Goal: Task Accomplishment & Management: Use online tool/utility

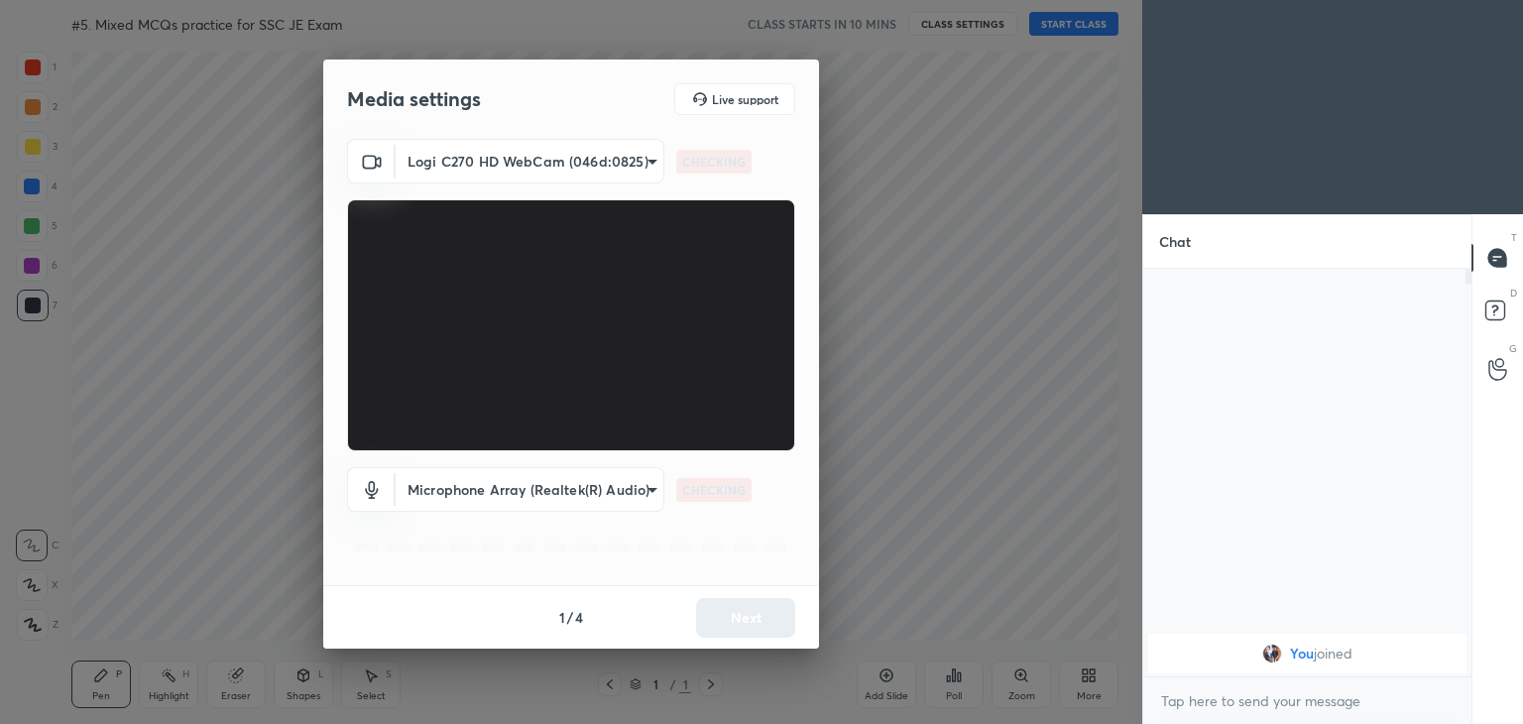
click at [561, 162] on body "1 2 3 4 5 6 7 C X Z C X Z E E Erase all H H #5. Mixed MCQs practice for SSC JE …" at bounding box center [761, 362] width 1523 height 724
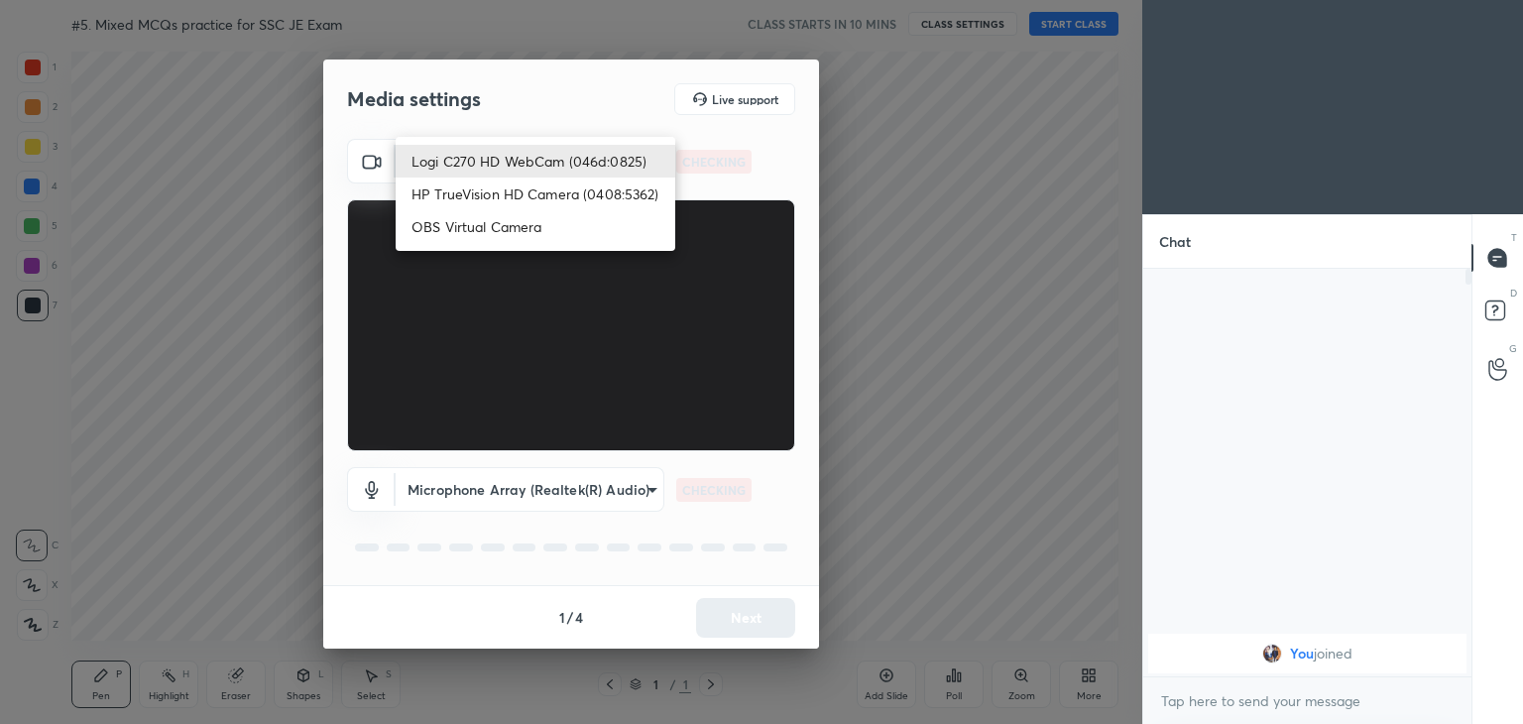
click at [542, 184] on li "HP TrueVision HD Camera (0408:5362)" at bounding box center [536, 194] width 280 height 33
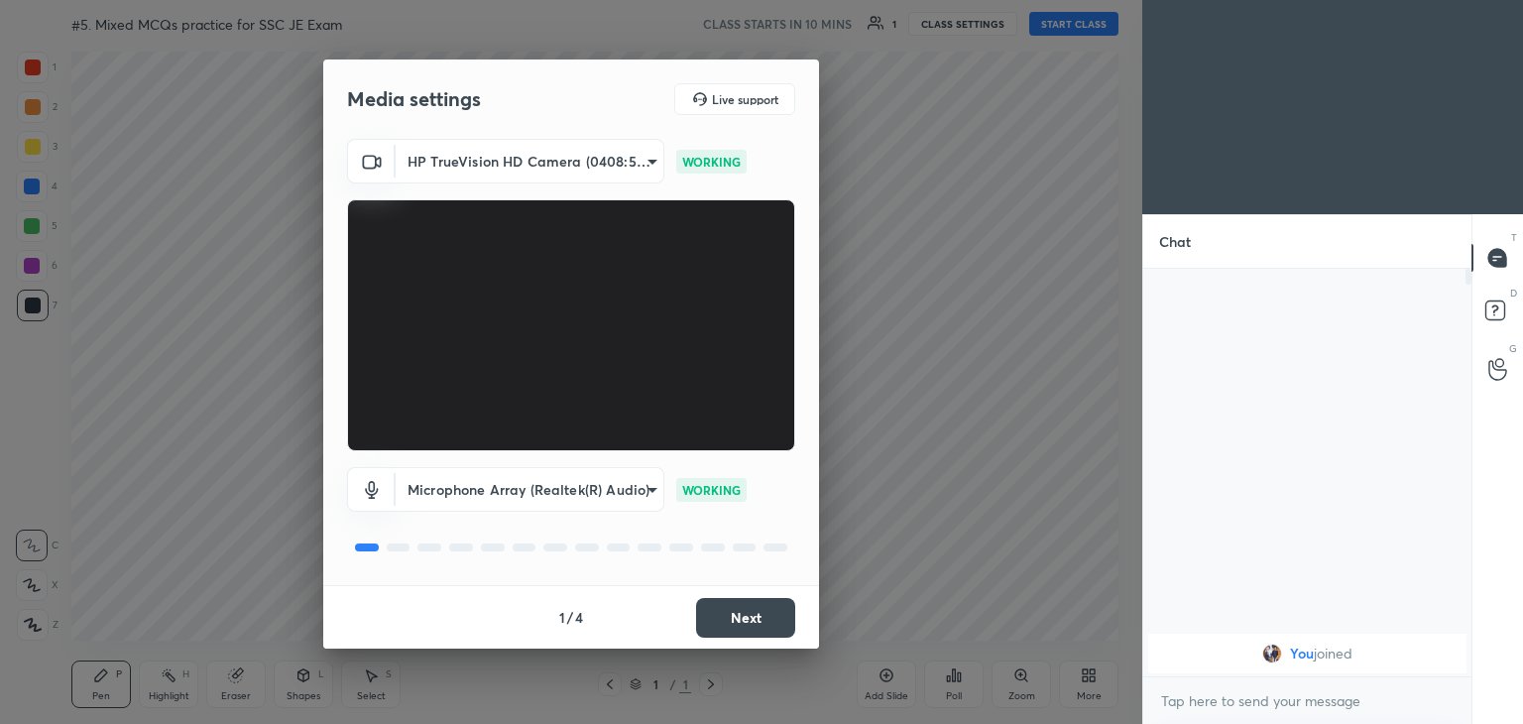
click at [567, 162] on body "1 2 3 4 5 6 7 C X Z C X Z E E Erase all H H #5. Mixed MCQs practice for SSC JE …" at bounding box center [761, 362] width 1523 height 724
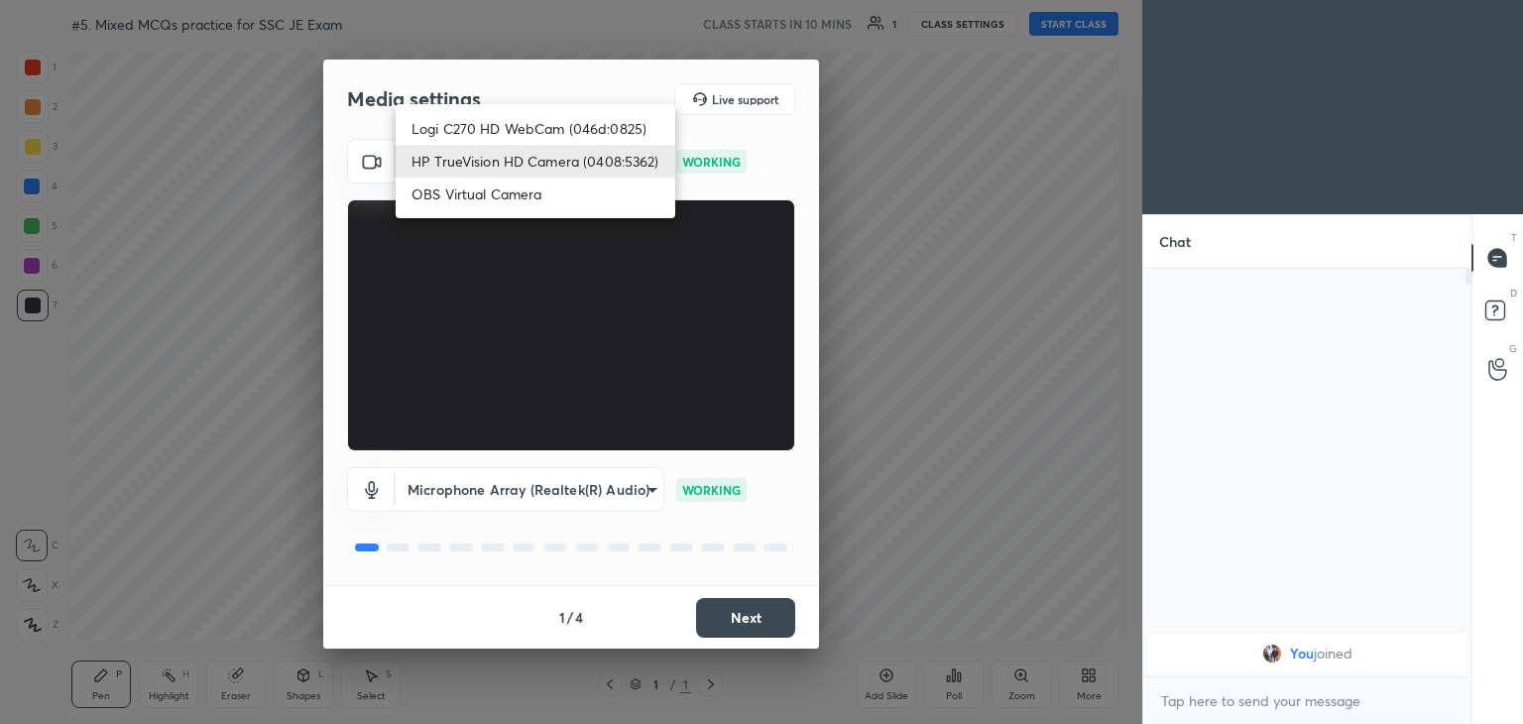
click at [545, 122] on li "Logi C270 HD WebCam (046d:0825)" at bounding box center [536, 128] width 280 height 33
type input "f7d1afb7c9de9e4a754af8163ae90a07716e8f4ac3369fe1a9090404ef363049"
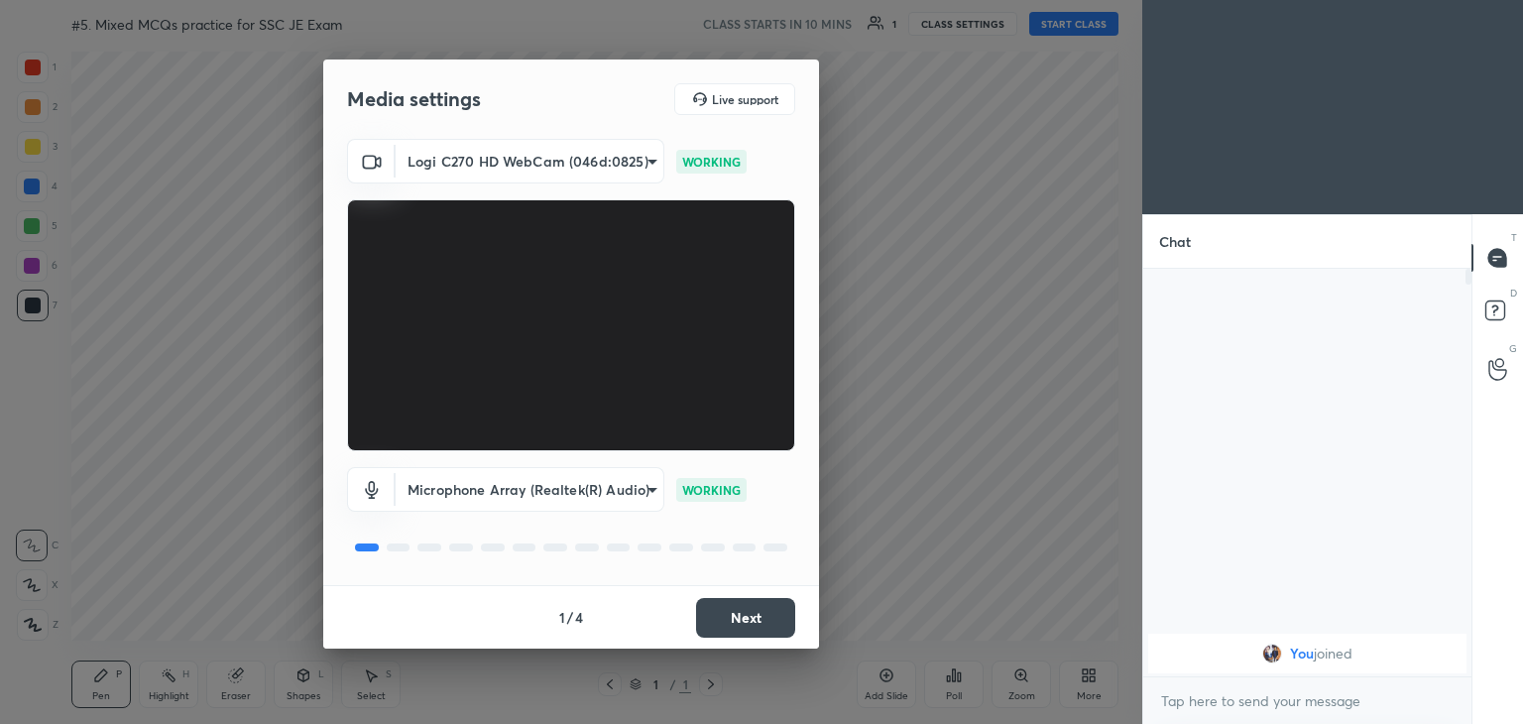
click at [735, 609] on button "Next" at bounding box center [745, 618] width 99 height 40
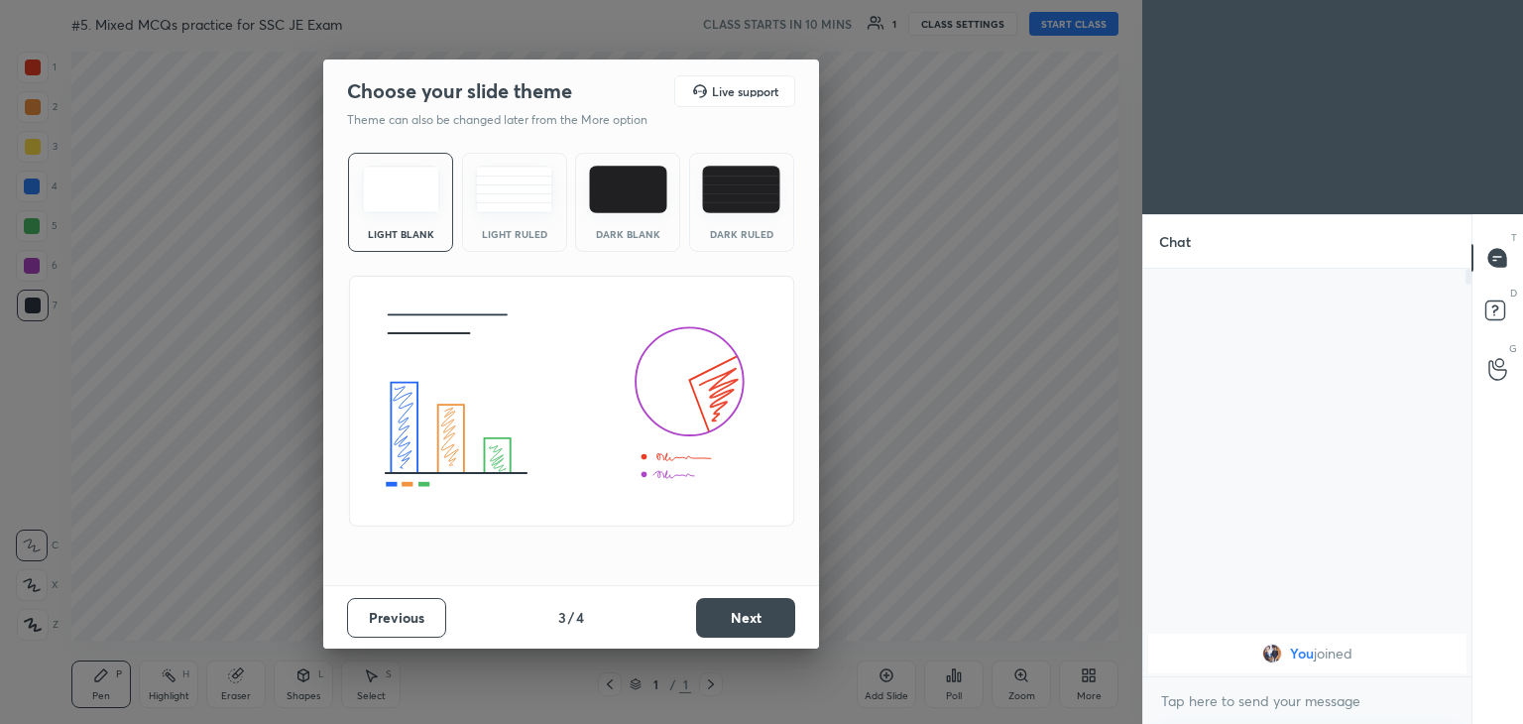
click at [775, 613] on button "Next" at bounding box center [745, 618] width 99 height 40
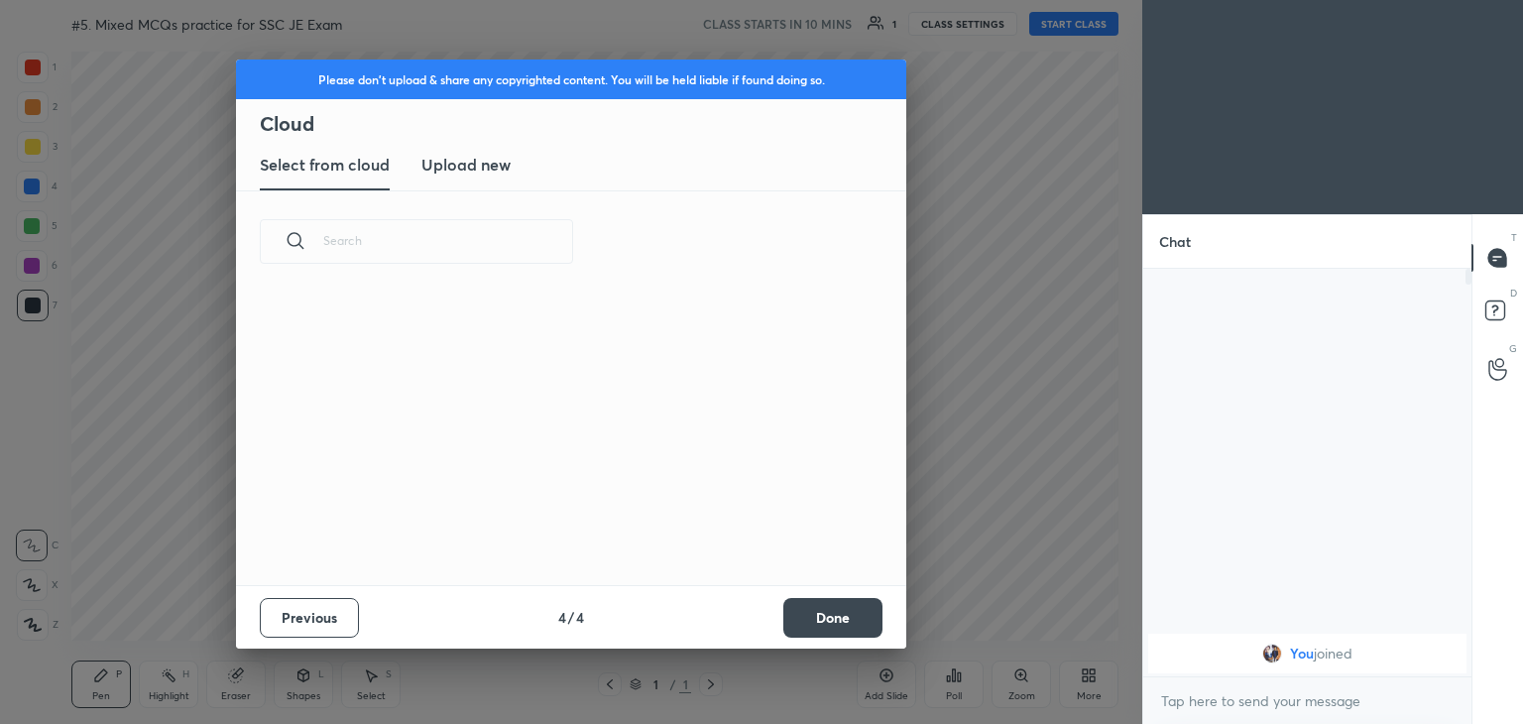
click at [802, 612] on button "Done" at bounding box center [833, 618] width 99 height 40
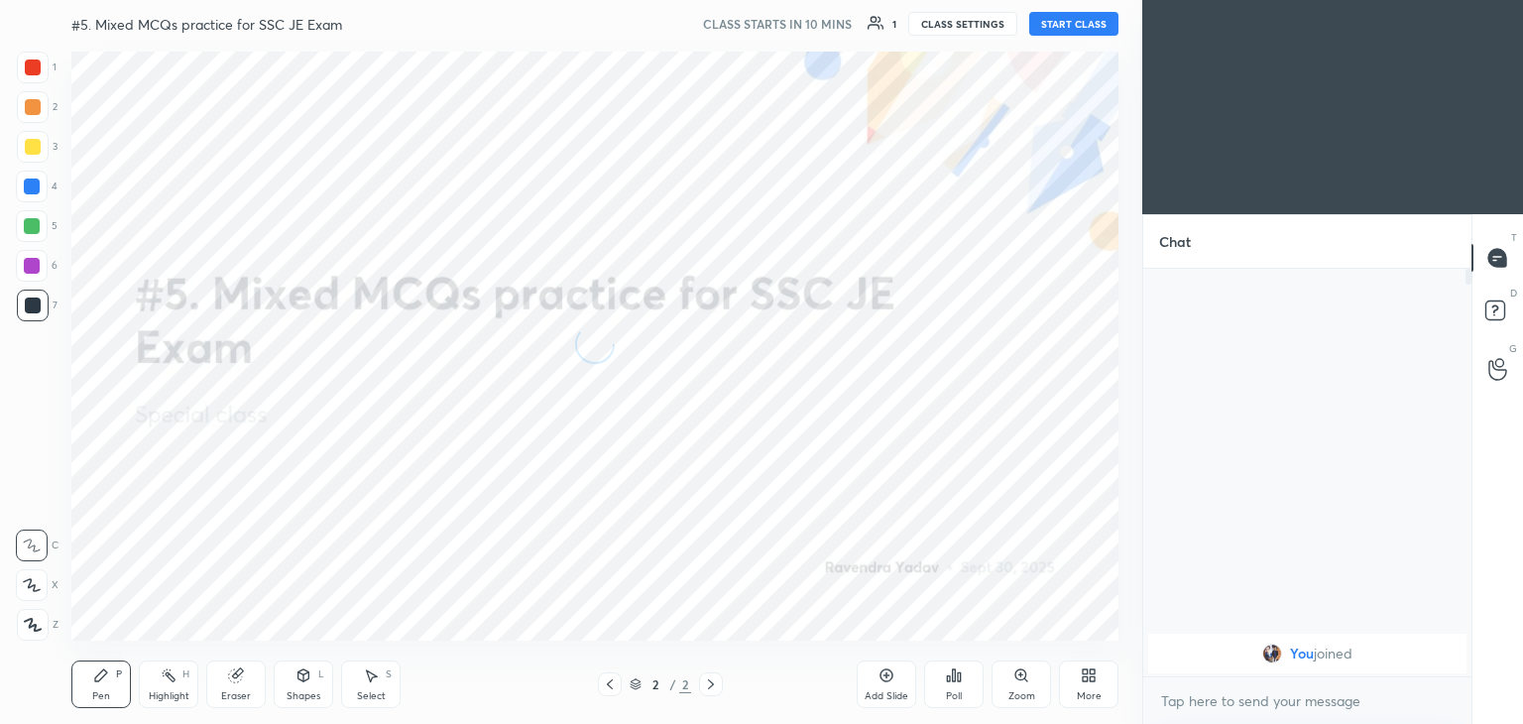
click at [1079, 21] on button "START CLASS" at bounding box center [1074, 24] width 89 height 24
click at [20, 78] on div at bounding box center [33, 68] width 32 height 32
click at [29, 600] on div at bounding box center [32, 585] width 32 height 32
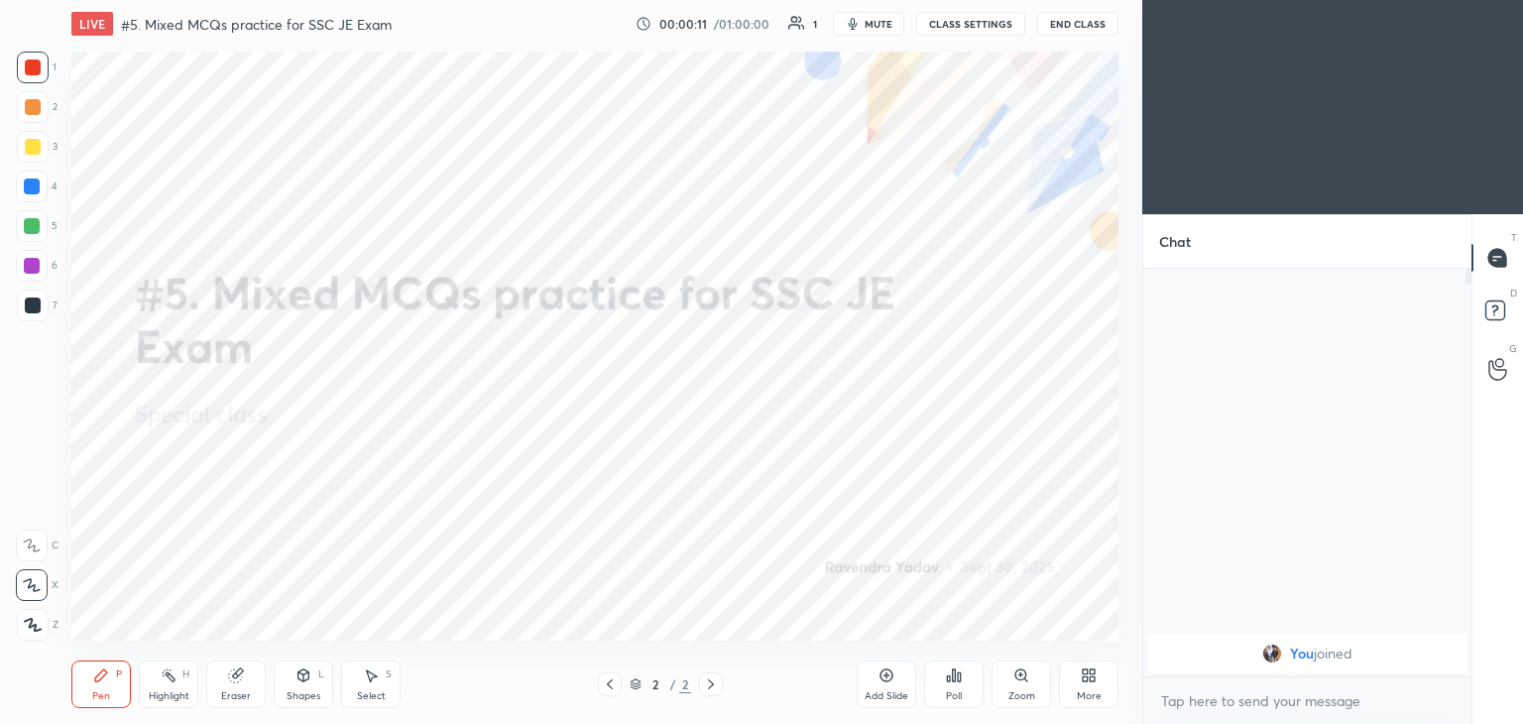
click at [1091, 687] on div "More" at bounding box center [1089, 685] width 60 height 48
click at [1004, 481] on div "Upload File" at bounding box center [976, 477] width 79 height 48
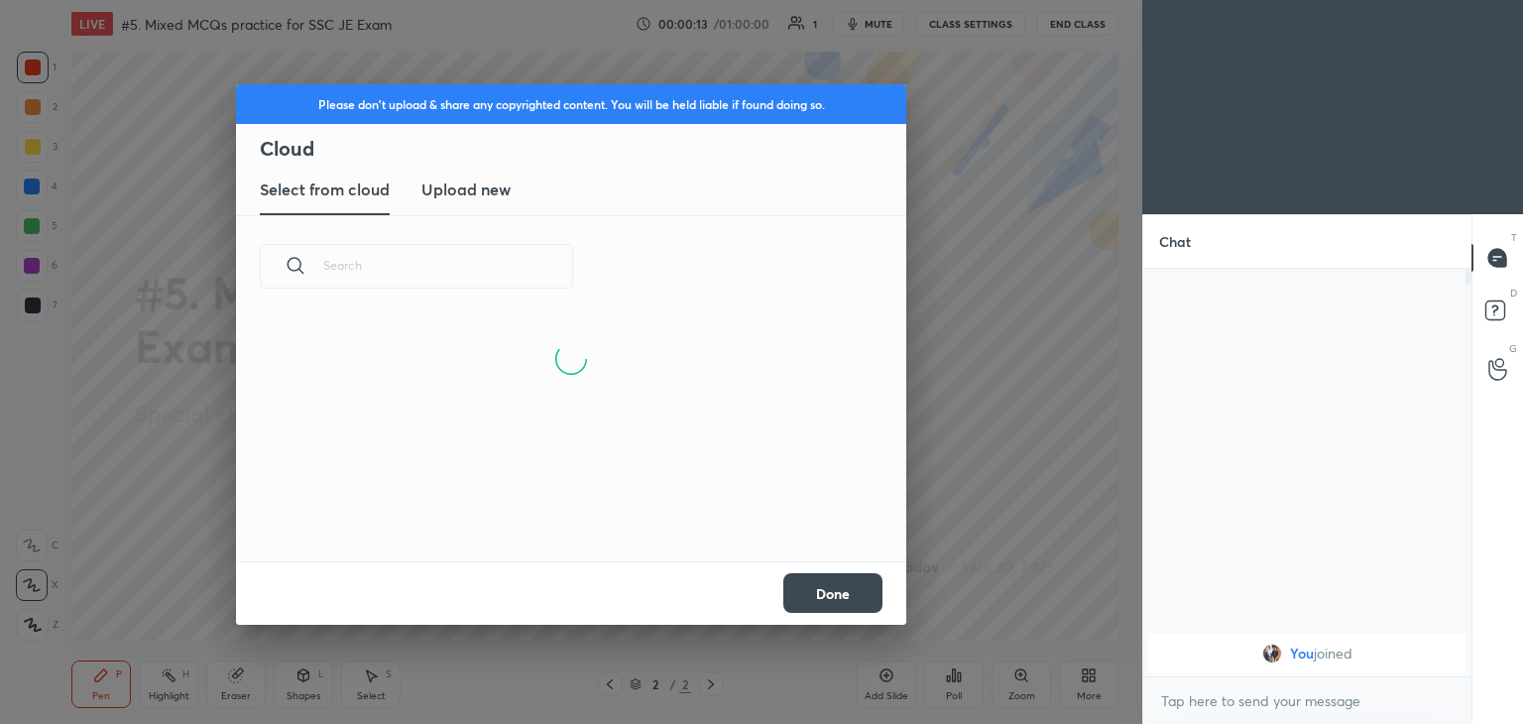
click at [454, 180] on h3 "Upload new" at bounding box center [466, 190] width 89 height 24
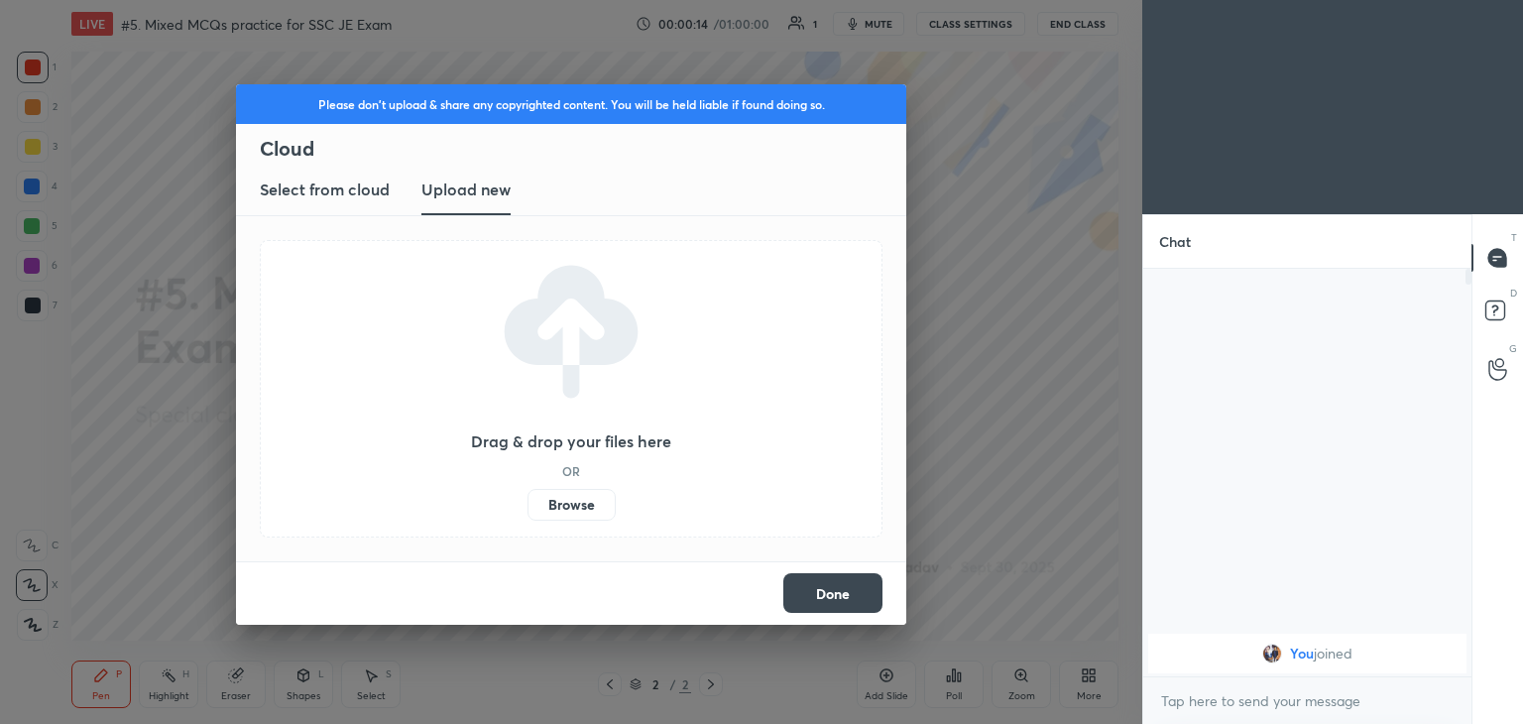
click at [557, 509] on label "Browse" at bounding box center [572, 505] width 88 height 32
click at [528, 509] on input "Browse" at bounding box center [528, 505] width 0 height 32
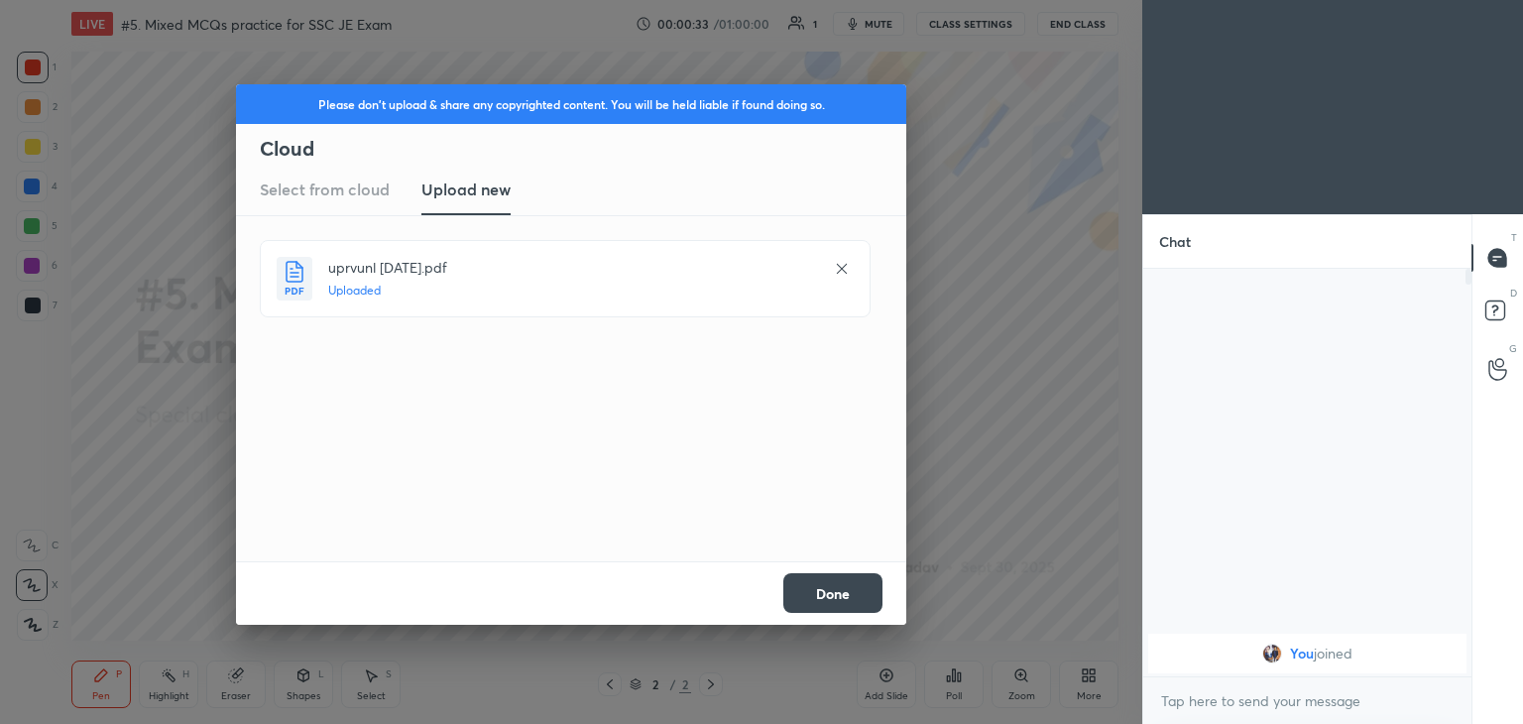
click at [858, 617] on div "Done" at bounding box center [571, 592] width 670 height 63
click at [850, 598] on button "Done" at bounding box center [833, 593] width 99 height 40
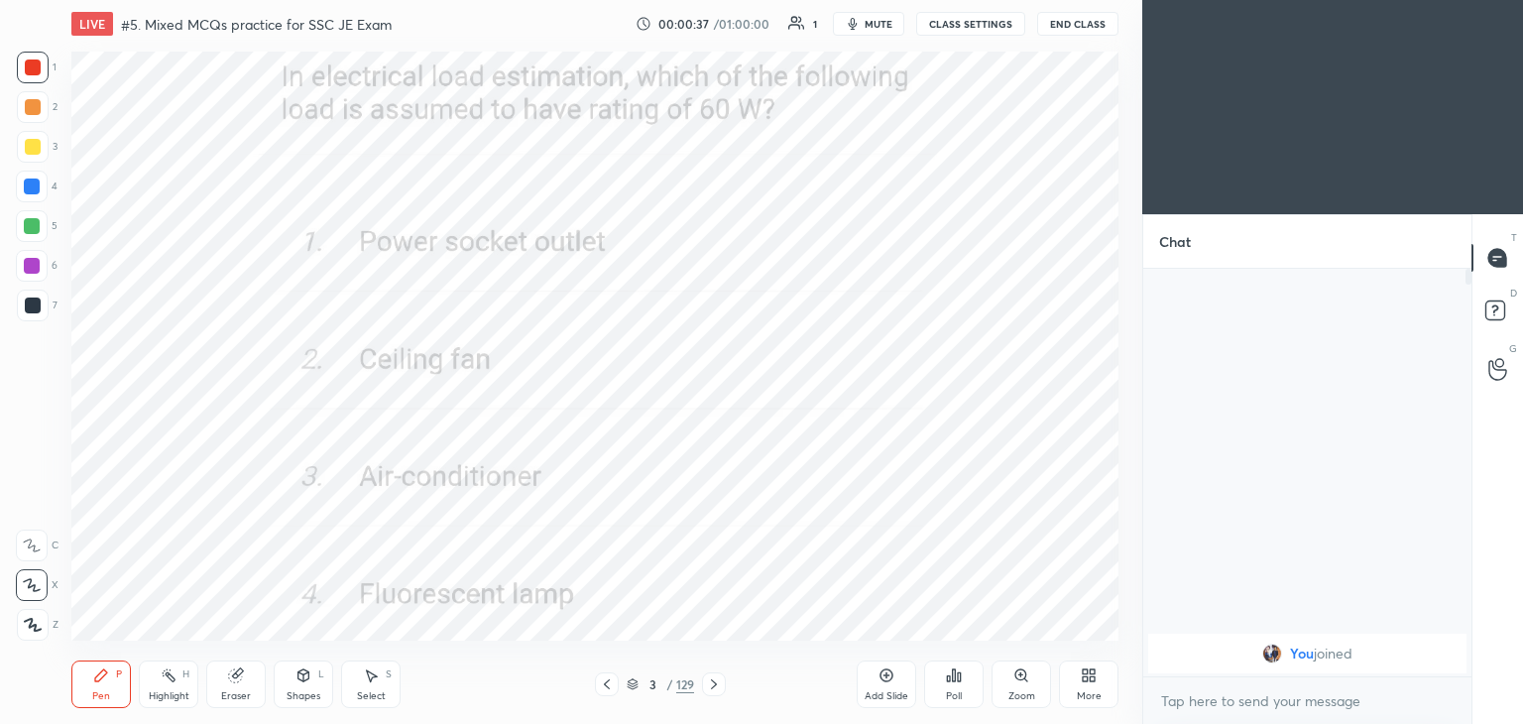
click at [603, 688] on icon at bounding box center [607, 684] width 16 height 16
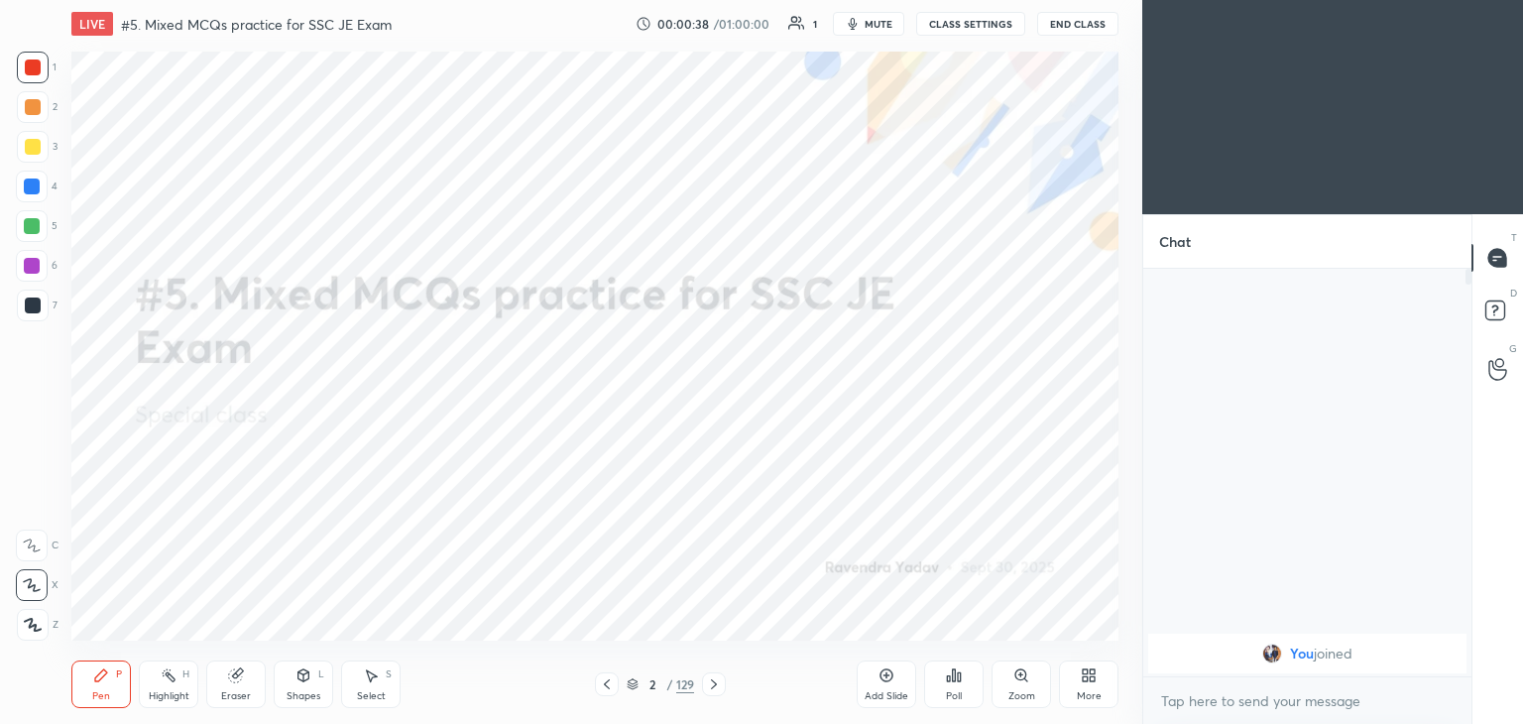
click at [1083, 683] on icon at bounding box center [1089, 676] width 16 height 16
click at [980, 485] on div "Upload File" at bounding box center [977, 489] width 52 height 10
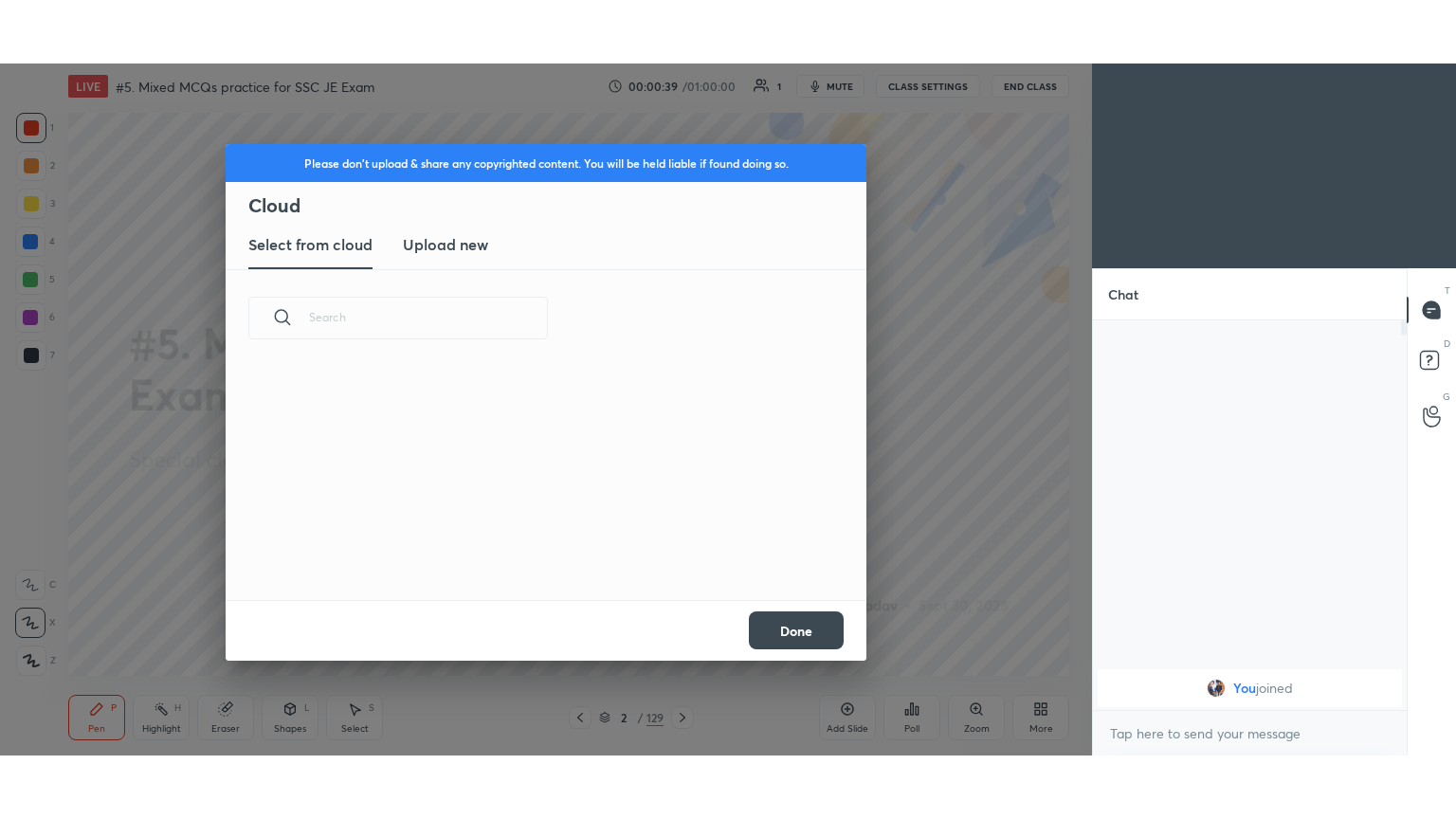
scroll to position [233, 609]
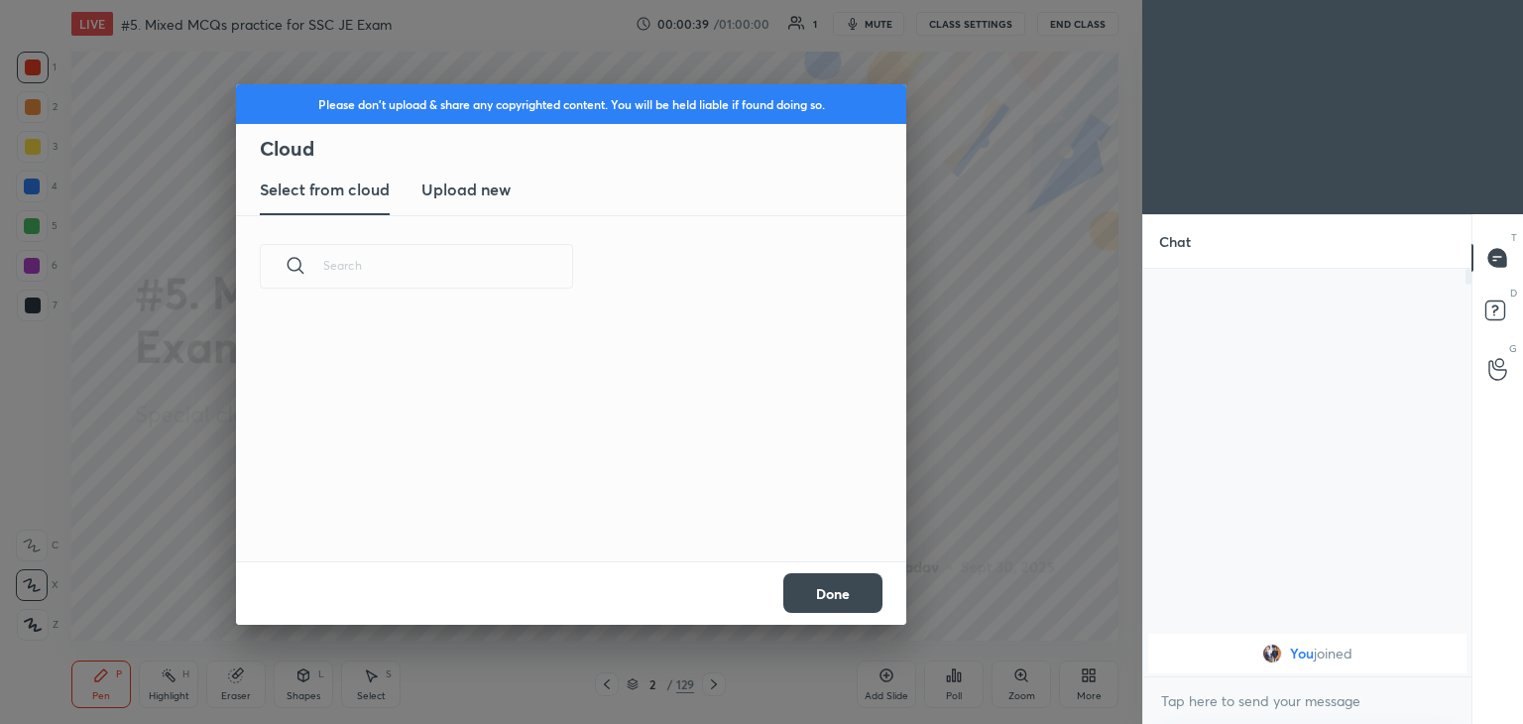
click at [490, 182] on h3 "Upload new" at bounding box center [466, 190] width 89 height 24
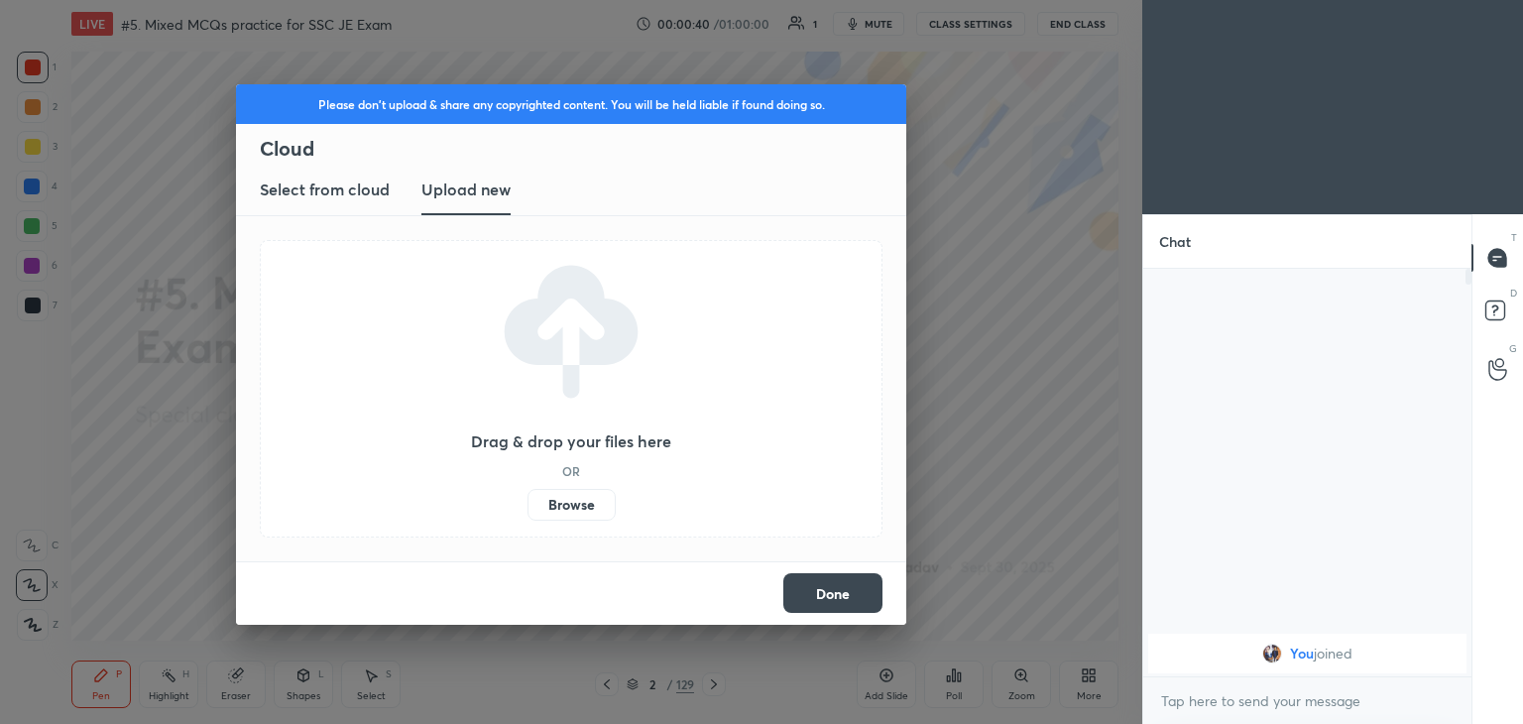
click at [577, 501] on label "Browse" at bounding box center [572, 505] width 88 height 32
click at [528, 501] on input "Browse" at bounding box center [528, 505] width 0 height 32
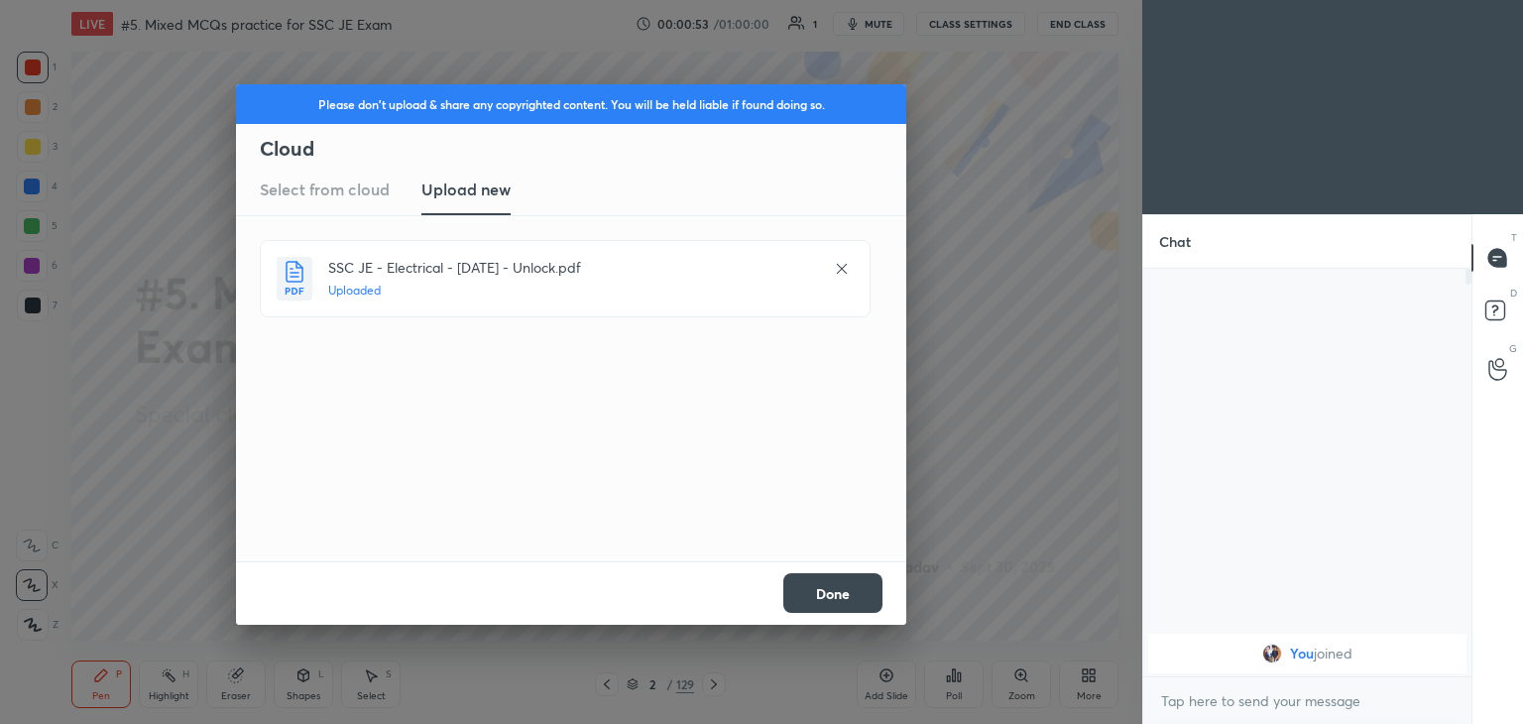
click at [810, 605] on button "Done" at bounding box center [833, 593] width 99 height 40
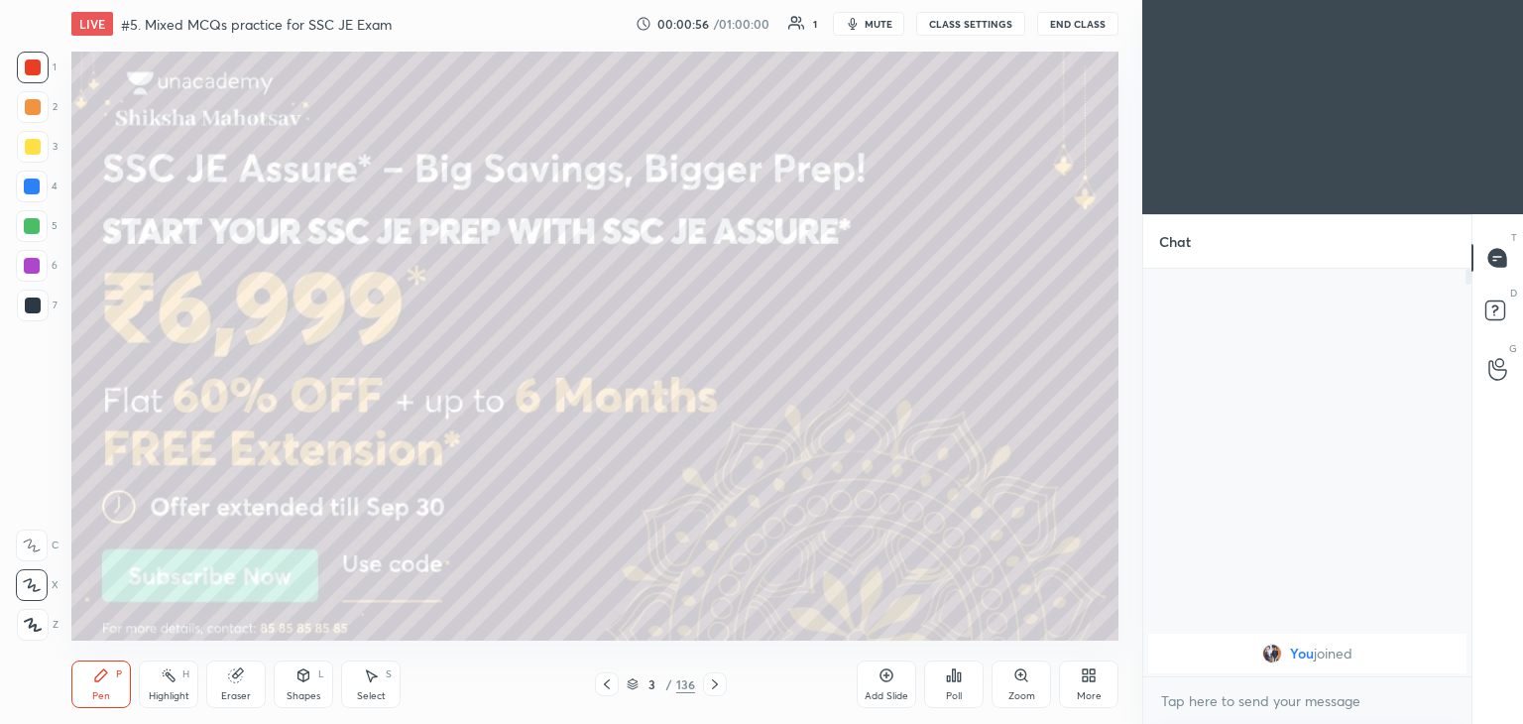
click at [1085, 688] on div "More" at bounding box center [1089, 685] width 60 height 48
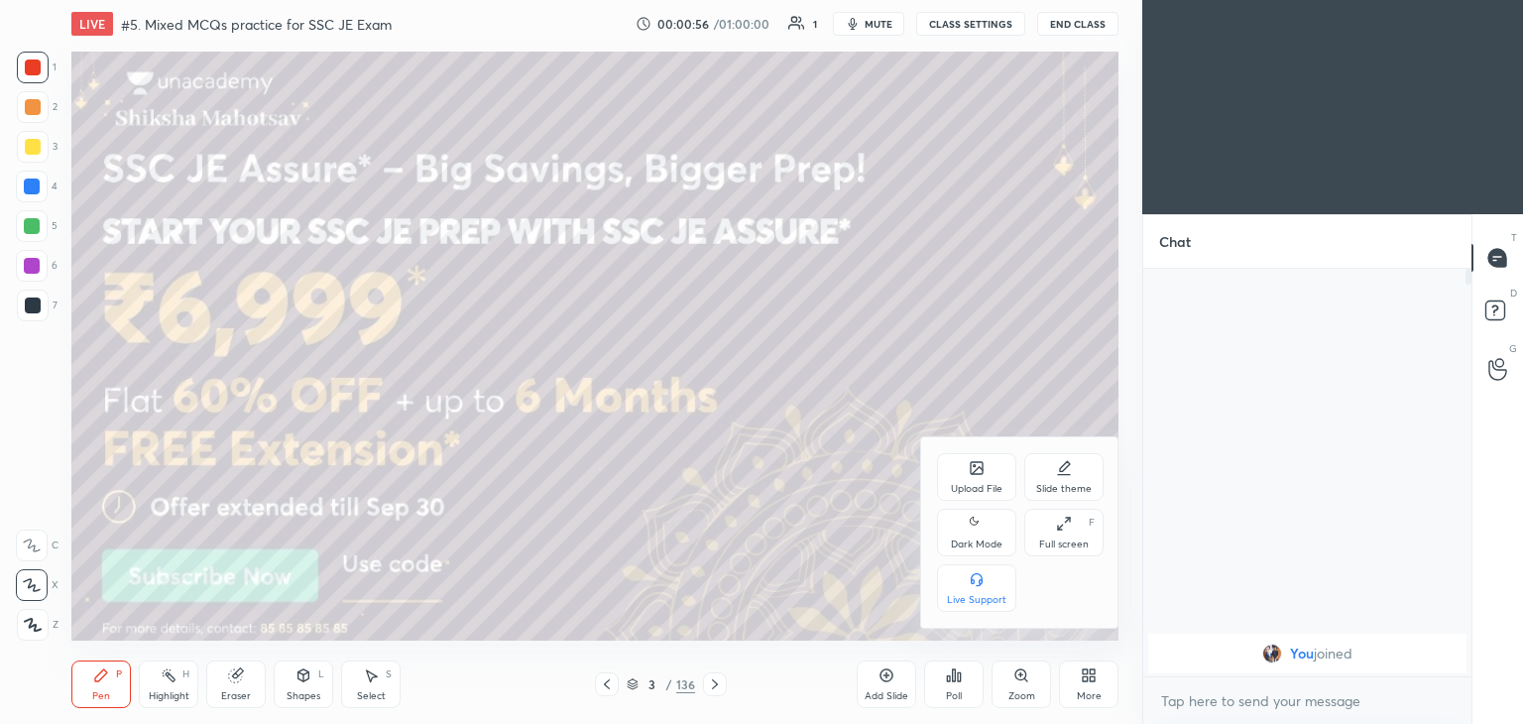
click at [1067, 549] on div "Full screen" at bounding box center [1064, 545] width 50 height 10
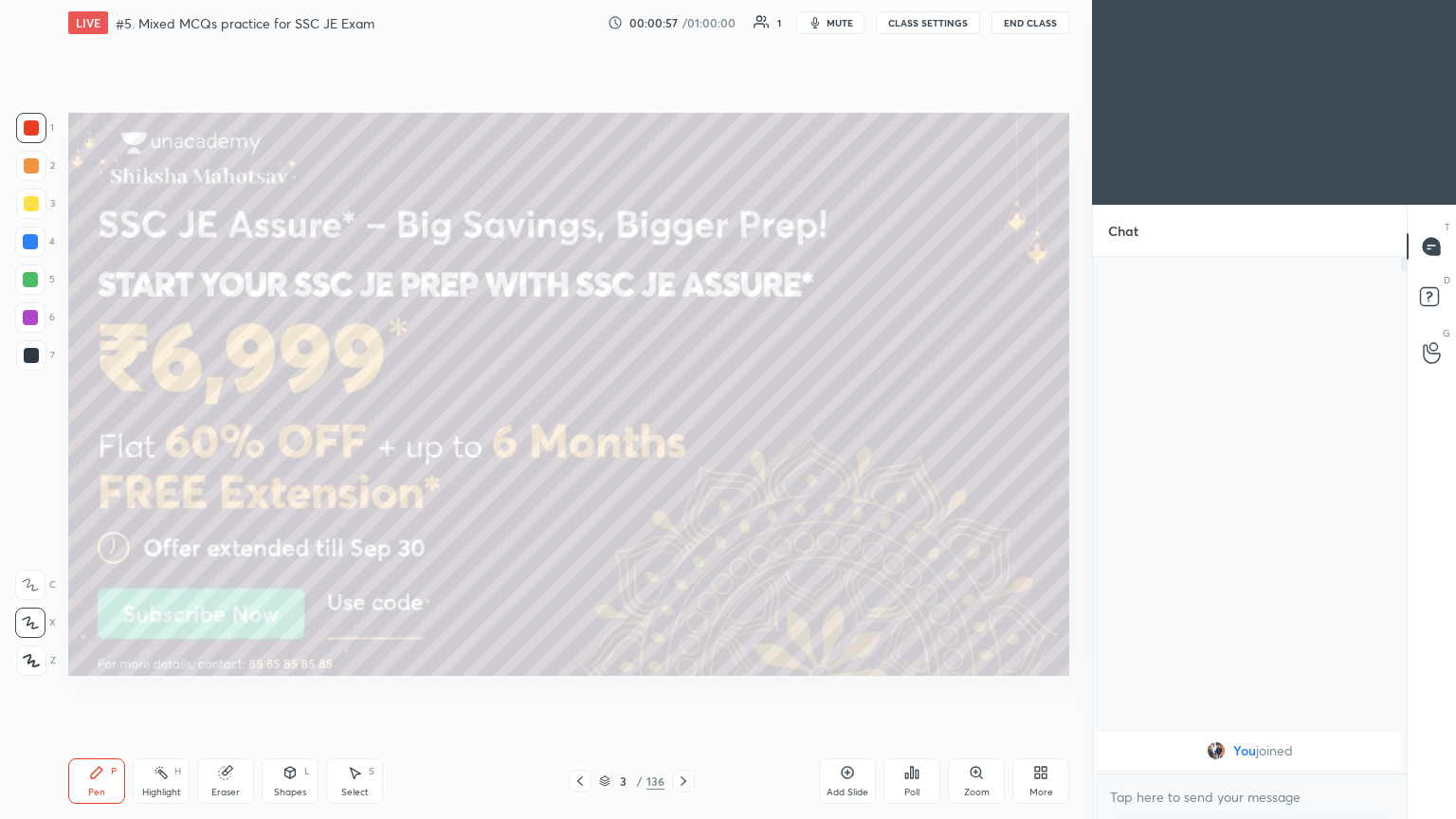
scroll to position [354, 308]
click at [48, 205] on div "3" at bounding box center [35, 204] width 39 height 31
click at [33, 628] on icon at bounding box center [31, 623] width 15 height 11
click at [225, 691] on div "Eraser" at bounding box center [226, 781] width 57 height 46
click at [34, 627] on icon at bounding box center [31, 623] width 15 height 16
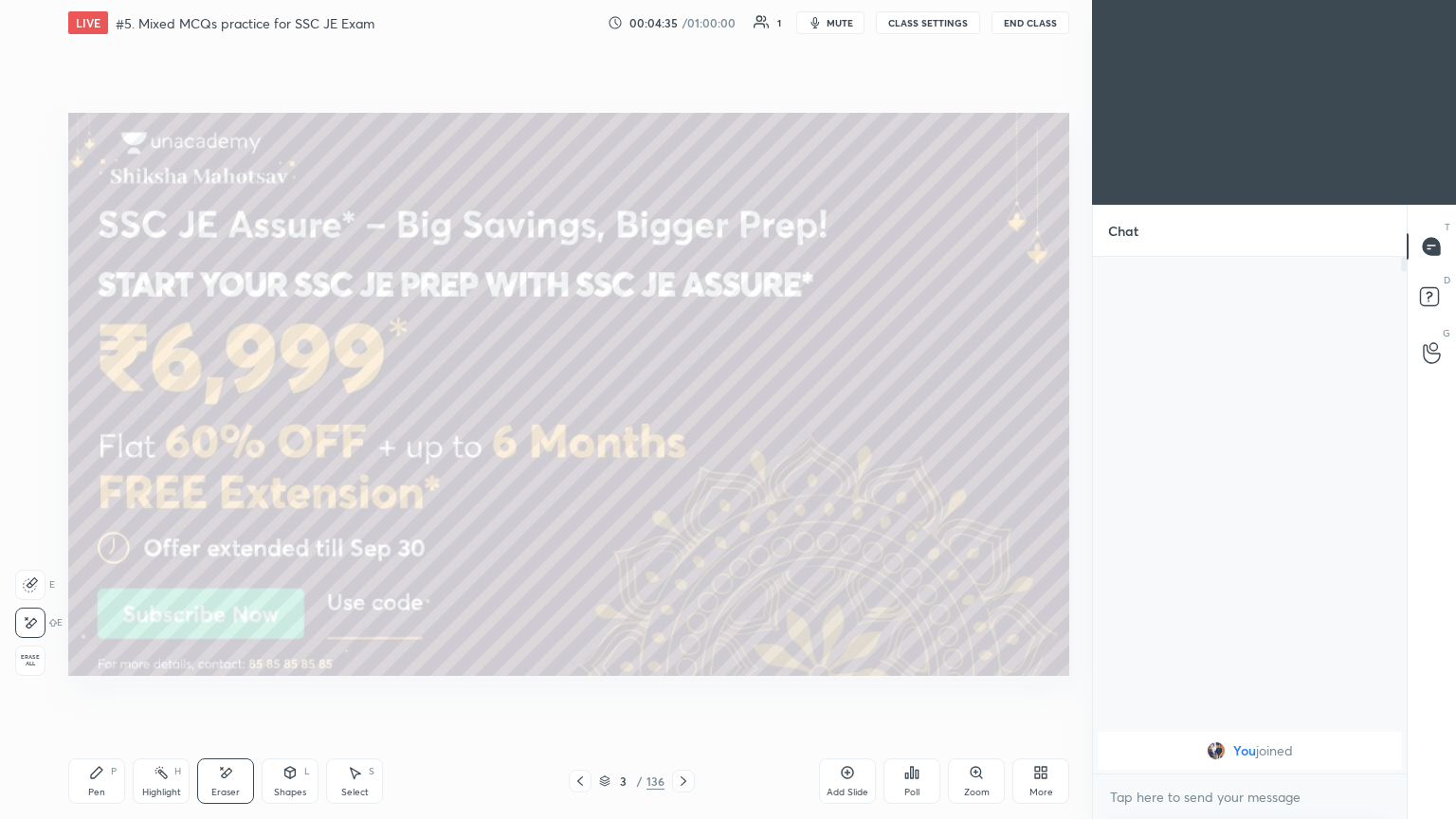
click at [400, 660] on div "Setting up your live class Poll for secs No correct answer Start poll" at bounding box center [568, 395] width 1016 height 698
click at [102, 691] on div "Pen" at bounding box center [97, 792] width 17 height 10
click at [680, 691] on icon at bounding box center [684, 781] width 15 height 15
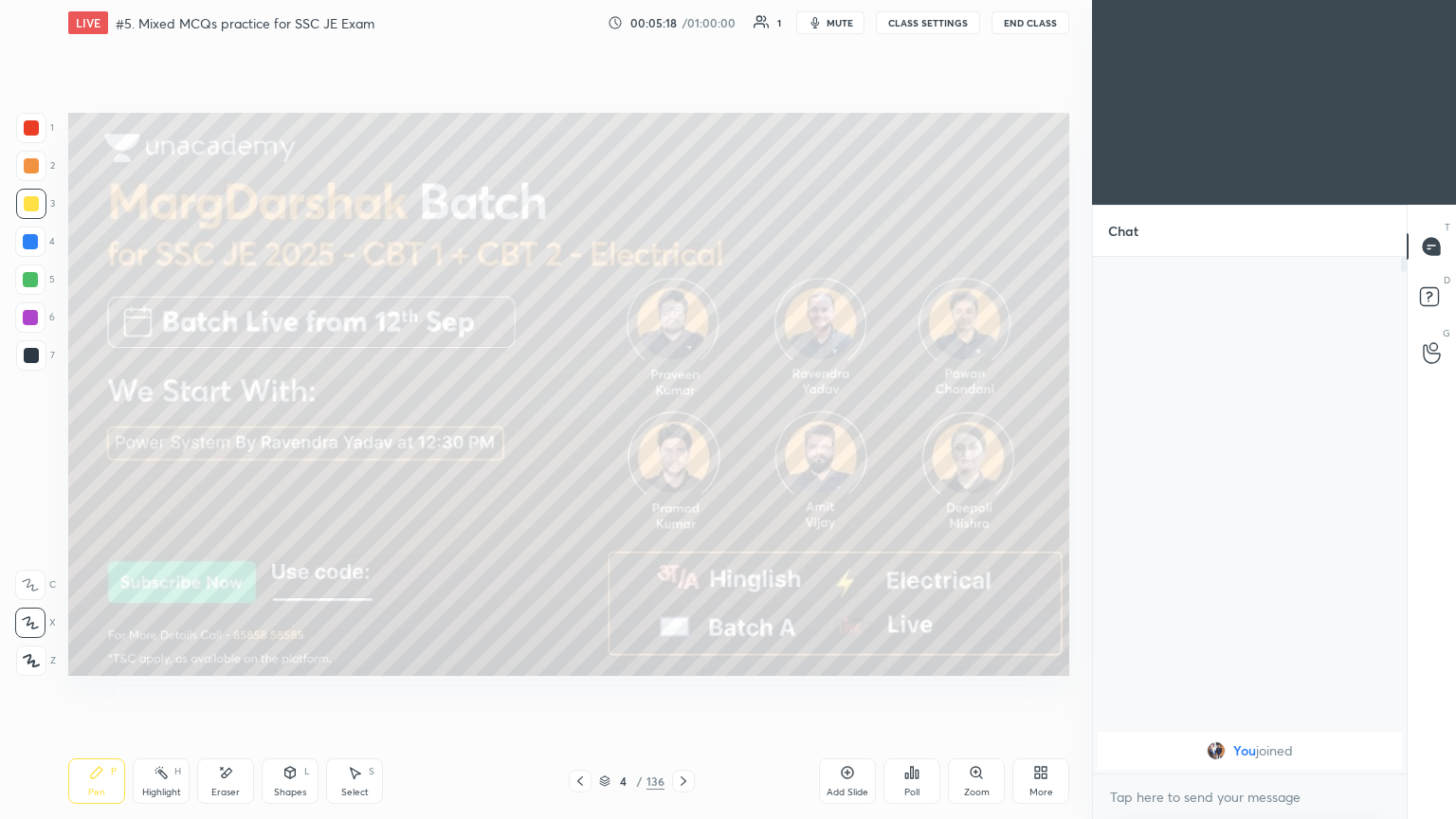
click at [679, 691] on icon at bounding box center [684, 781] width 15 height 15
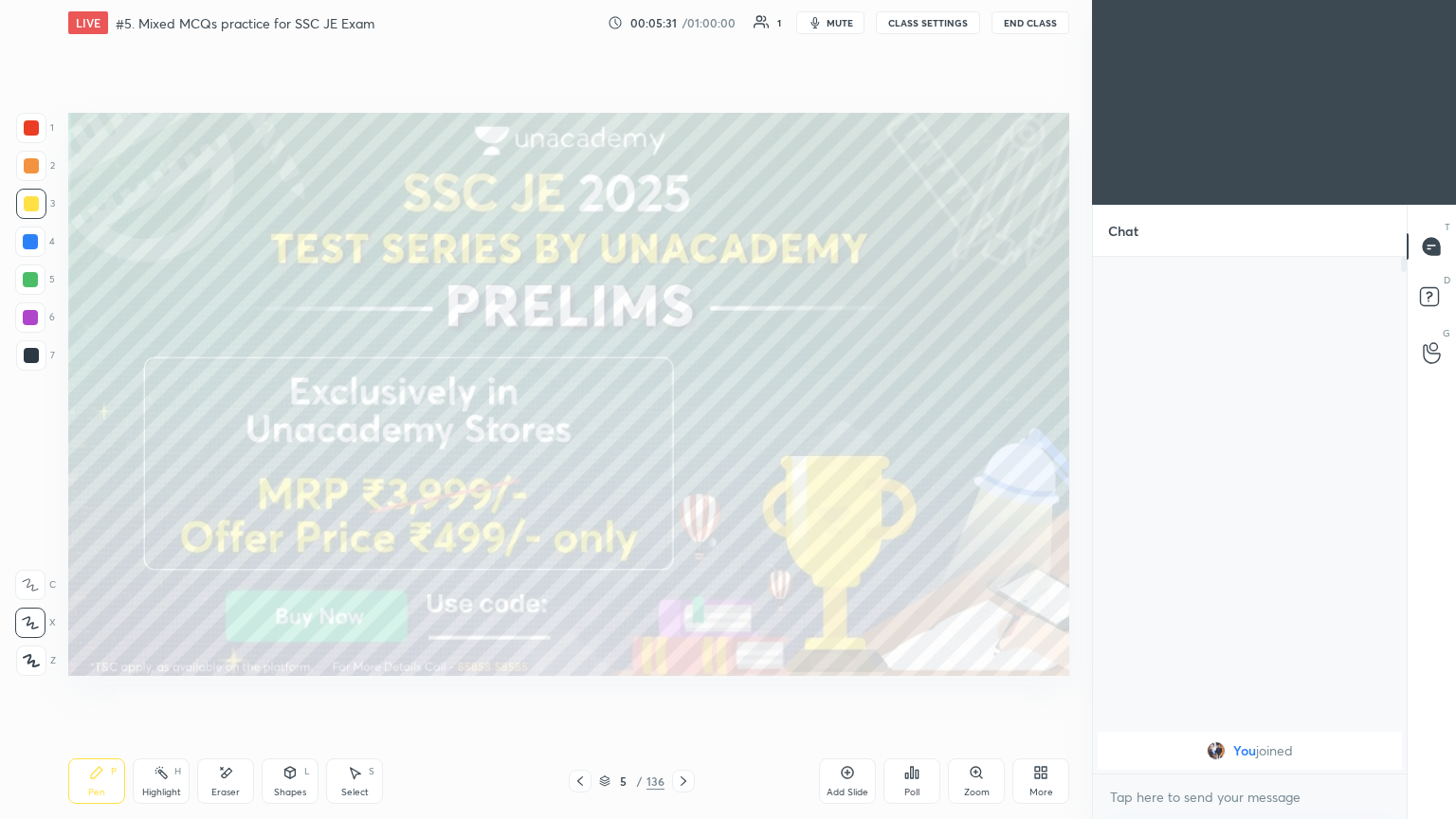
click at [680, 691] on icon at bounding box center [684, 781] width 15 height 15
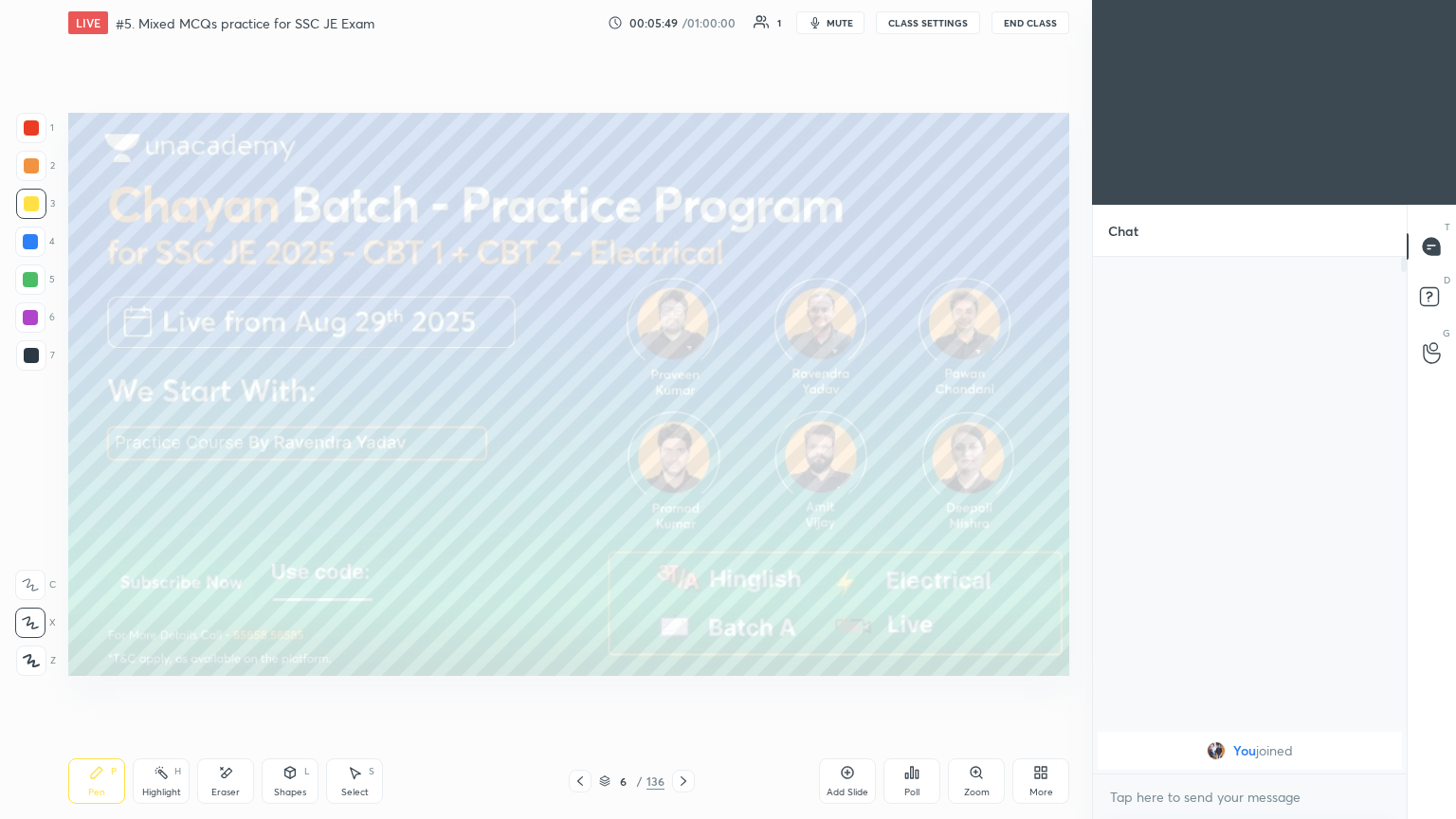
click at [680, 691] on icon at bounding box center [684, 781] width 15 height 15
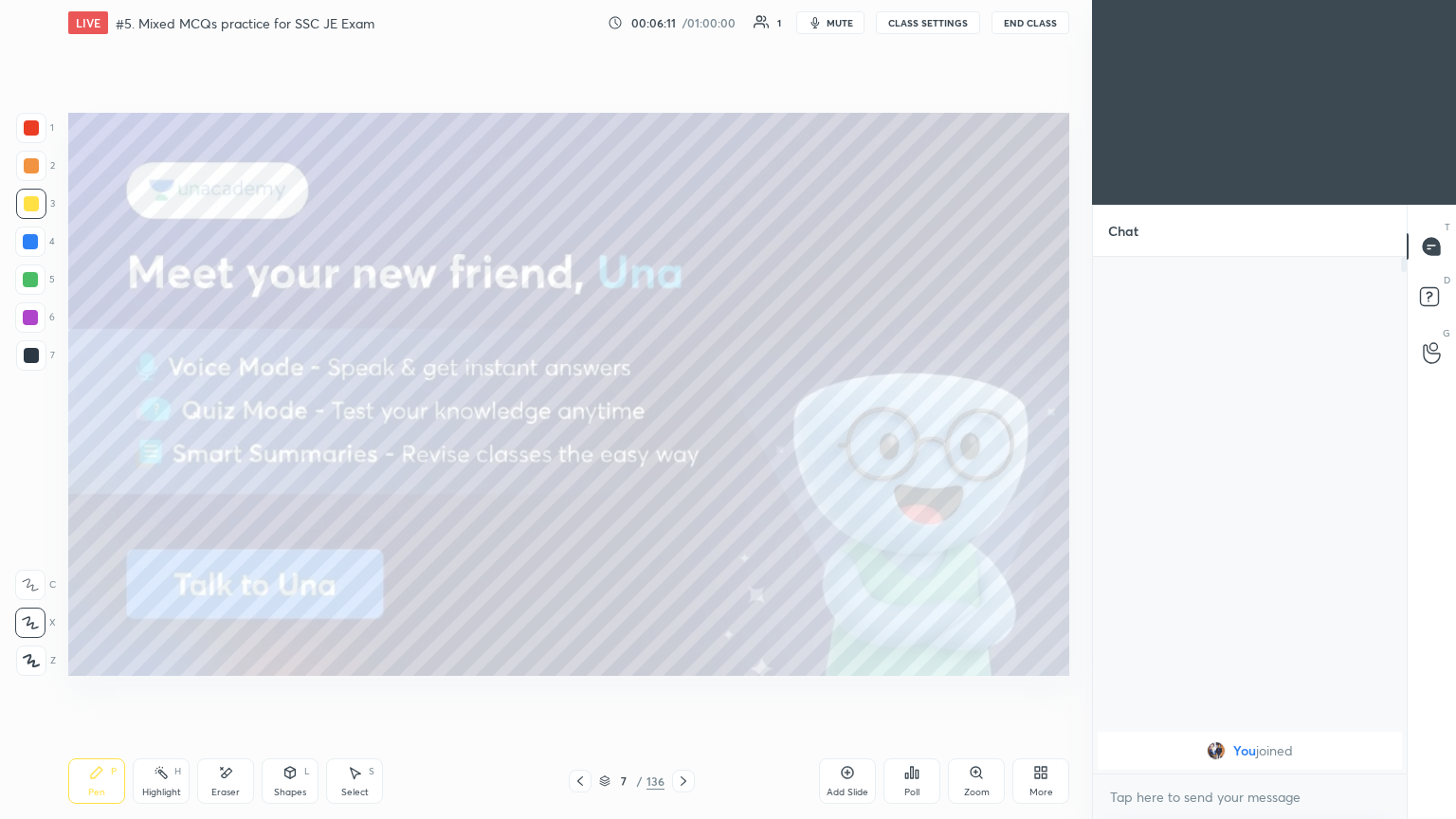
click at [680, 691] on icon at bounding box center [684, 781] width 15 height 15
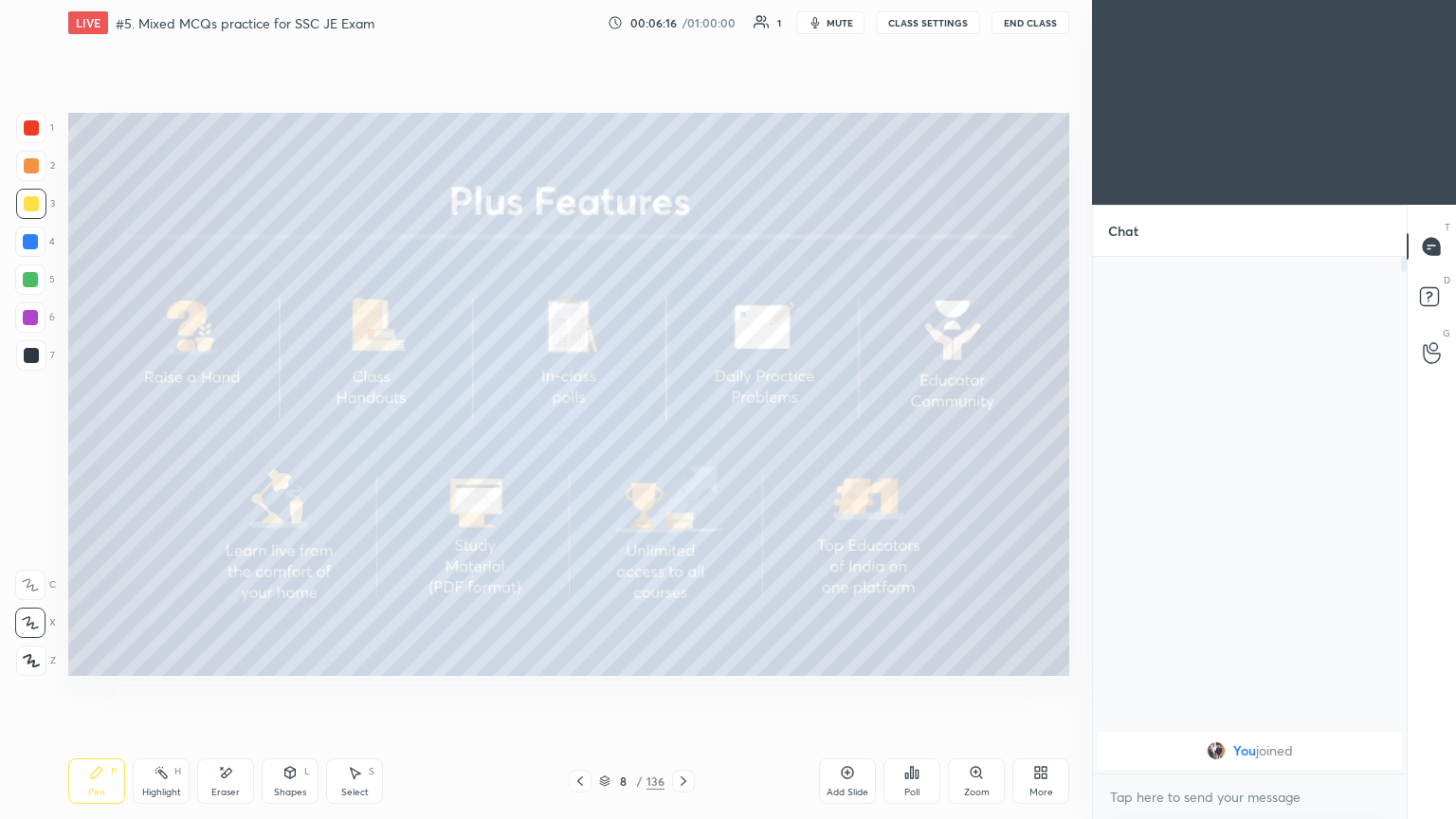
click at [678, 691] on icon at bounding box center [684, 781] width 15 height 15
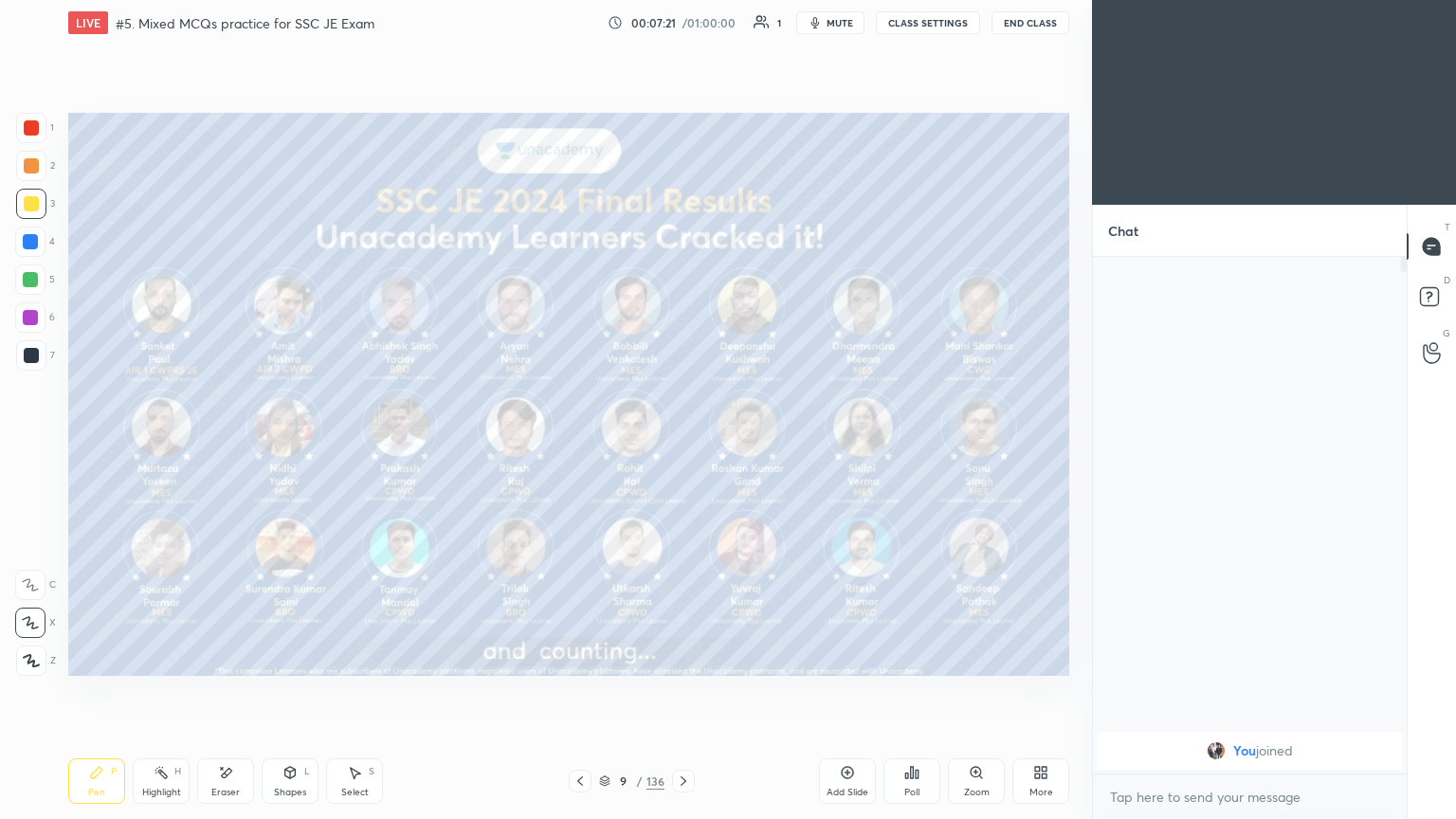
click at [607, 691] on icon at bounding box center [605, 782] width 10 height 3
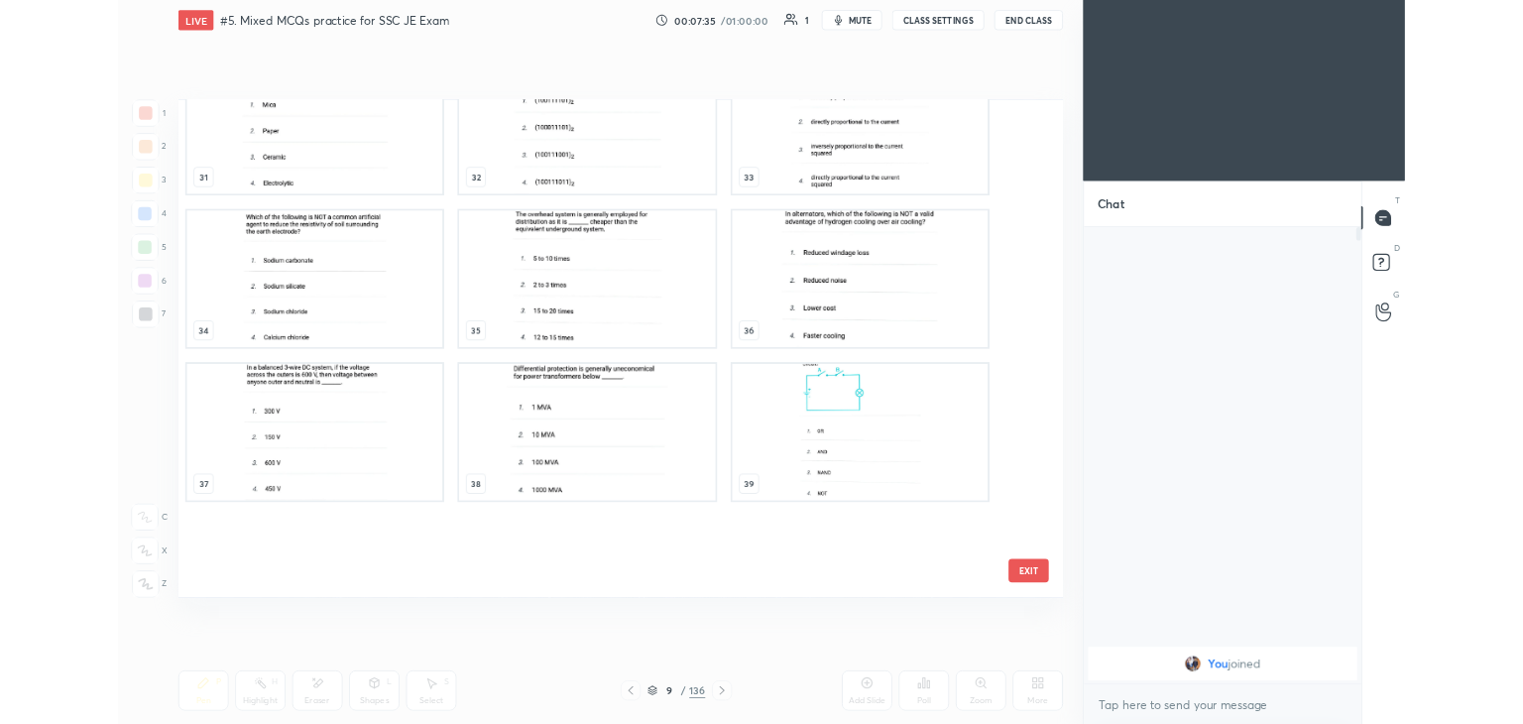
scroll to position [1681, 0]
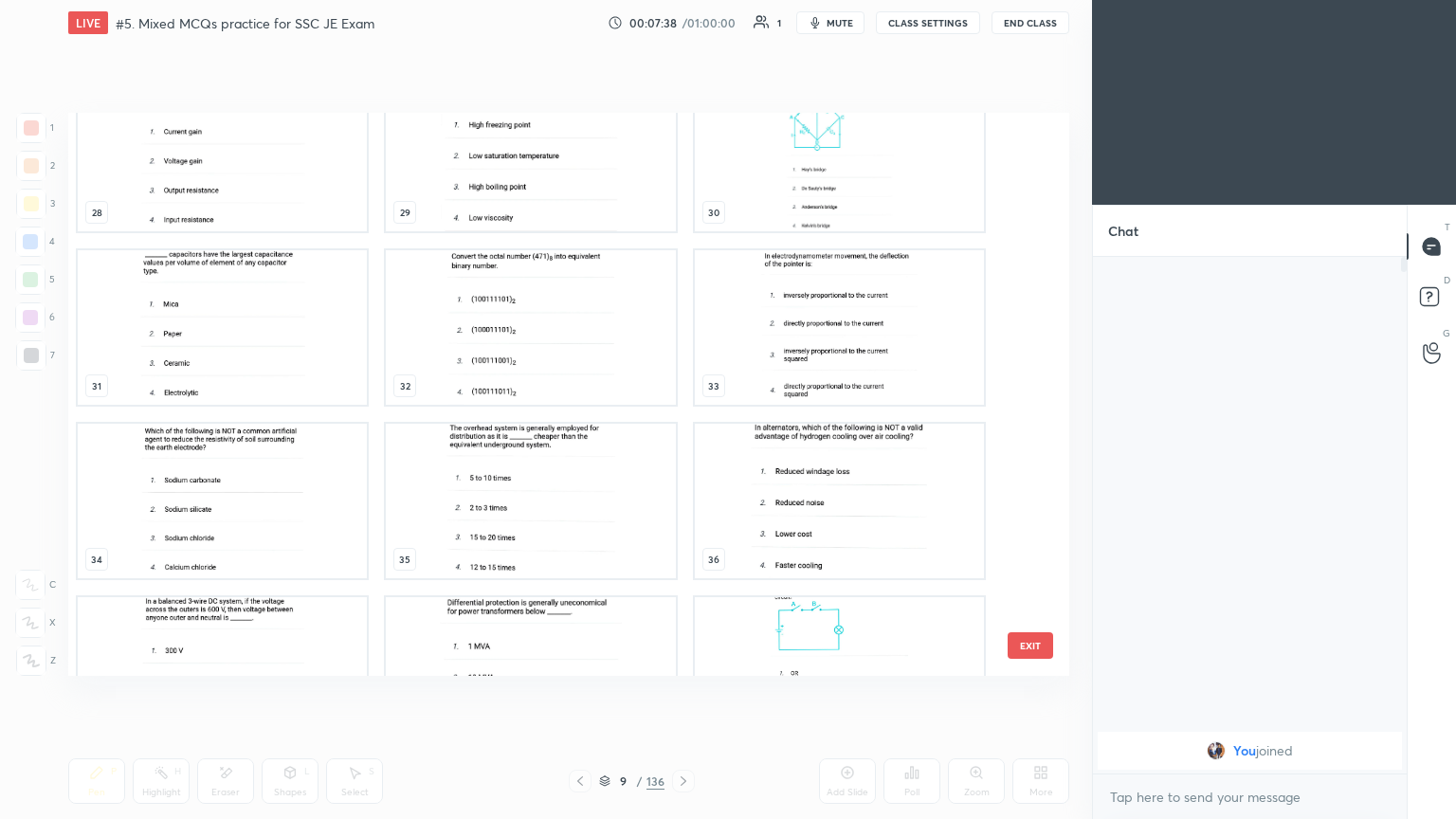
click at [770, 315] on img "grid" at bounding box center [839, 328] width 290 height 155
click at [778, 314] on img "grid" at bounding box center [839, 328] width 290 height 155
click at [777, 314] on img "grid" at bounding box center [839, 328] width 290 height 155
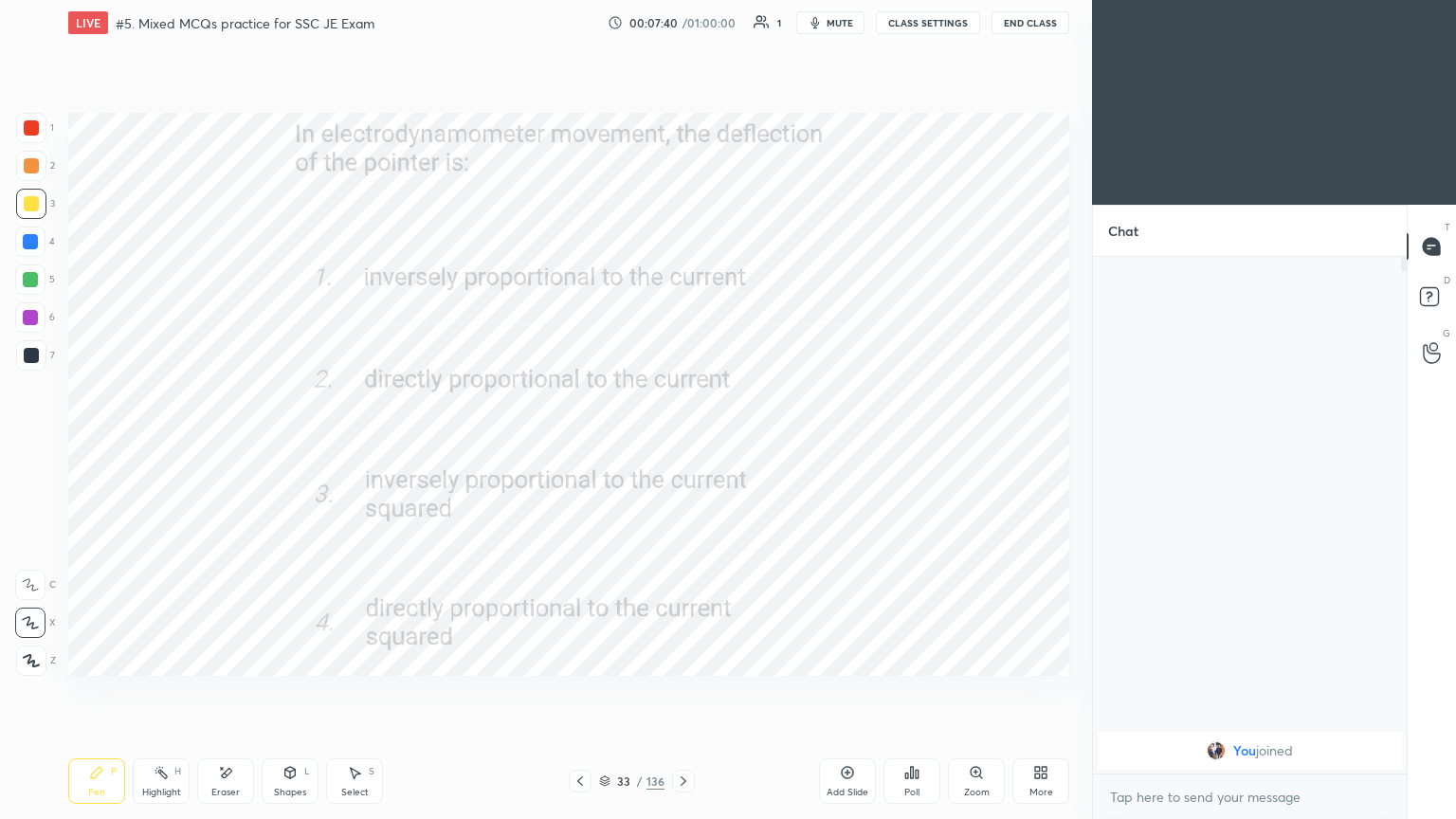
drag, startPoint x: 672, startPoint y: 782, endPoint x: 680, endPoint y: 769, distance: 15.3
click at [676, 691] on div at bounding box center [684, 781] width 23 height 23
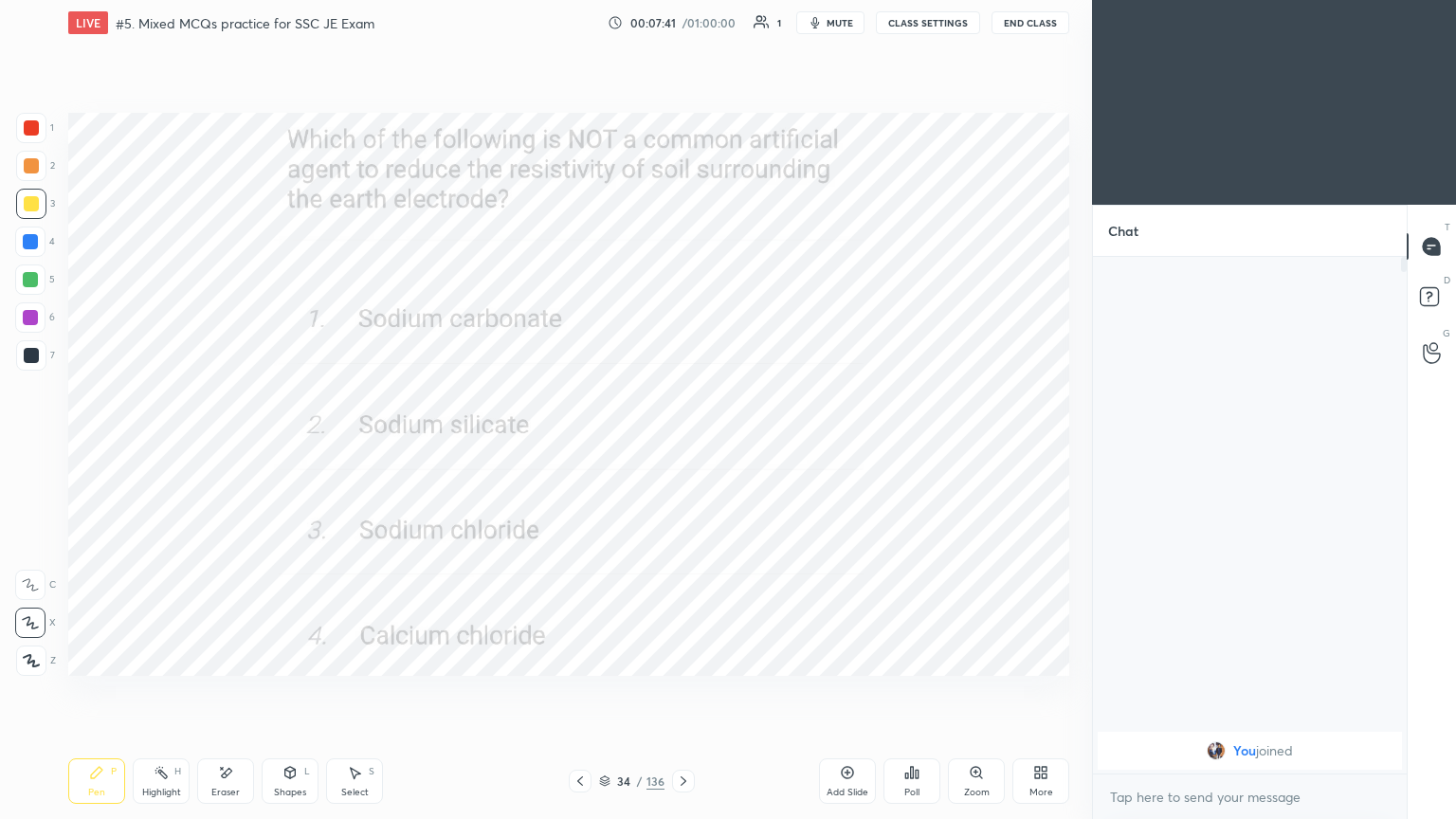
click at [691, 691] on div at bounding box center [684, 781] width 23 height 23
click at [38, 136] on div at bounding box center [32, 128] width 31 height 31
click at [687, 691] on icon at bounding box center [684, 781] width 15 height 15
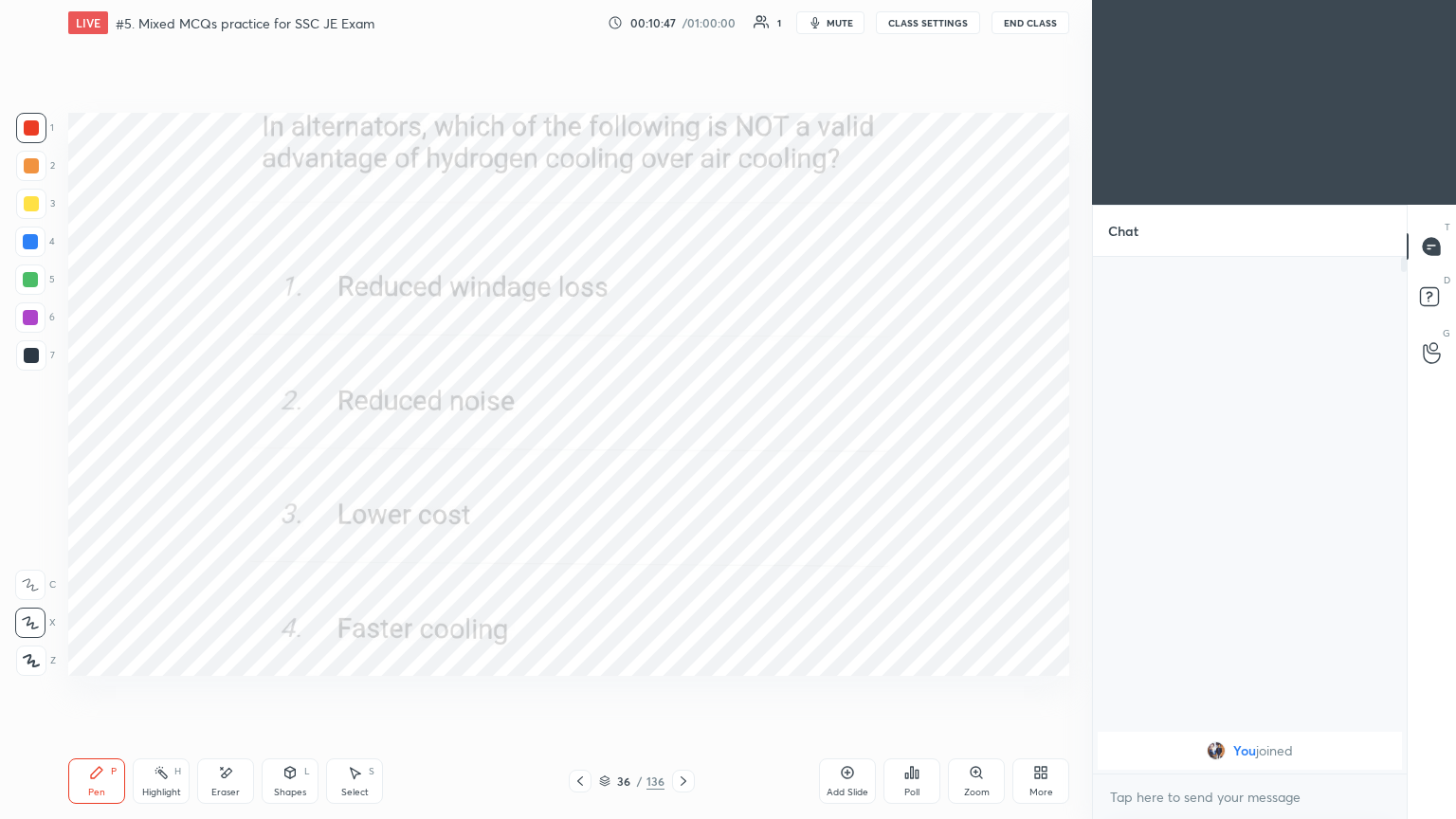
click at [680, 691] on icon at bounding box center [684, 781] width 15 height 15
click at [250, 691] on div "Pen P Highlight H Eraser Shapes L Select S" at bounding box center [255, 781] width 376 height 46
click at [232, 691] on icon at bounding box center [226, 772] width 15 height 16
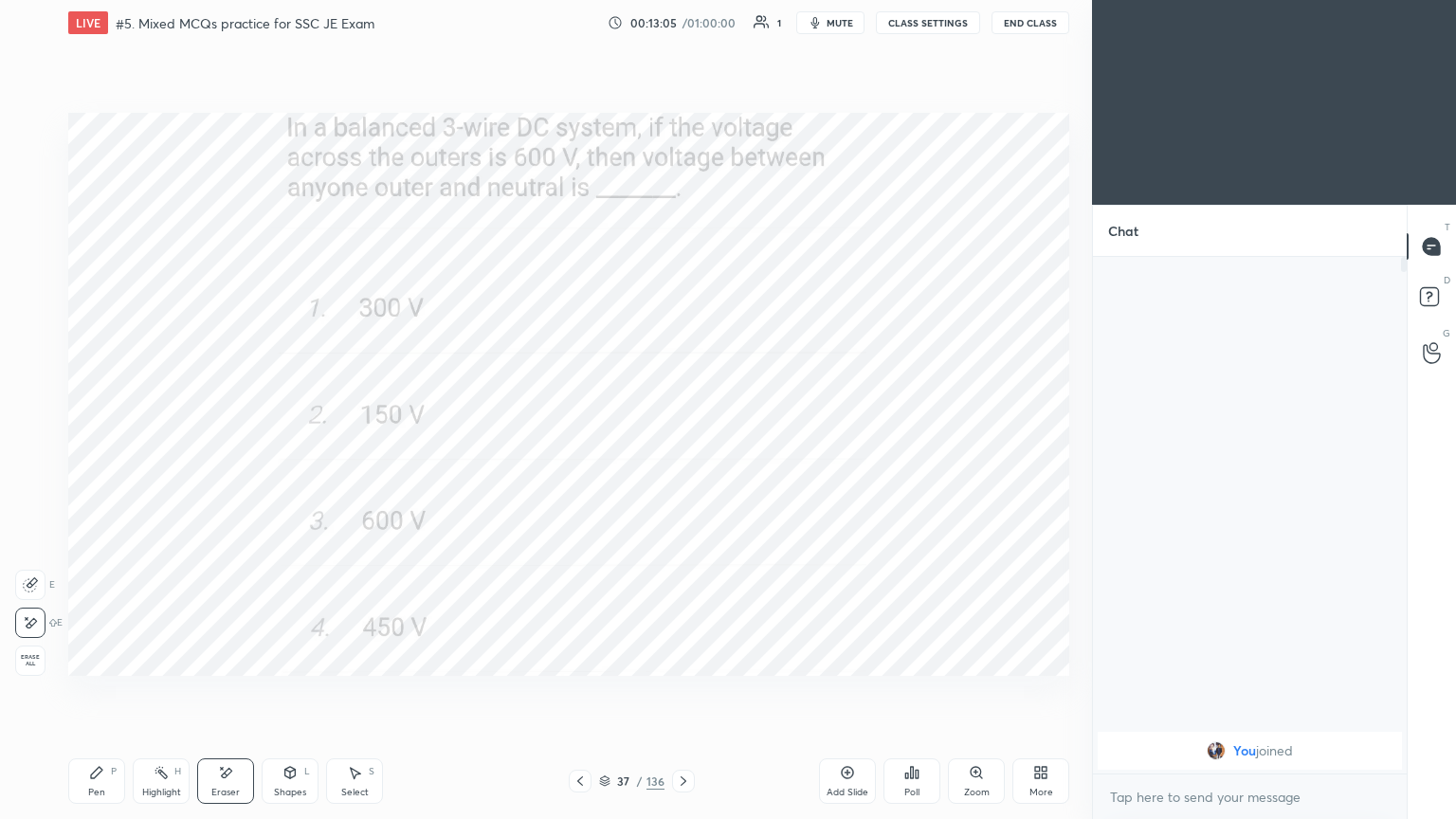
click at [103, 691] on div "Pen P" at bounding box center [97, 781] width 57 height 46
click at [839, 23] on span "mute" at bounding box center [840, 23] width 27 height 13
click at [945, 18] on button "CLASS SETTINGS" at bounding box center [927, 23] width 104 height 23
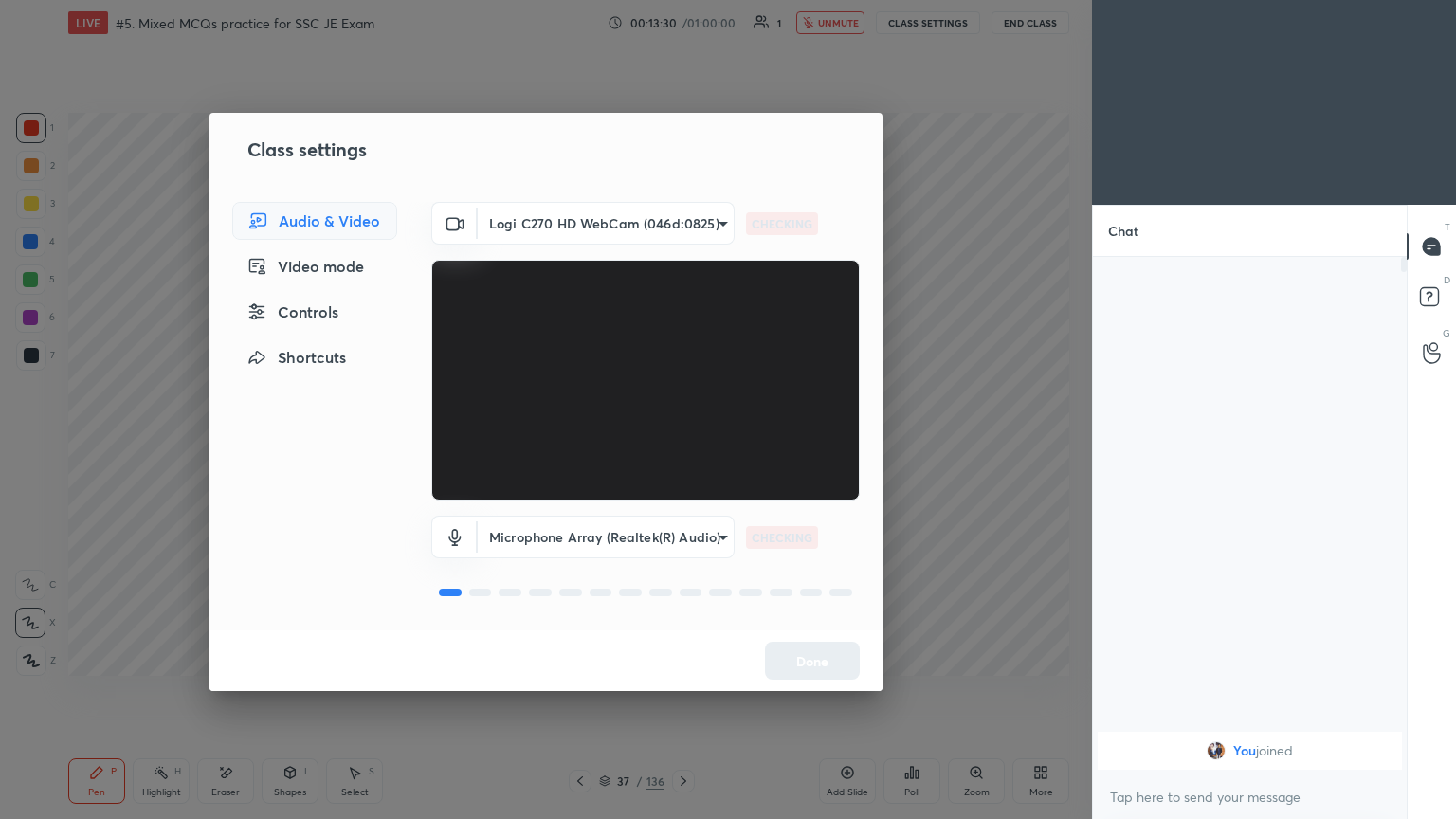
click at [599, 220] on body "1 2 3 4 5 6 7 C X Z E E Erase all H H LIVE #5. Mixed MCQs practice for SSC JE E…" at bounding box center [728, 409] width 1456 height 819
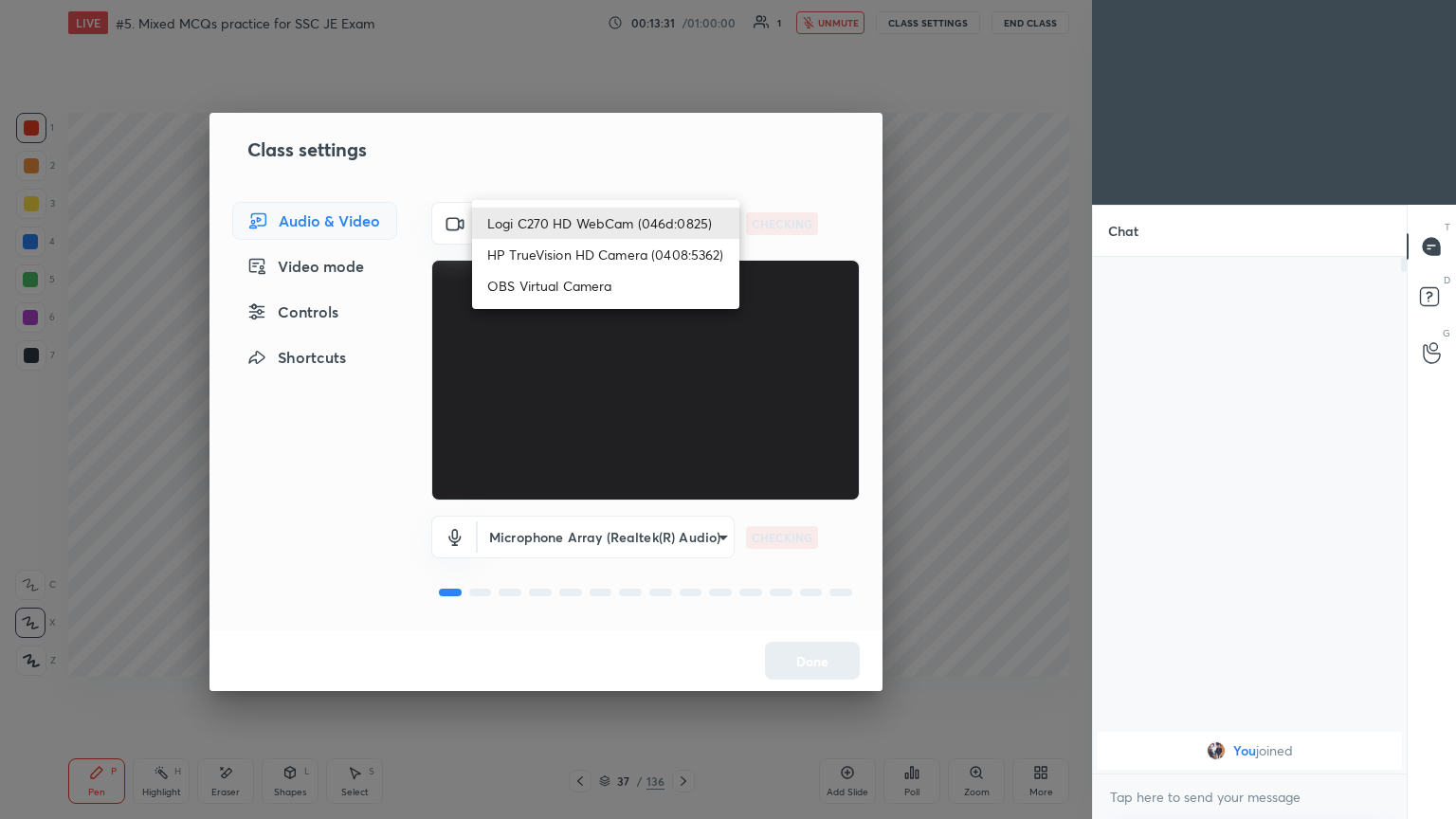
click at [580, 263] on li "HP TrueVision HD Camera (0408:5362)" at bounding box center [606, 254] width 268 height 32
type input "6e129c3dbbea9c9f038ced86e3329b4af5251c06b4e783936748cd200869bc07"
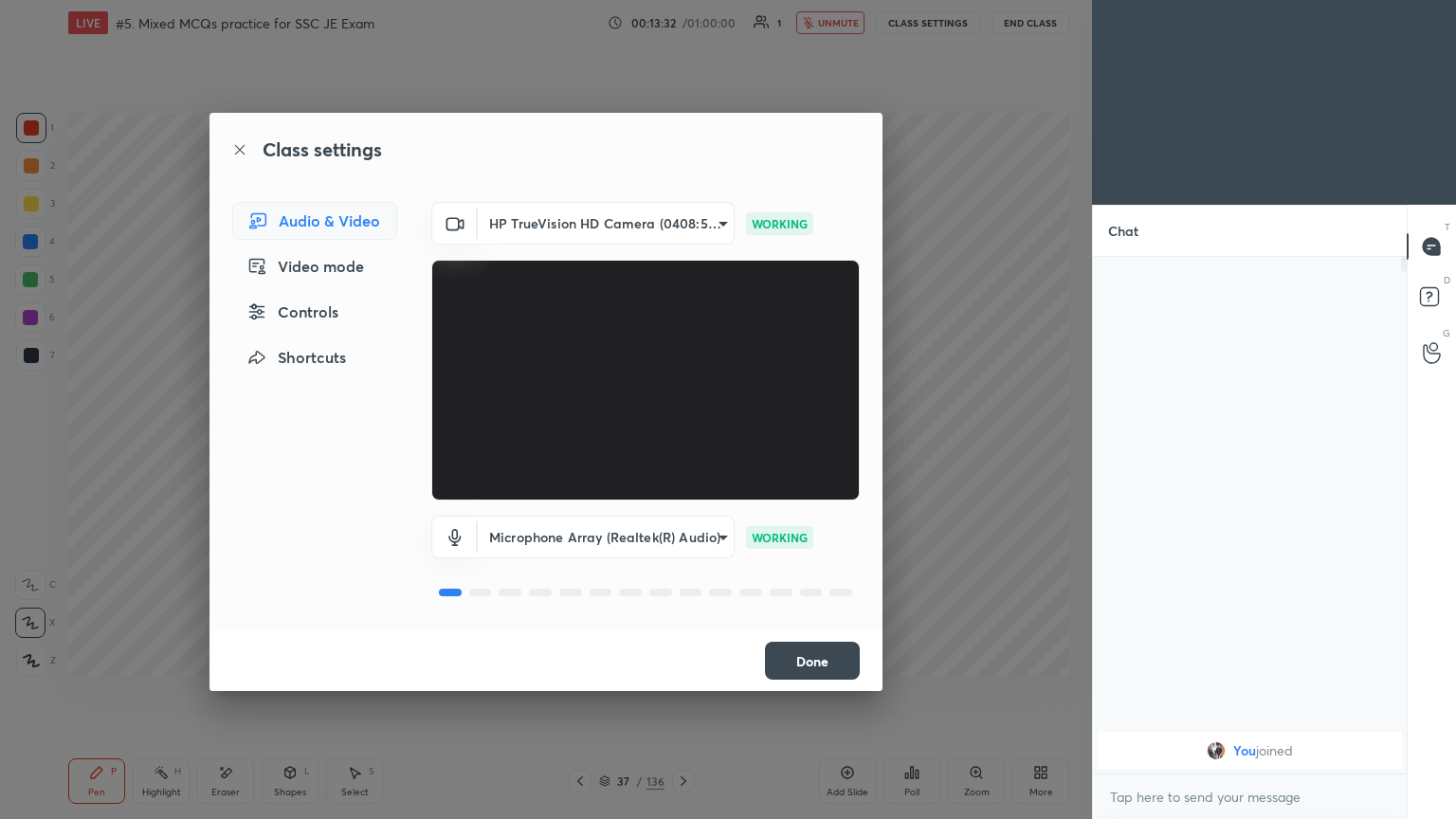
click at [822, 662] on button "Done" at bounding box center [812, 660] width 95 height 38
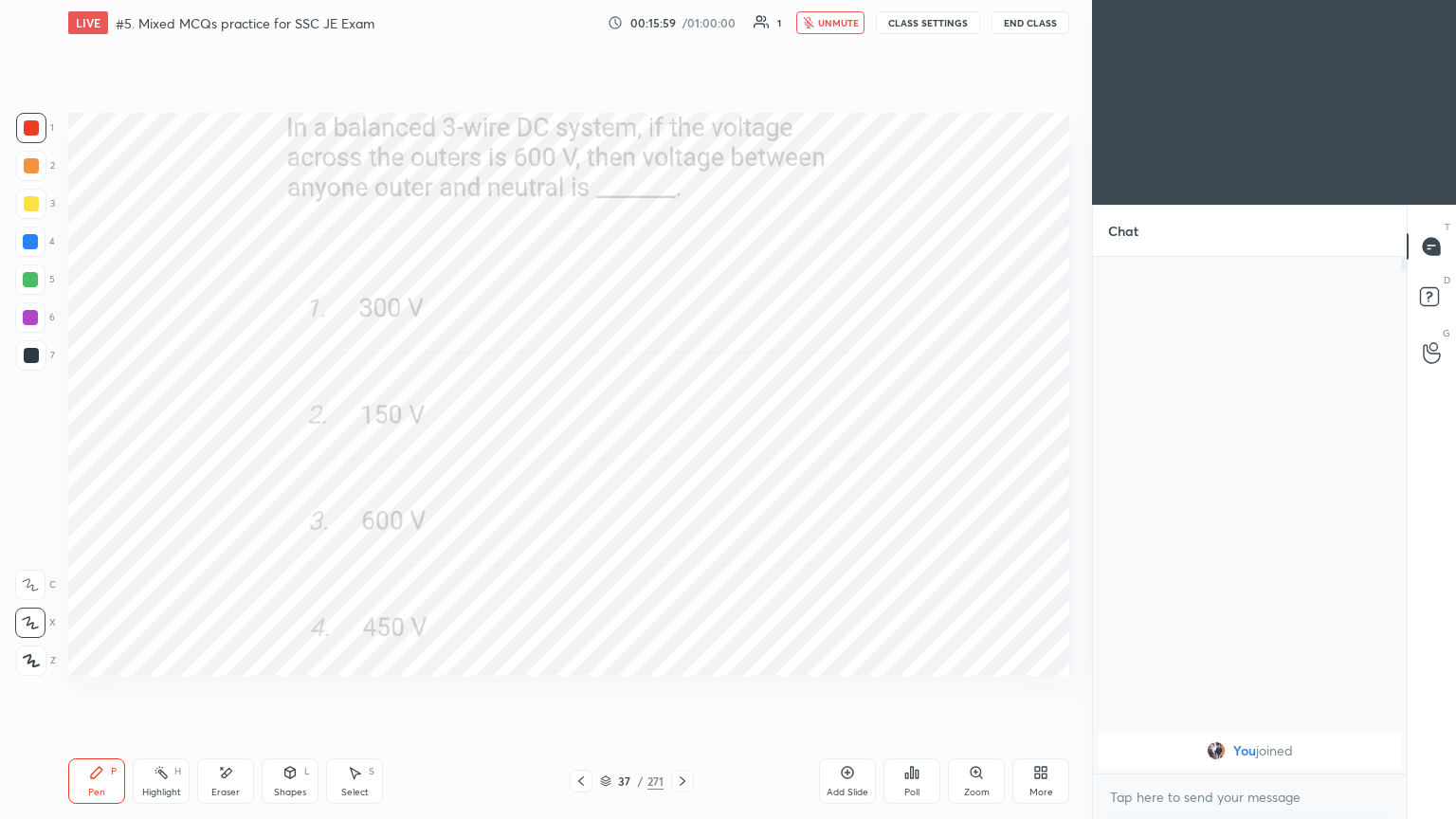
click at [839, 18] on span "unmute" at bounding box center [838, 23] width 41 height 13
click at [917, 19] on button "CLASS SETTINGS" at bounding box center [927, 23] width 104 height 23
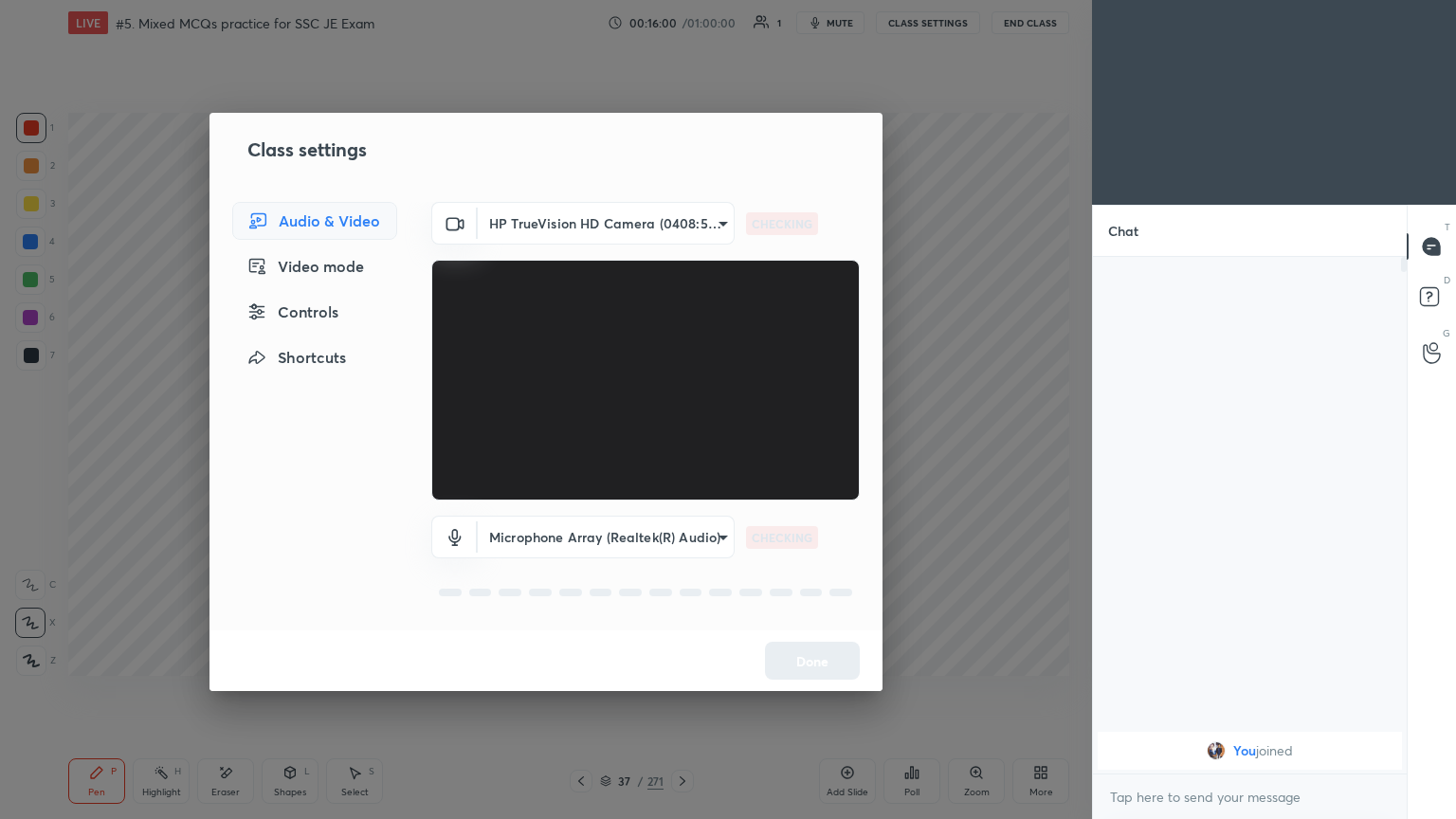
click at [566, 238] on body "1 2 3 4 5 6 7 C X Z E E Erase all H H LIVE #5. Mixed MCQs practice for SSC JE E…" at bounding box center [728, 409] width 1456 height 819
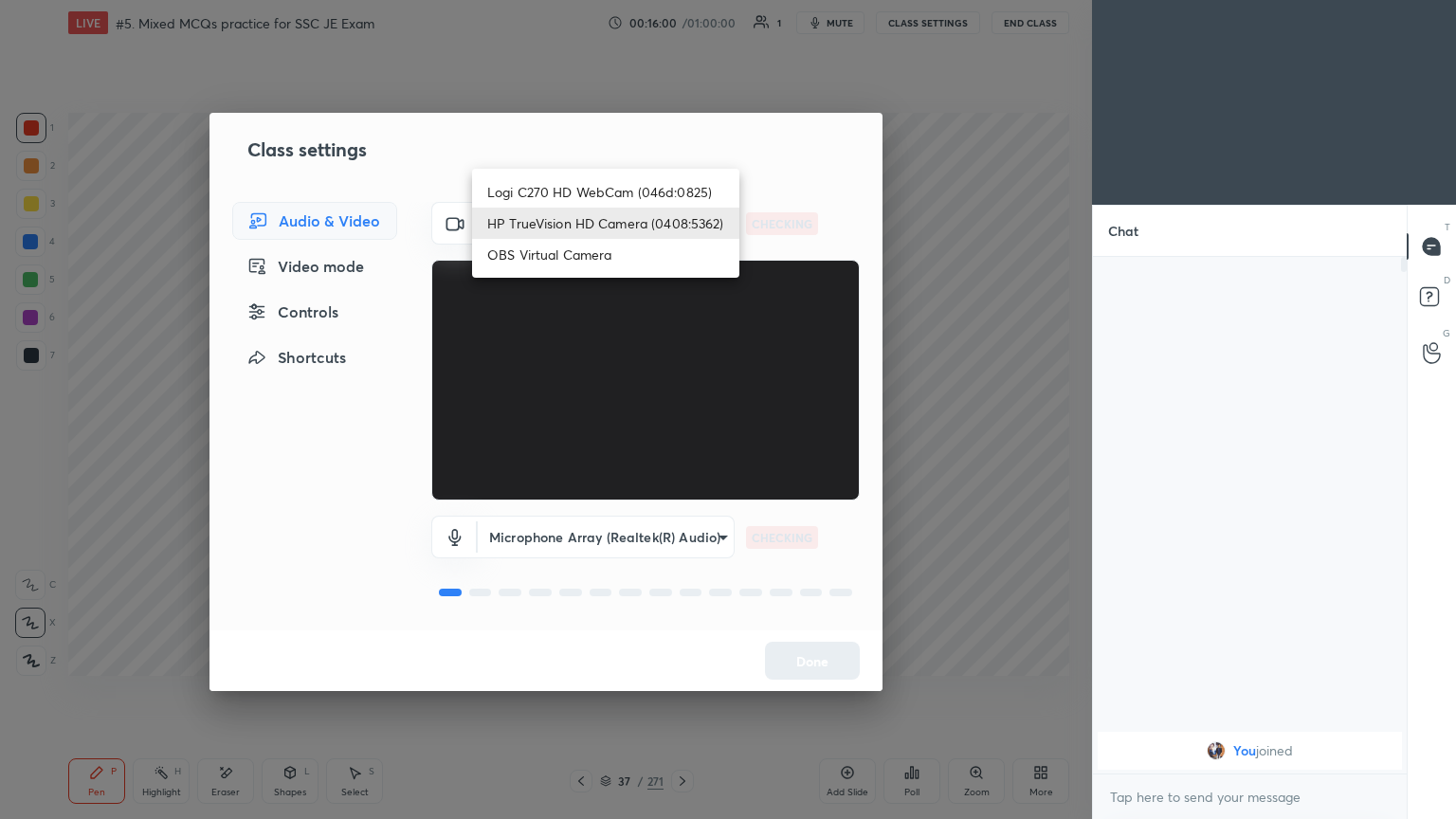
drag, startPoint x: 577, startPoint y: 189, endPoint x: 591, endPoint y: 207, distance: 22.8
click at [576, 189] on li "Logi C270 HD WebCam (046d:0825)" at bounding box center [606, 191] width 268 height 32
type input "f7d1afb7c9de9e4a754af8163ae90a07716e8f4ac3369fe1a9090404ef363049"
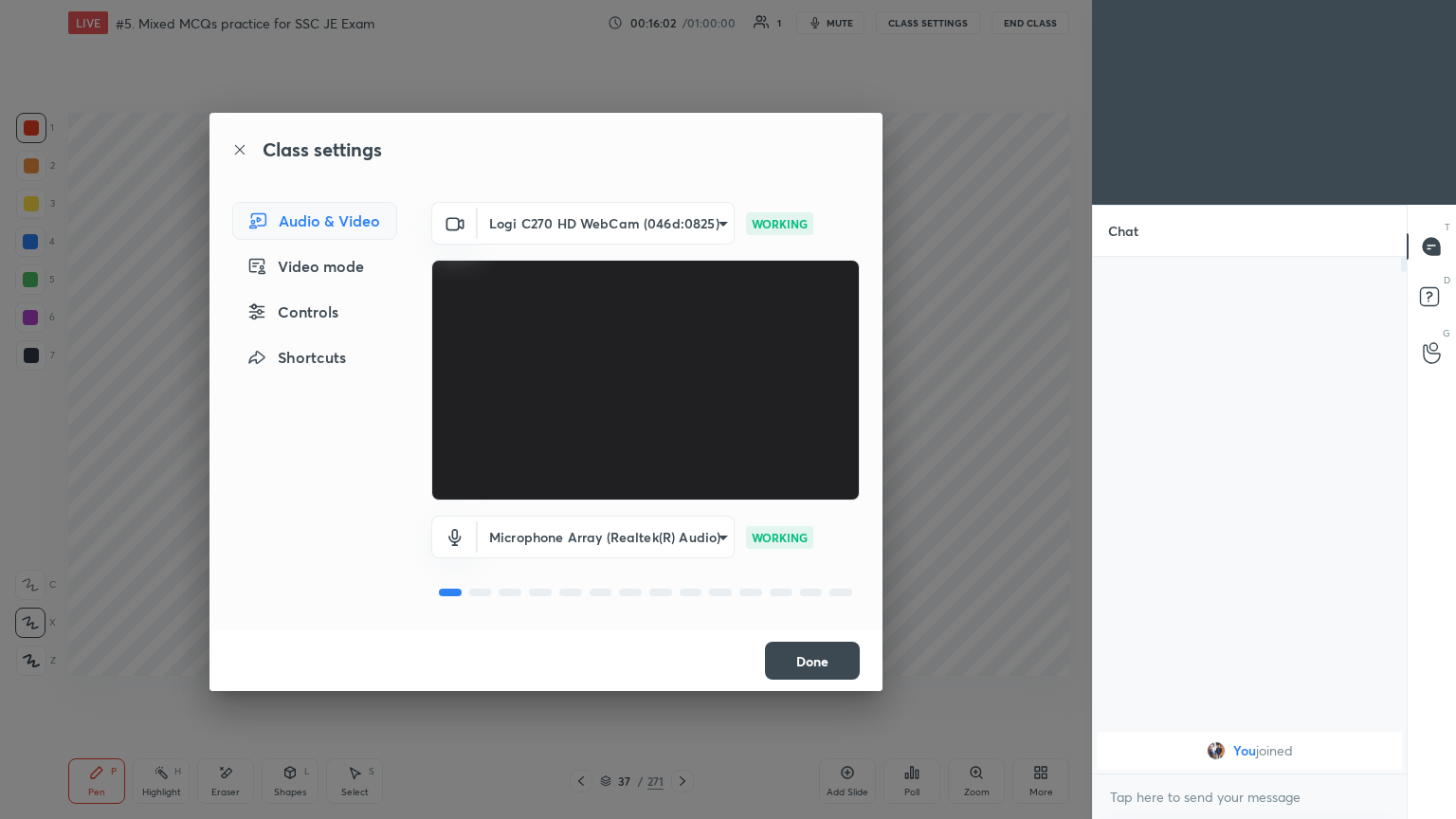
click at [822, 667] on button "Done" at bounding box center [812, 660] width 95 height 38
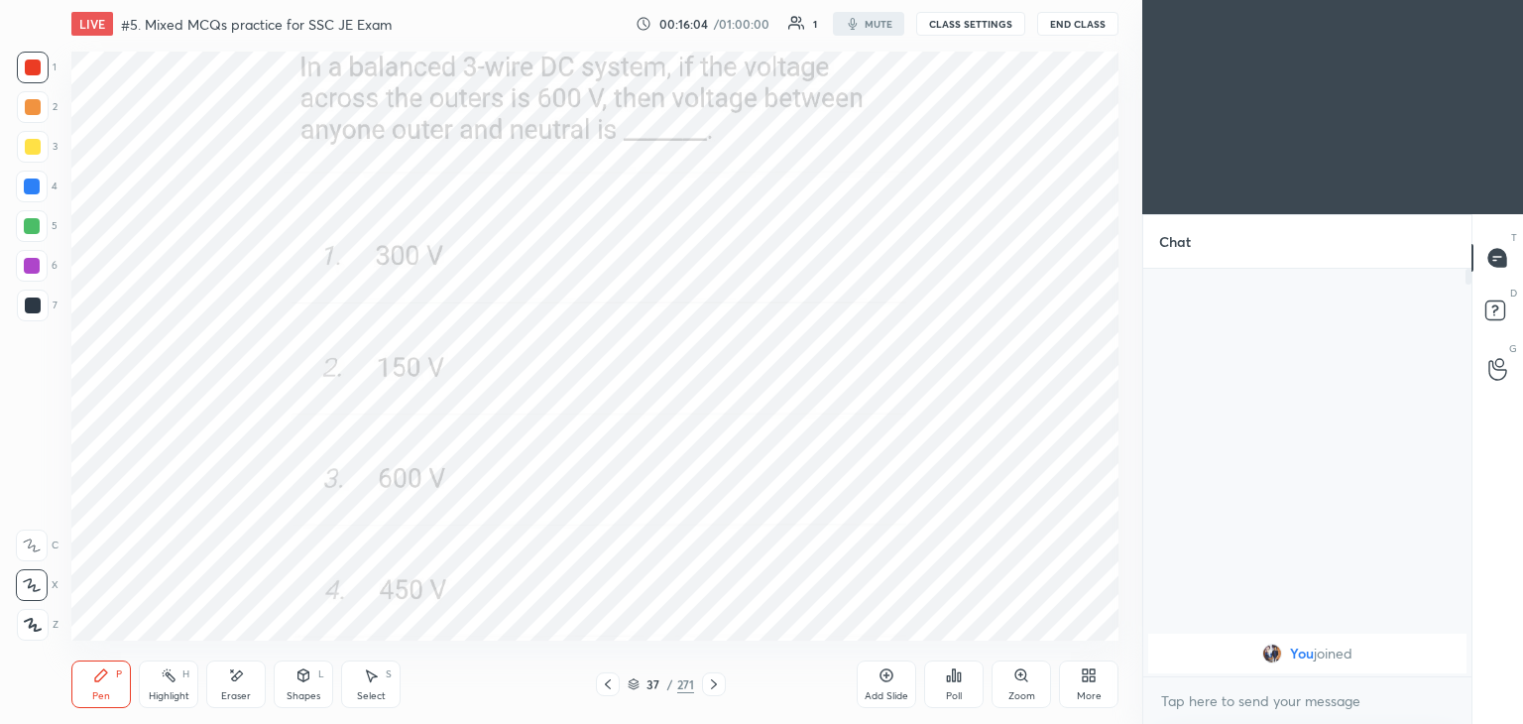
scroll to position [98588, 98123]
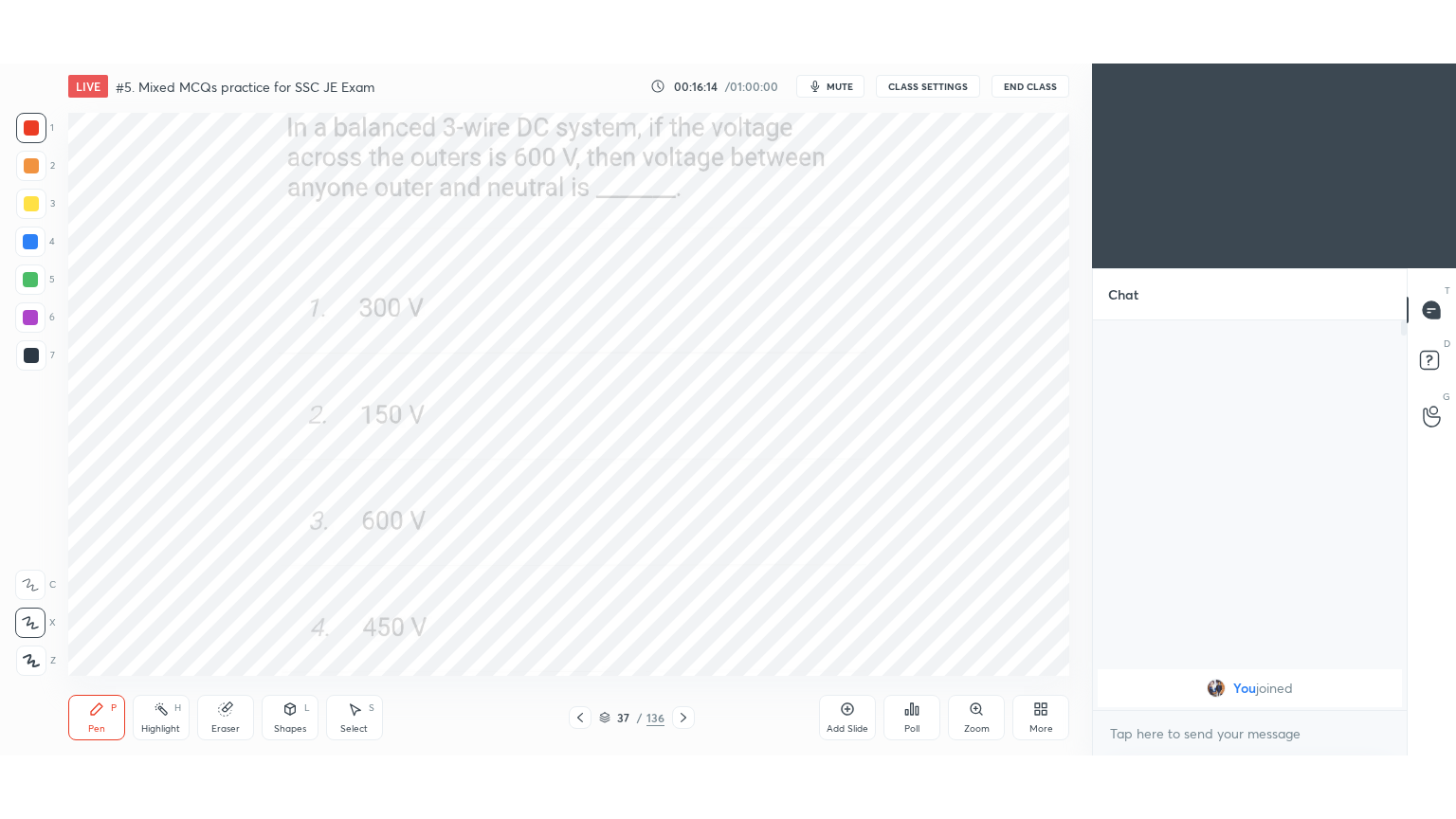
scroll to position [94217, 93806]
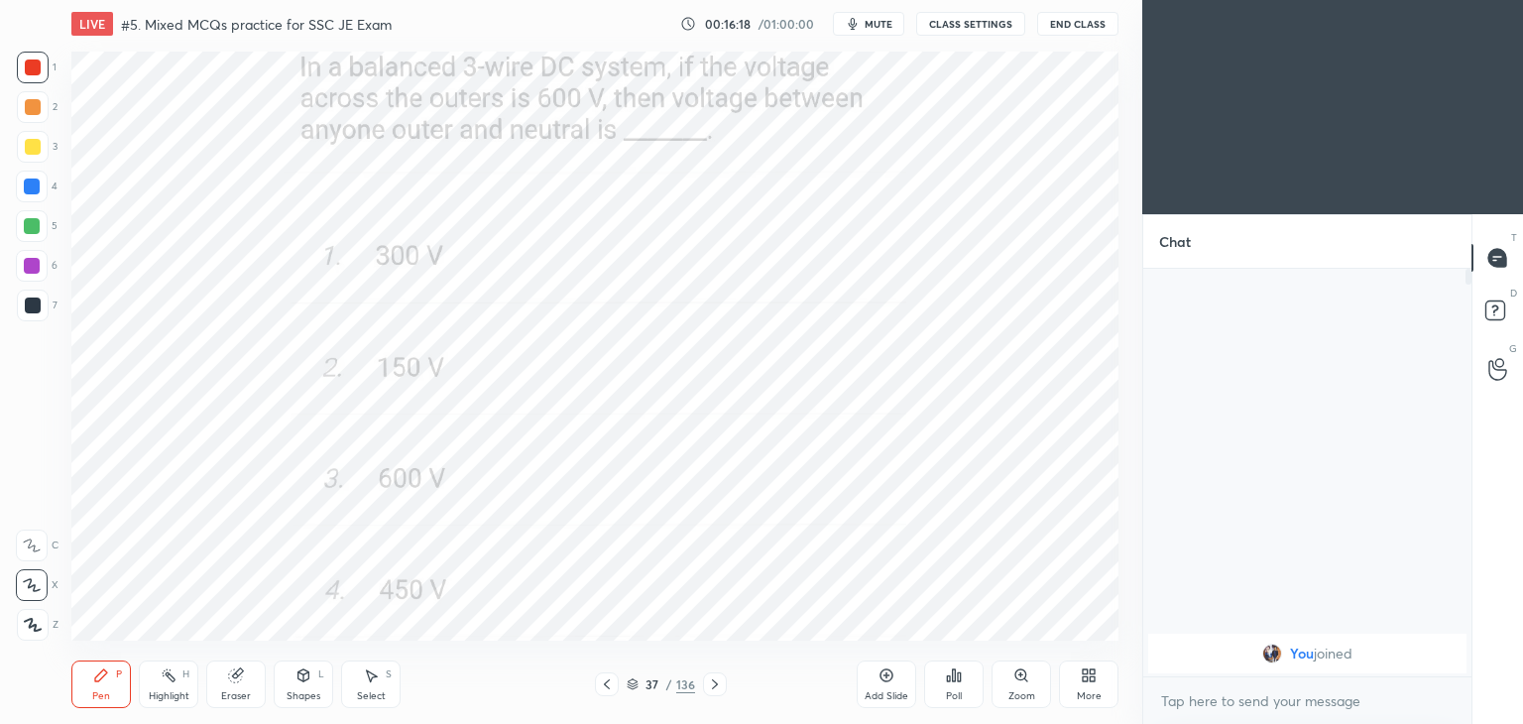
click at [1081, 675] on icon at bounding box center [1089, 676] width 16 height 16
click at [1064, 540] on div "Full screen" at bounding box center [1064, 545] width 50 height 10
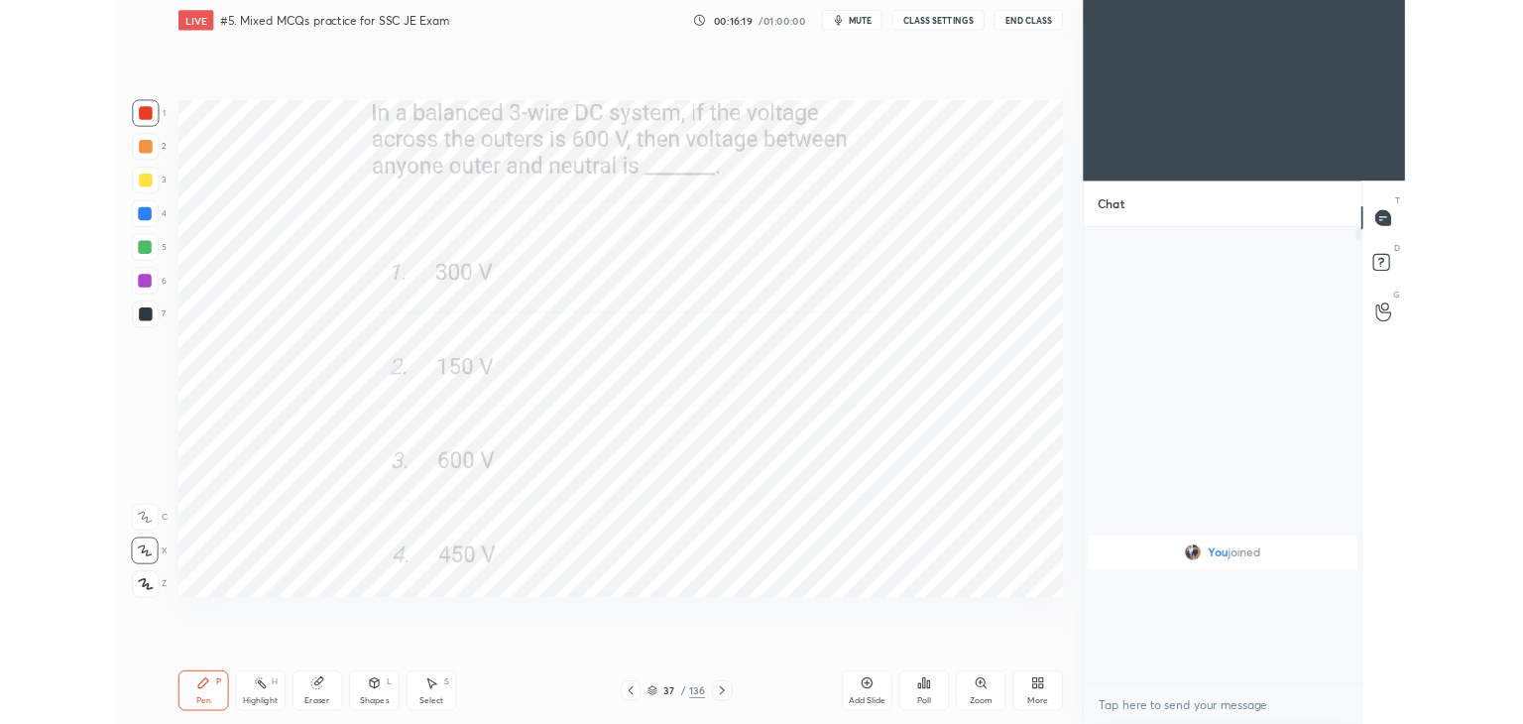
scroll to position [370, 322]
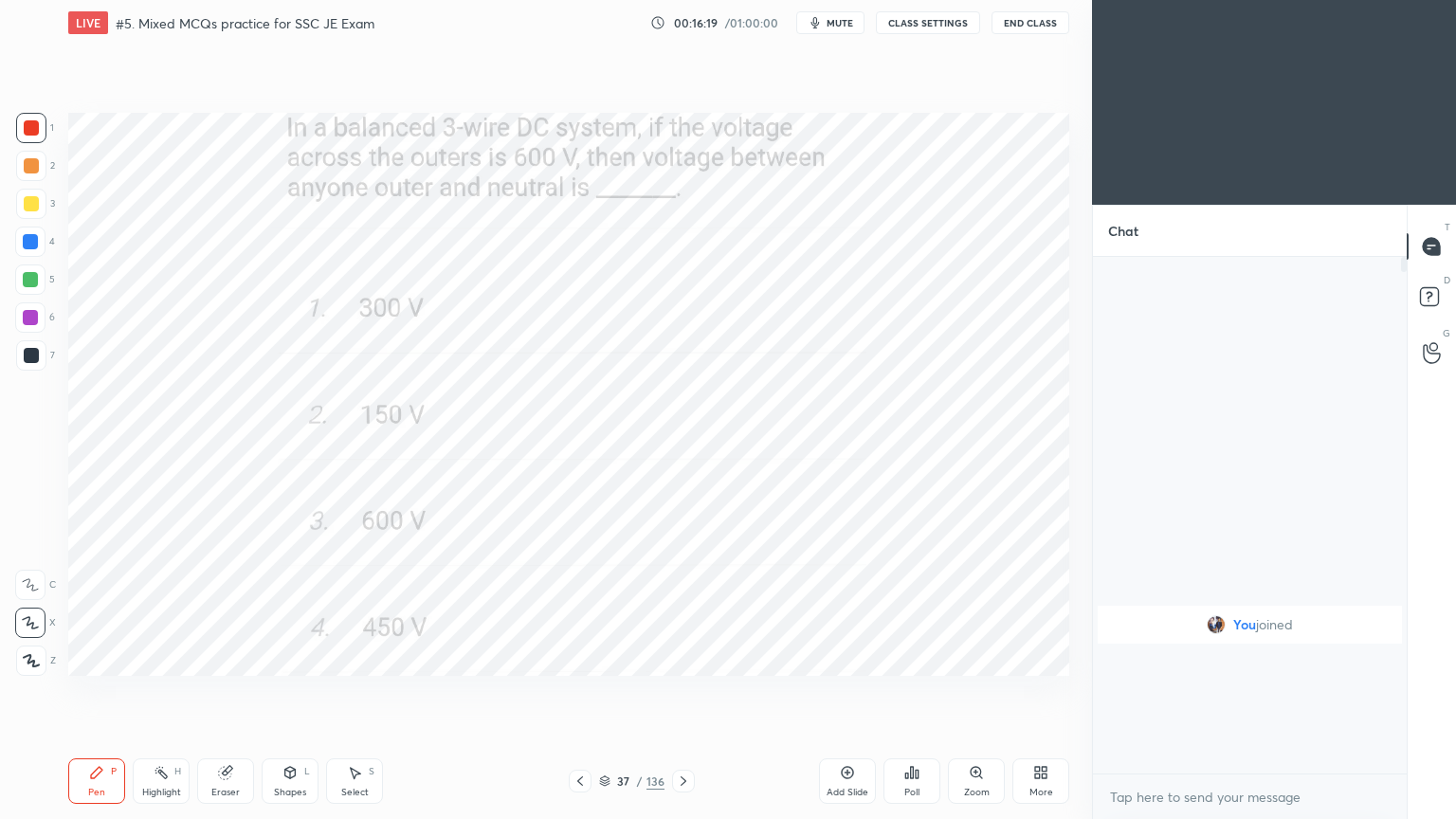
type textarea "x"
click at [685, 691] on icon at bounding box center [684, 781] width 15 height 15
click at [687, 691] on icon at bounding box center [684, 781] width 15 height 15
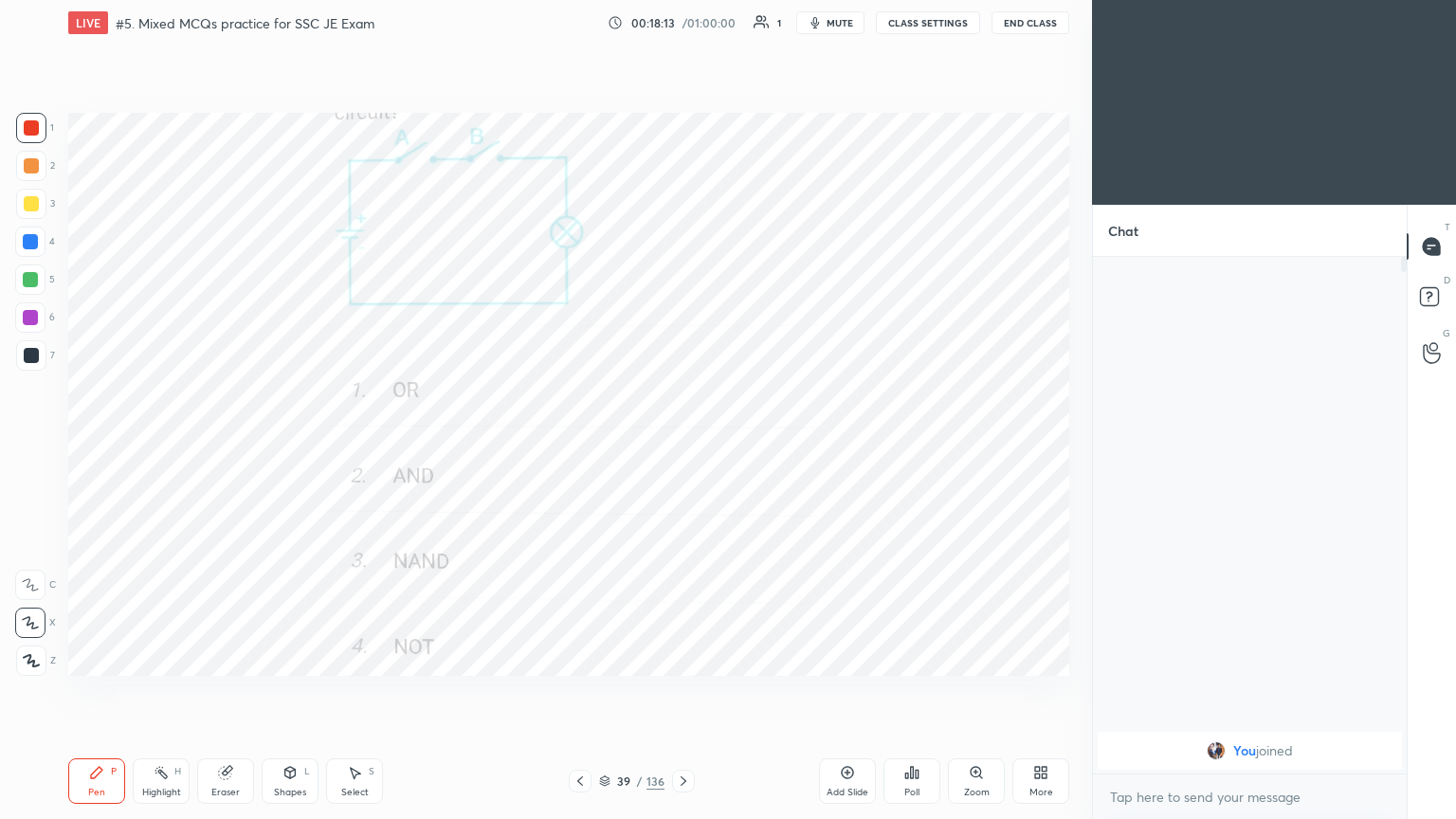
click at [684, 691] on div "Pen P Highlight H Eraser Shapes L Select S 39 / 136 Add Slide Poll Zoom More" at bounding box center [568, 781] width 1001 height 75
click at [685, 691] on icon at bounding box center [684, 781] width 15 height 15
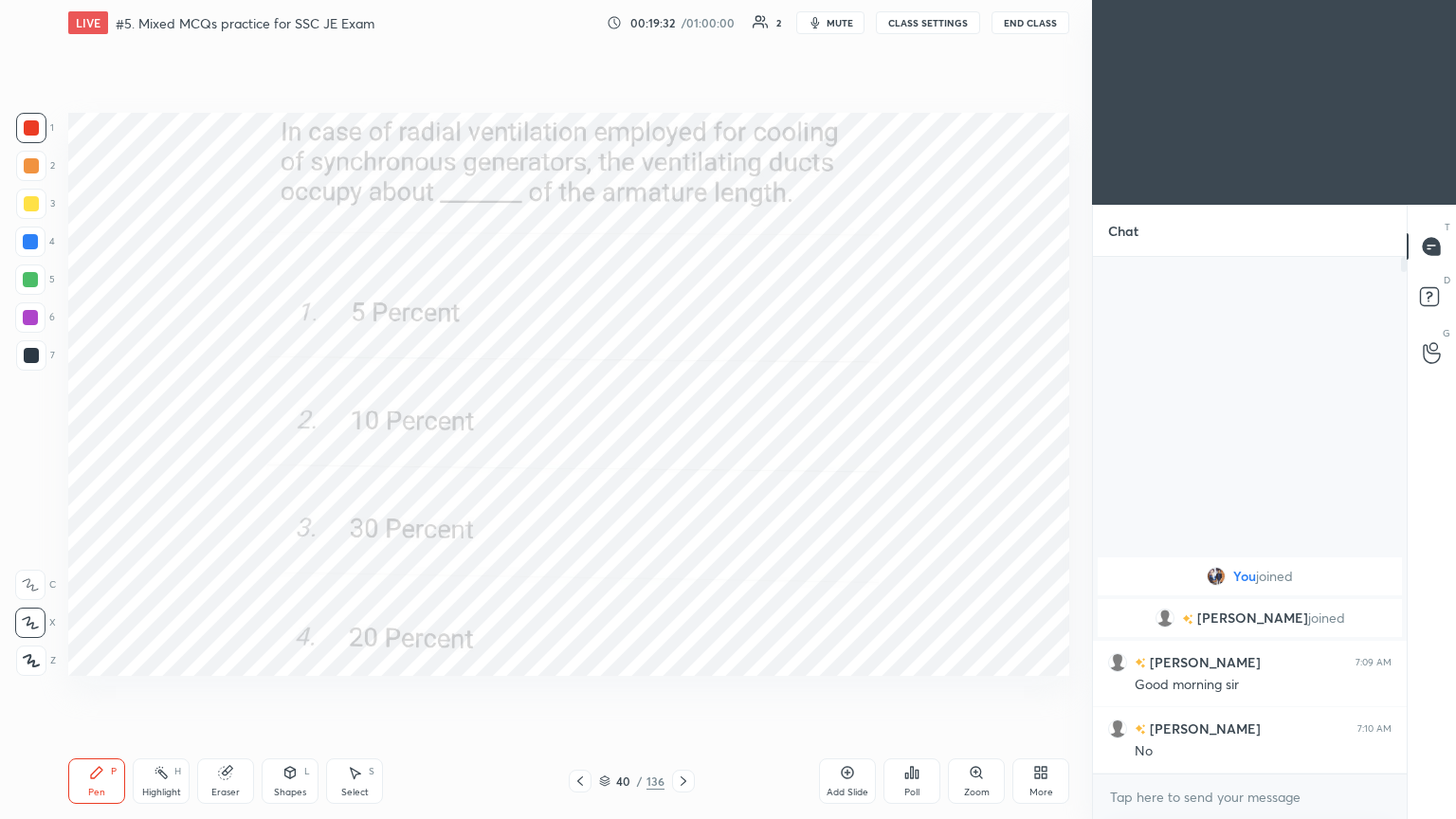
click at [839, 26] on span "mute" at bounding box center [840, 23] width 27 height 13
click at [933, 23] on button "CLASS SETTINGS" at bounding box center [927, 23] width 104 height 23
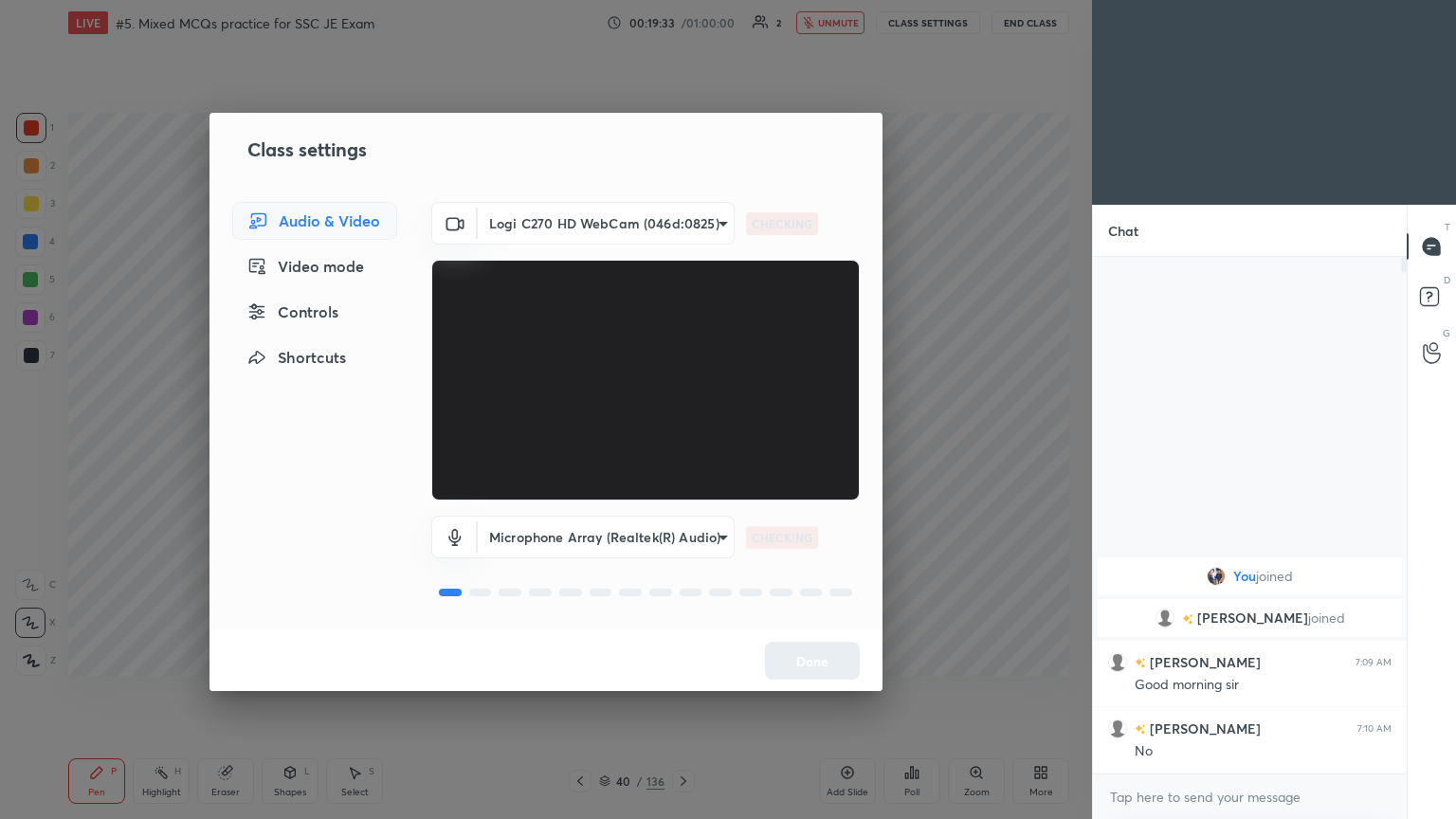
click at [581, 216] on body "1 2 3 4 5 6 7 C X Z C X Z E E Erase all H H LIVE #5. Mixed MCQs practice for SS…" at bounding box center [728, 409] width 1456 height 819
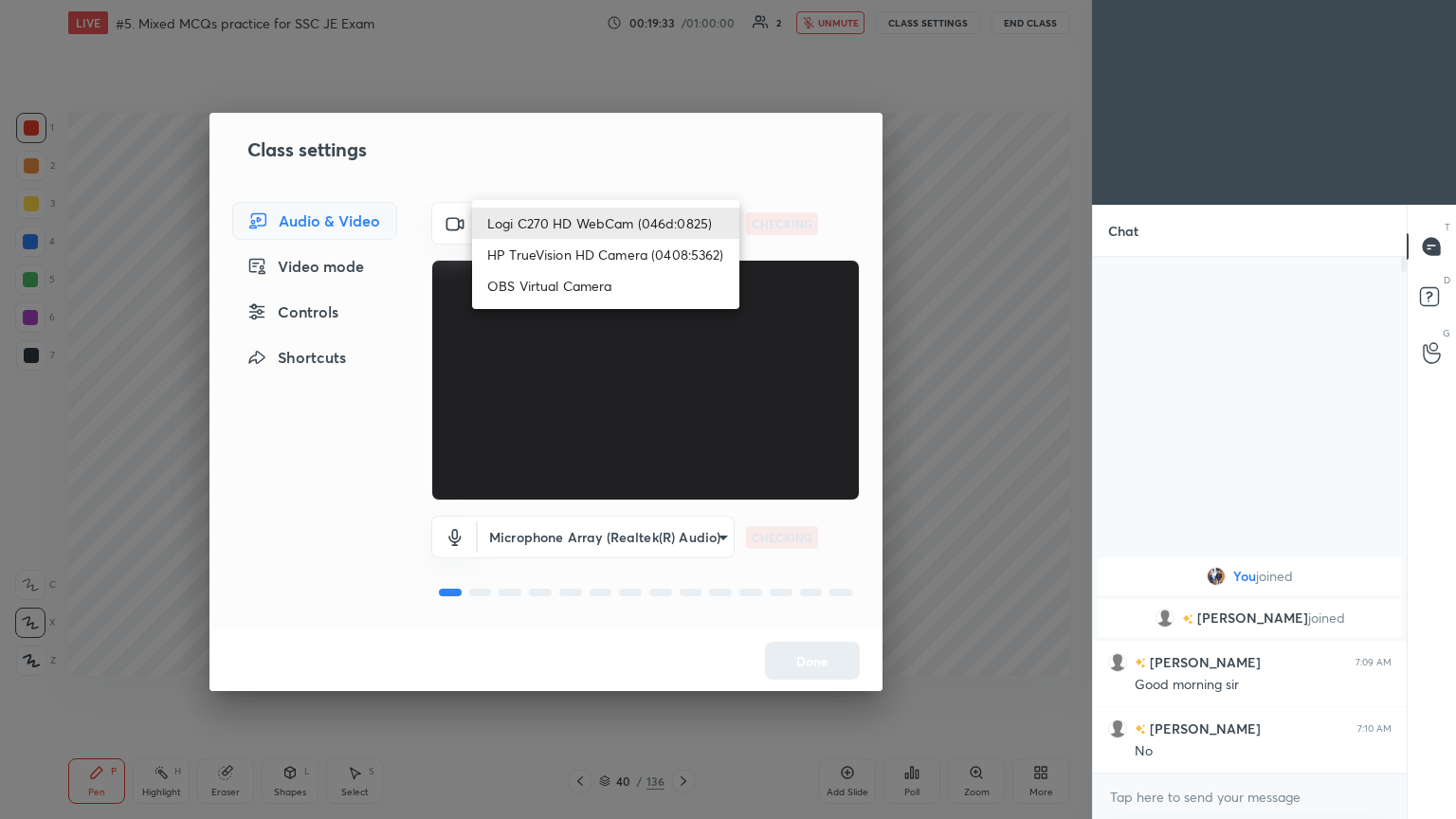
click at [574, 246] on li "HP TrueVision HD Camera (0408:5362)" at bounding box center [606, 254] width 268 height 32
type input "6e129c3dbbea9c9f038ced86e3329b4af5251c06b4e783936748cd200869bc07"
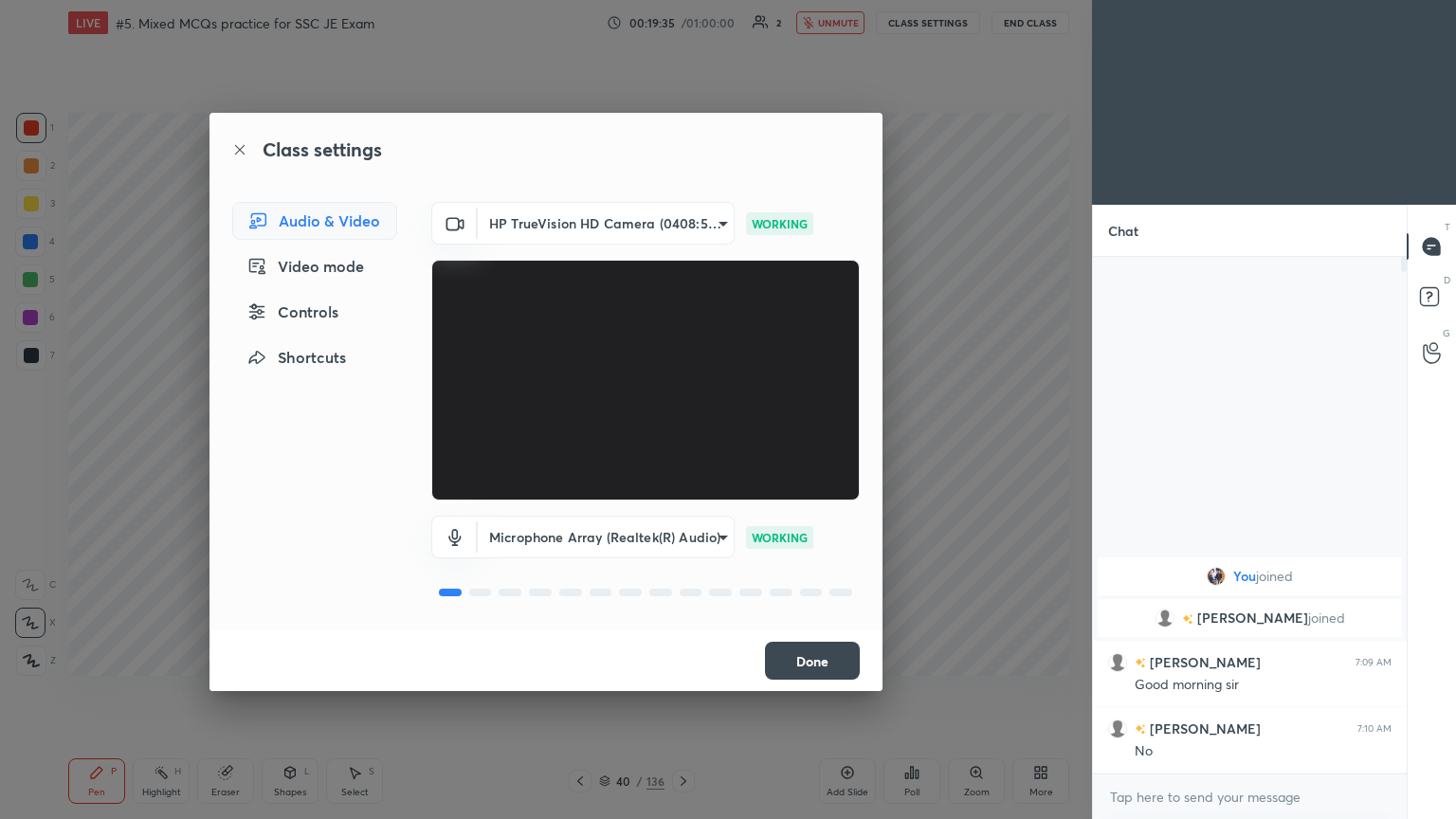
click at [832, 655] on button "Done" at bounding box center [812, 660] width 95 height 38
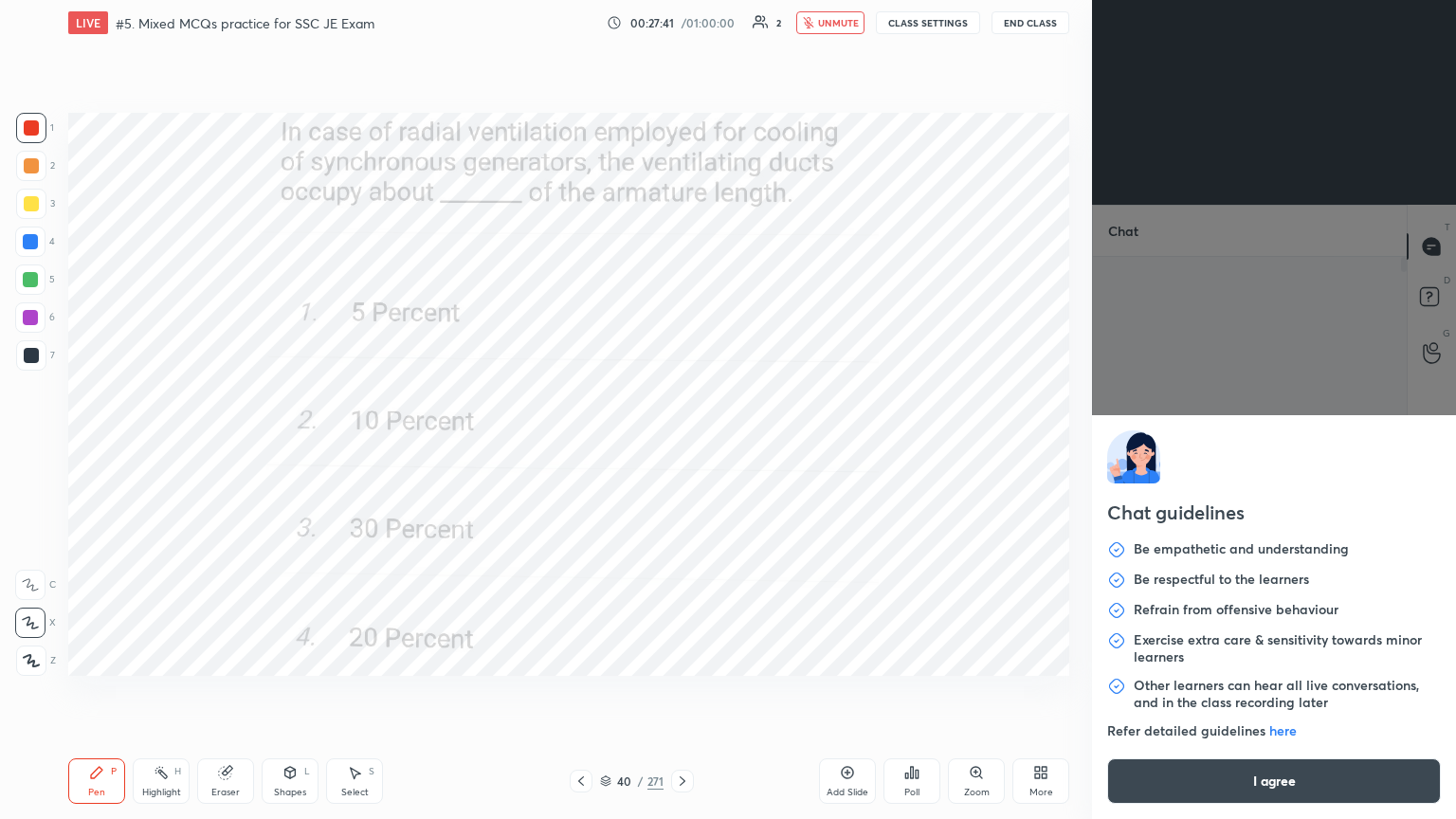
click at [1202, 691] on body "1 2 3 4 5 6 7 C X Z C X Z E E Erase all H H LIVE #5. Mixed MCQs practice for SS…" at bounding box center [728, 409] width 1456 height 819
click at [1210, 691] on button "I agree" at bounding box center [1273, 781] width 334 height 46
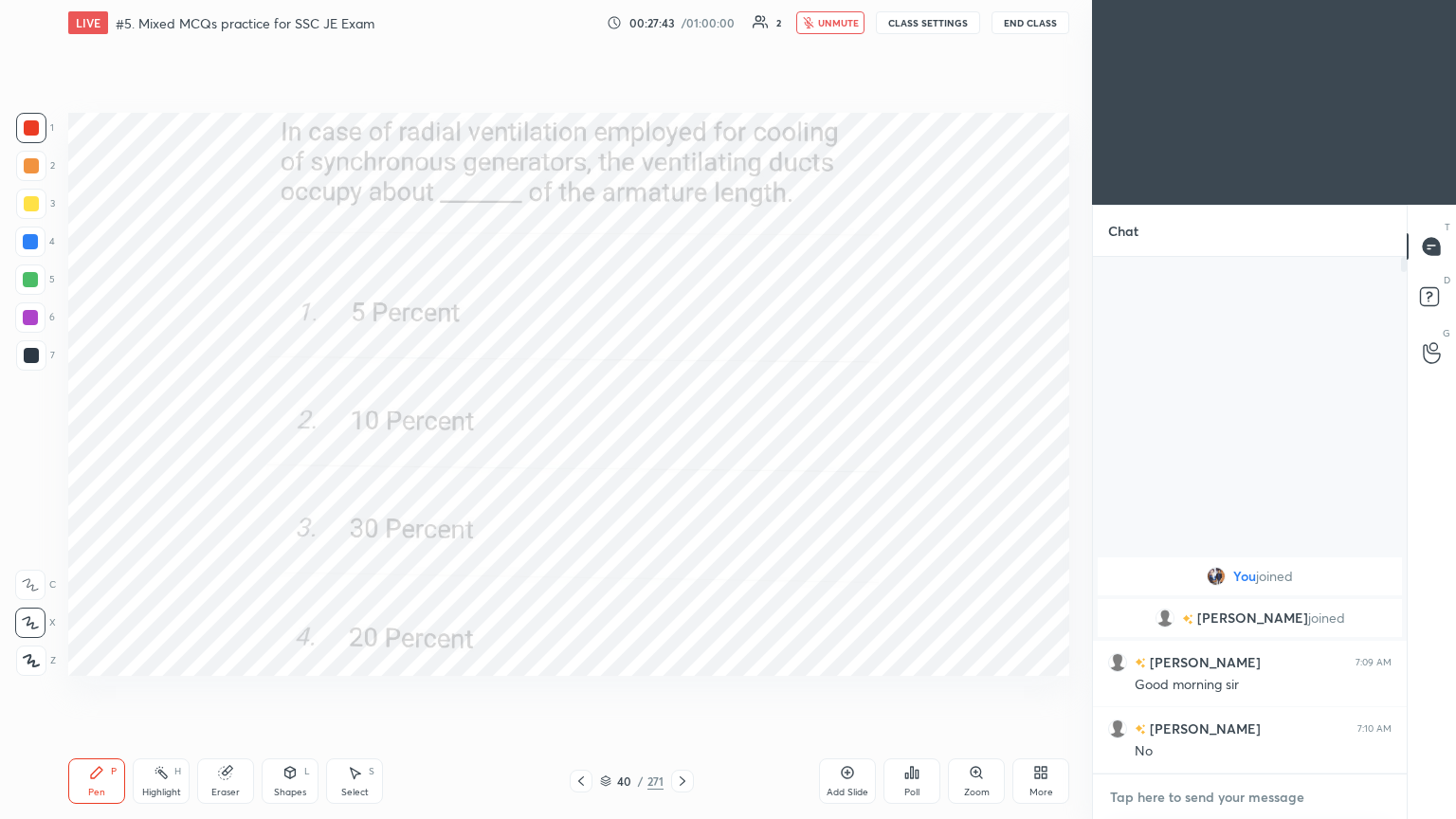
click at [1206, 691] on textarea at bounding box center [1250, 797] width 284 height 31
type textarea "x"
click at [836, 17] on span "unmute" at bounding box center [838, 23] width 41 height 13
click at [928, 25] on button "CLASS SETTINGS" at bounding box center [927, 23] width 104 height 23
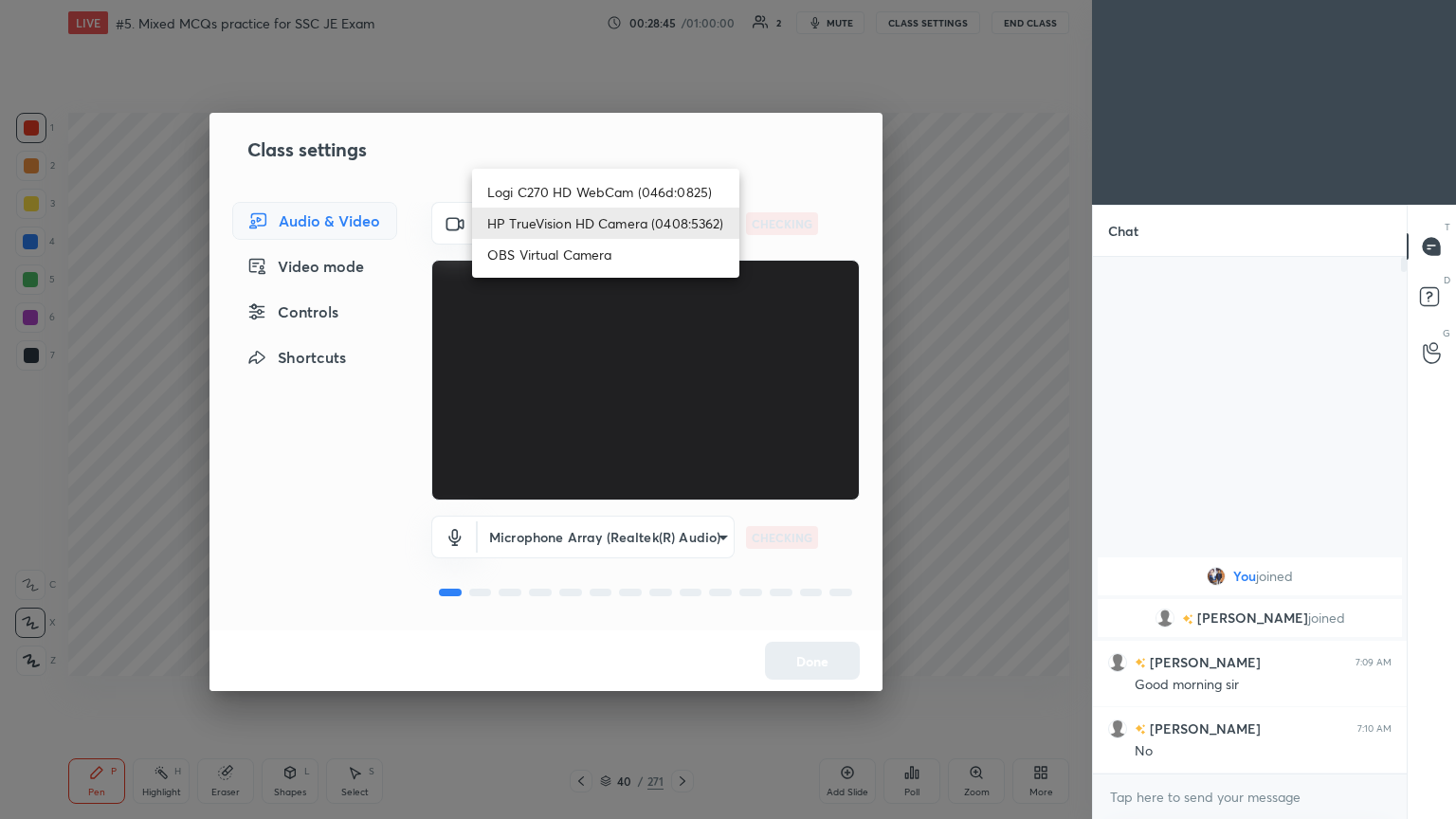
click at [554, 224] on body "1 2 3 4 5 6 7 C X Z C X Z E E Erase all H H LIVE #5. Mixed MCQs practice for SS…" at bounding box center [728, 409] width 1456 height 819
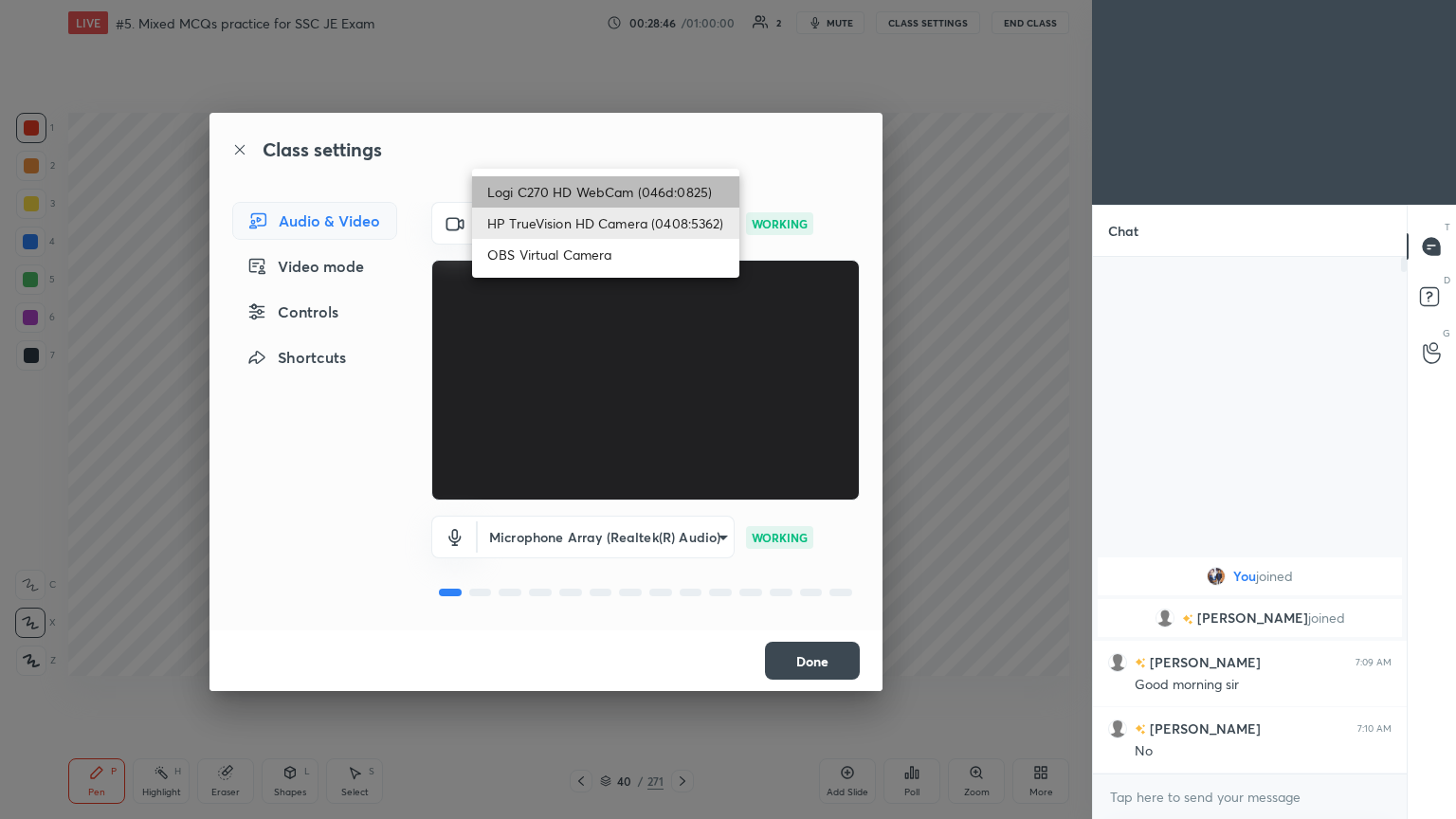
click at [577, 189] on li "Logi C270 HD WebCam (046d:0825)" at bounding box center [606, 191] width 268 height 32
type input "f7d1afb7c9de9e4a754af8163ae90a07716e8f4ac3369fe1a9090404ef363049"
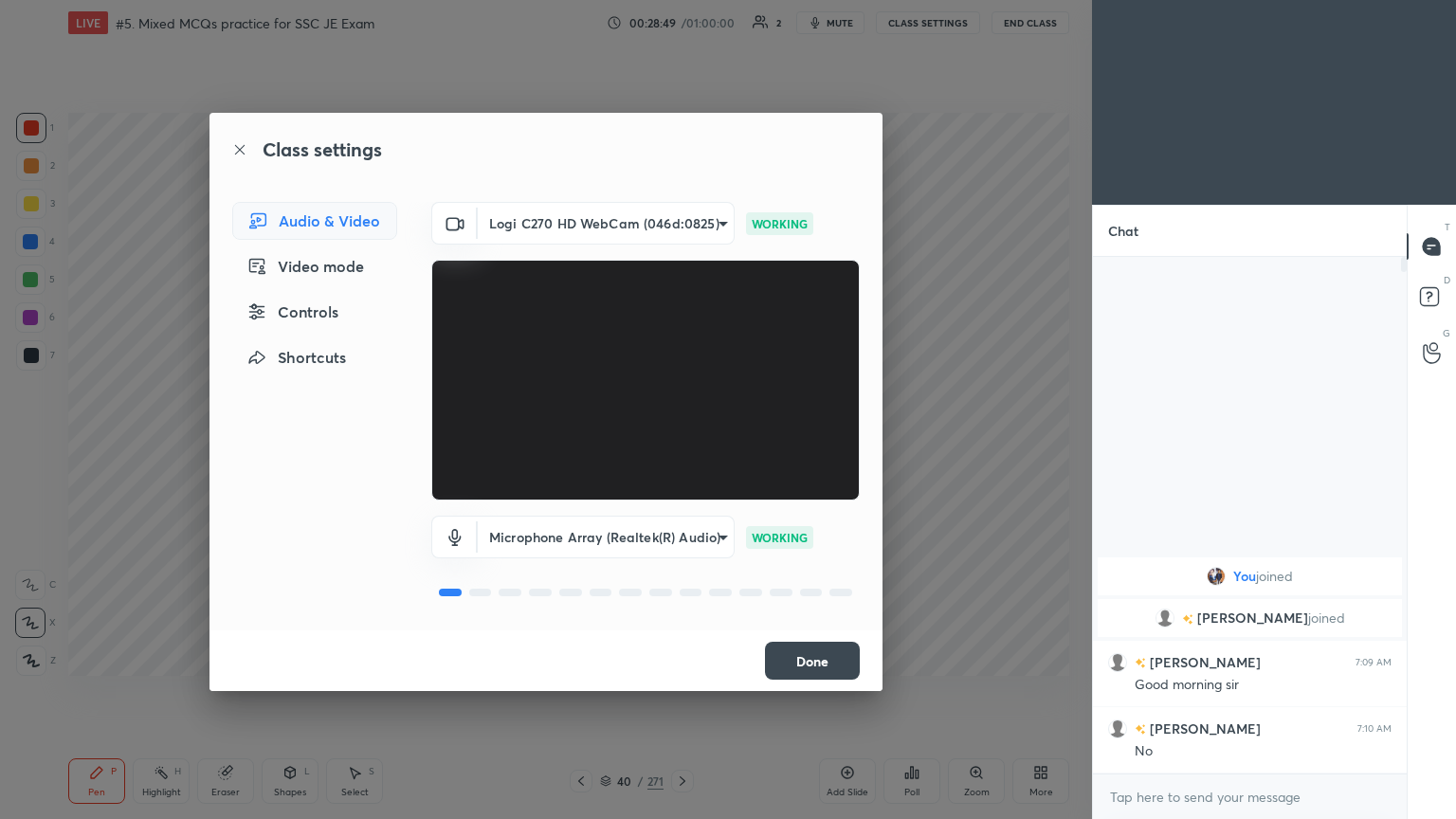
click at [827, 663] on button "Done" at bounding box center [812, 660] width 95 height 38
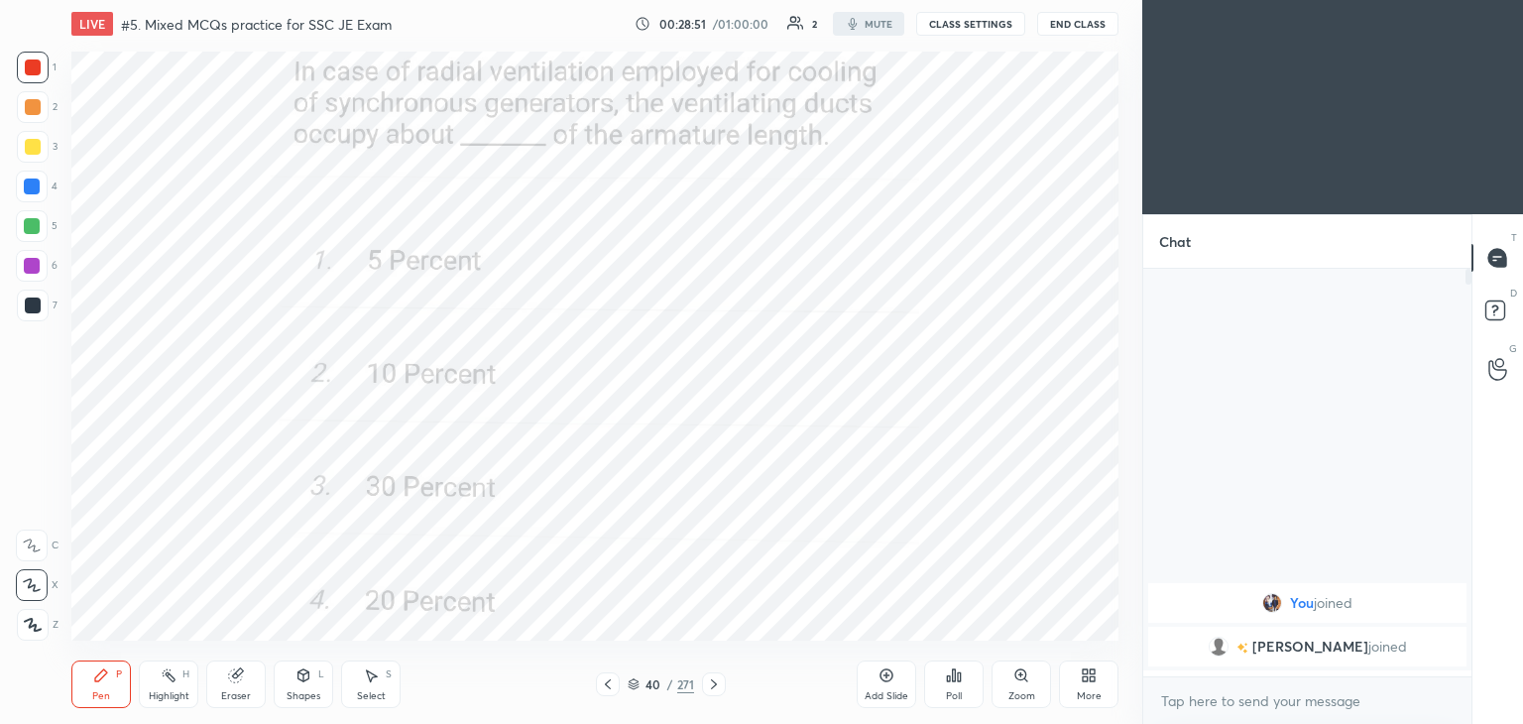
scroll to position [98588, 98123]
type textarea "x"
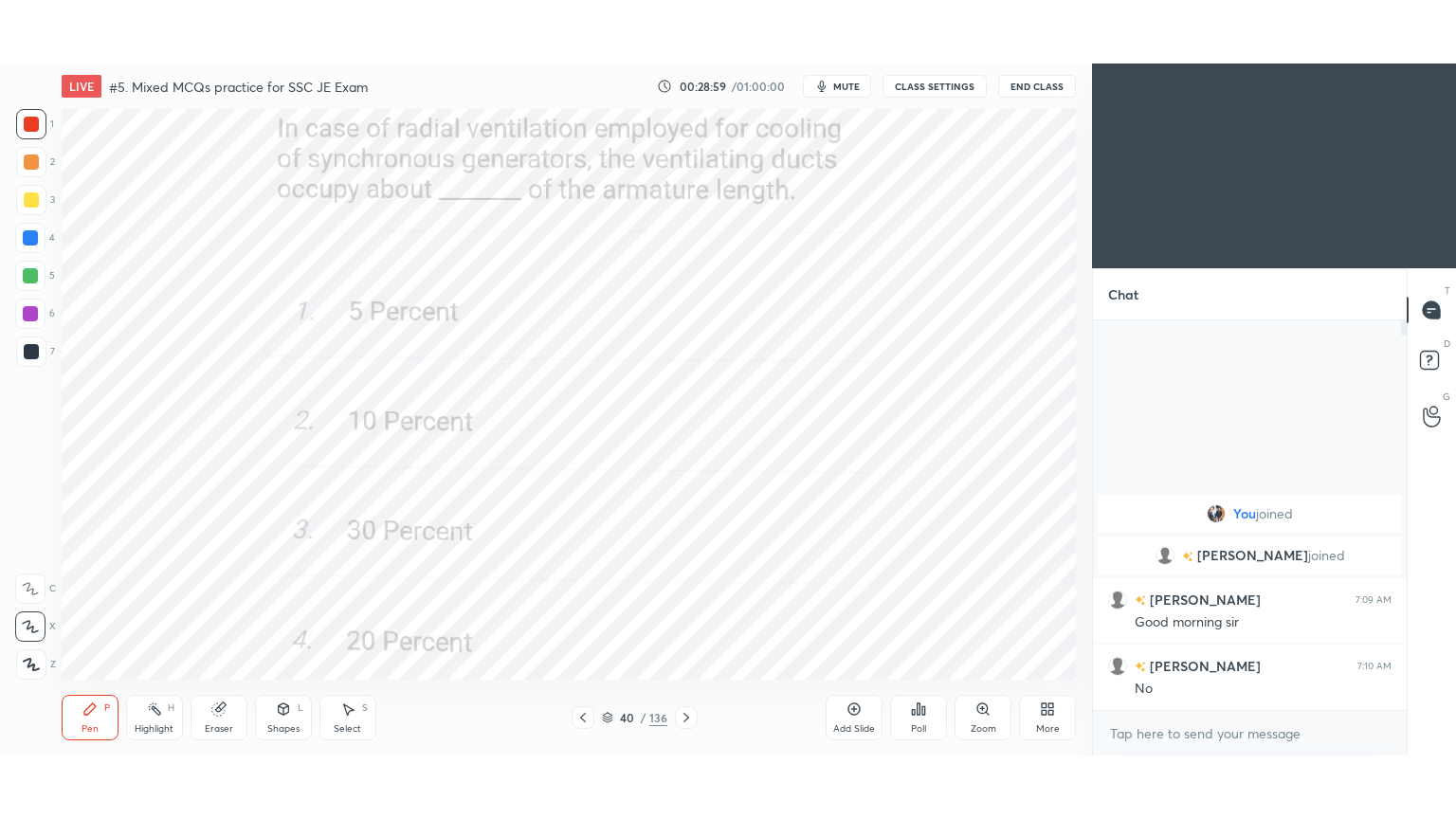
scroll to position [94217, 93806]
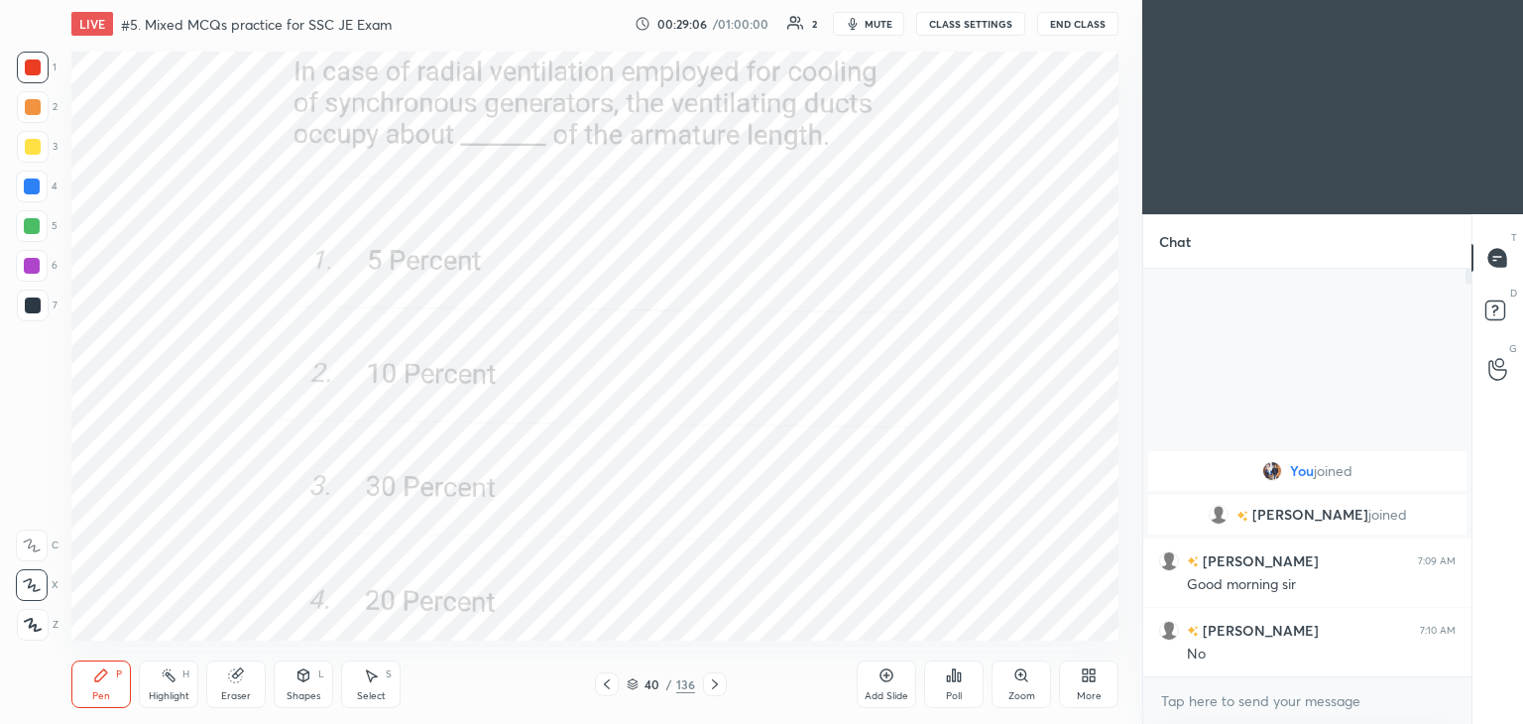
click at [1092, 684] on div "More" at bounding box center [1089, 685] width 60 height 48
click at [1060, 540] on div "Full screen" at bounding box center [1064, 545] width 50 height 10
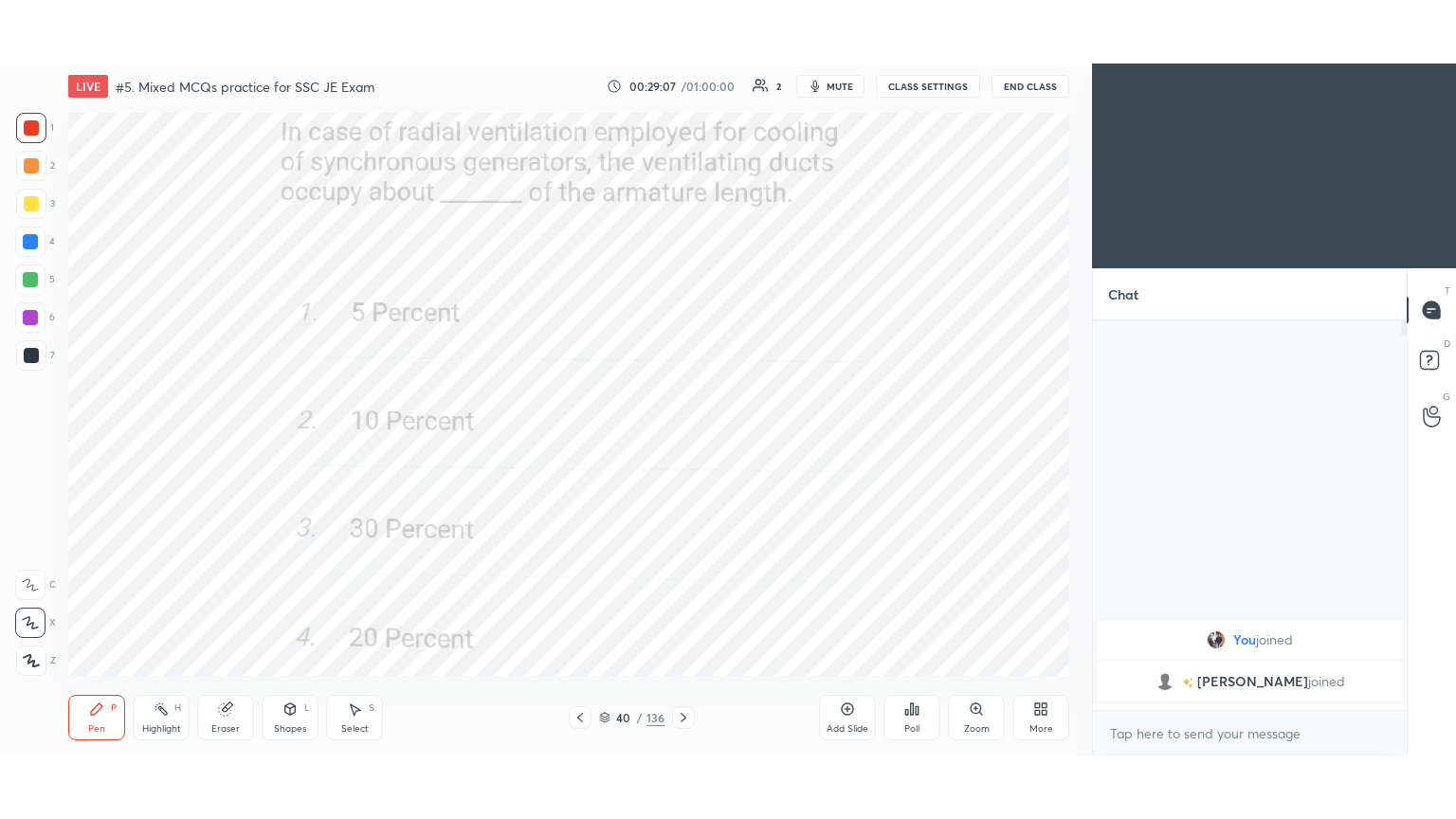
scroll to position [354, 308]
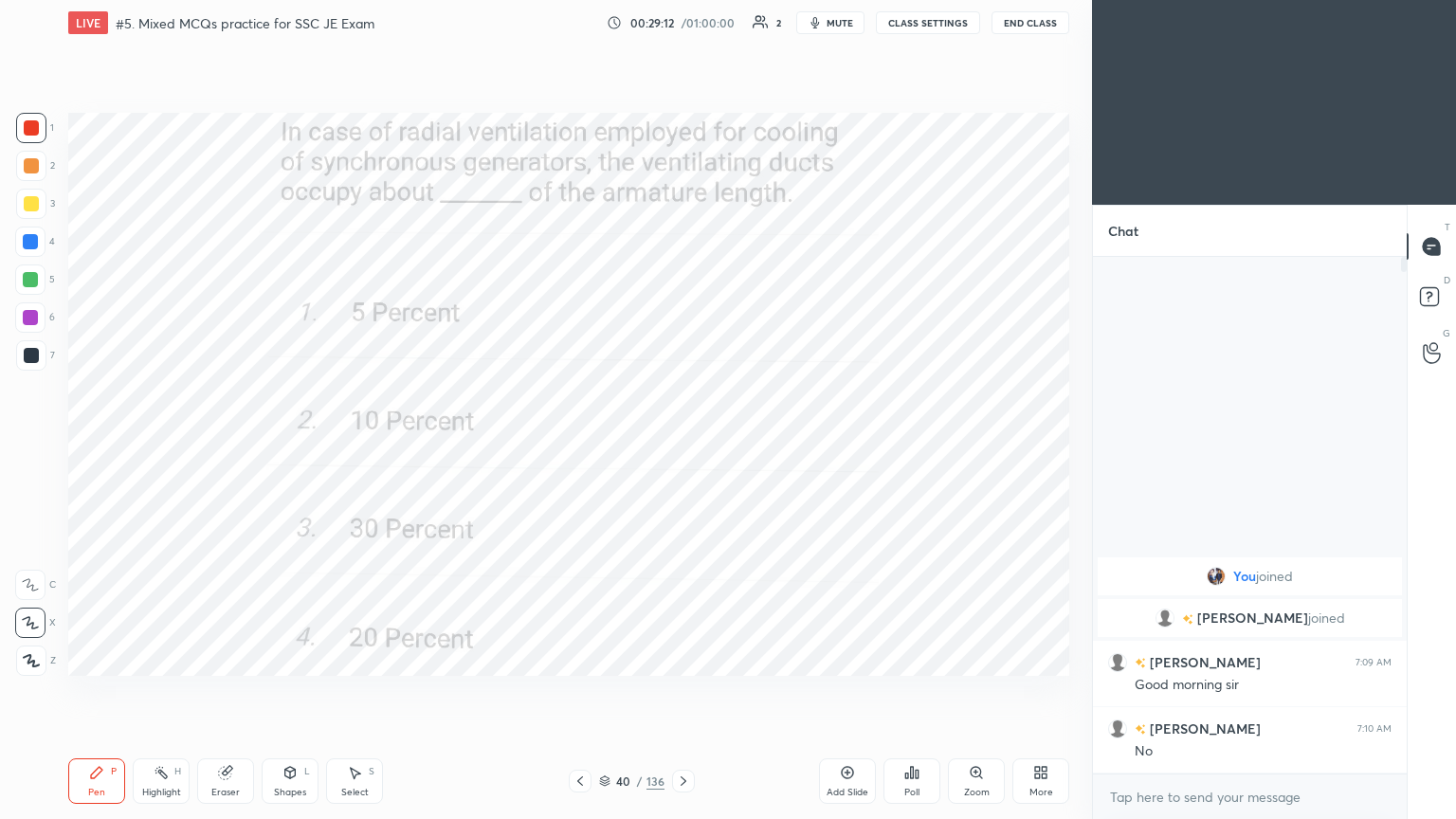
click at [243, 691] on div "Eraser" at bounding box center [226, 781] width 57 height 46
click at [31, 659] on span "Erase all" at bounding box center [31, 660] width 29 height 13
click at [99, 691] on div "Pen" at bounding box center [97, 792] width 17 height 10
click at [37, 118] on div at bounding box center [32, 128] width 31 height 31
click at [34, 623] on icon at bounding box center [31, 623] width 15 height 11
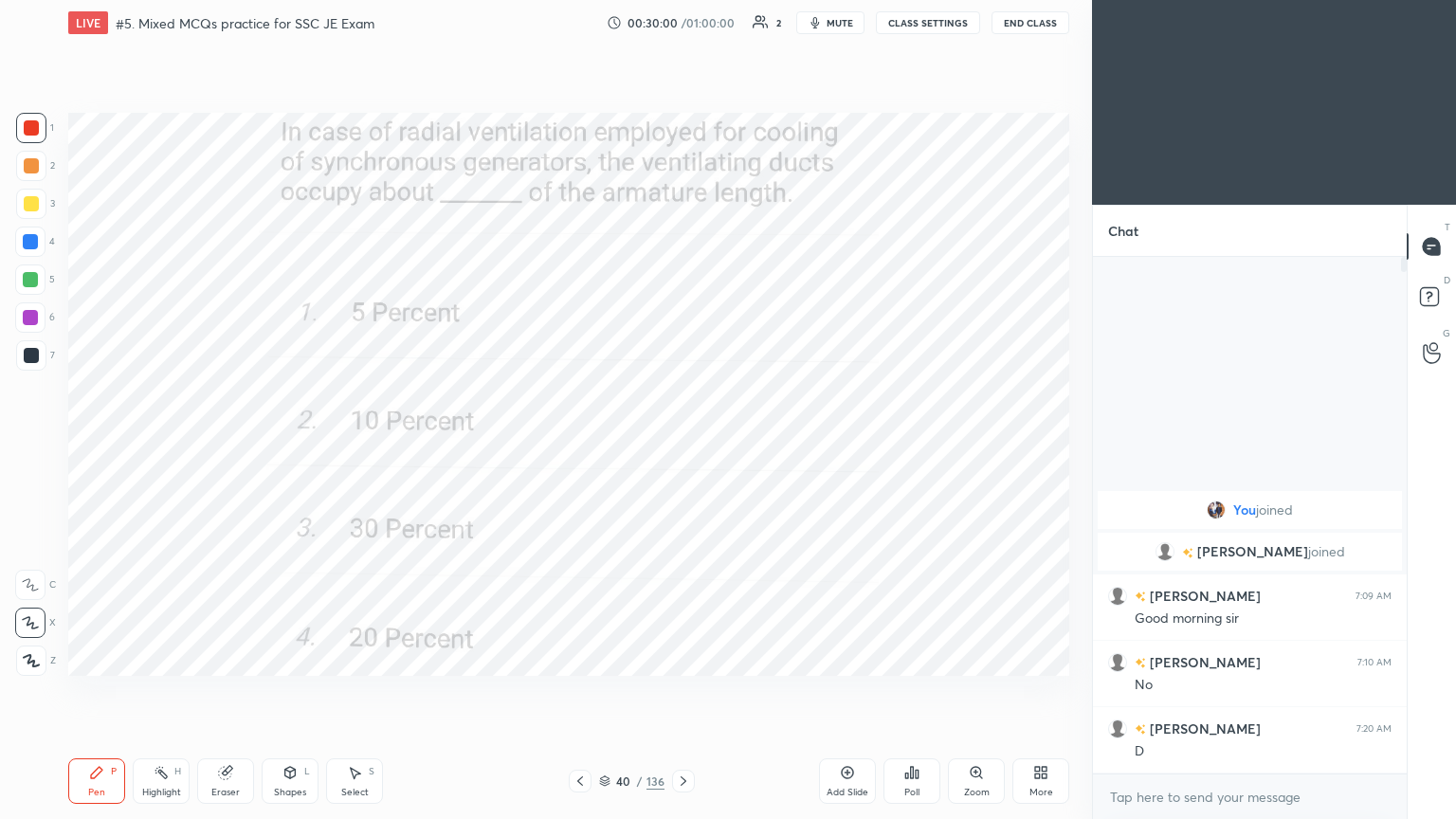
click at [679, 691] on icon at bounding box center [684, 781] width 15 height 15
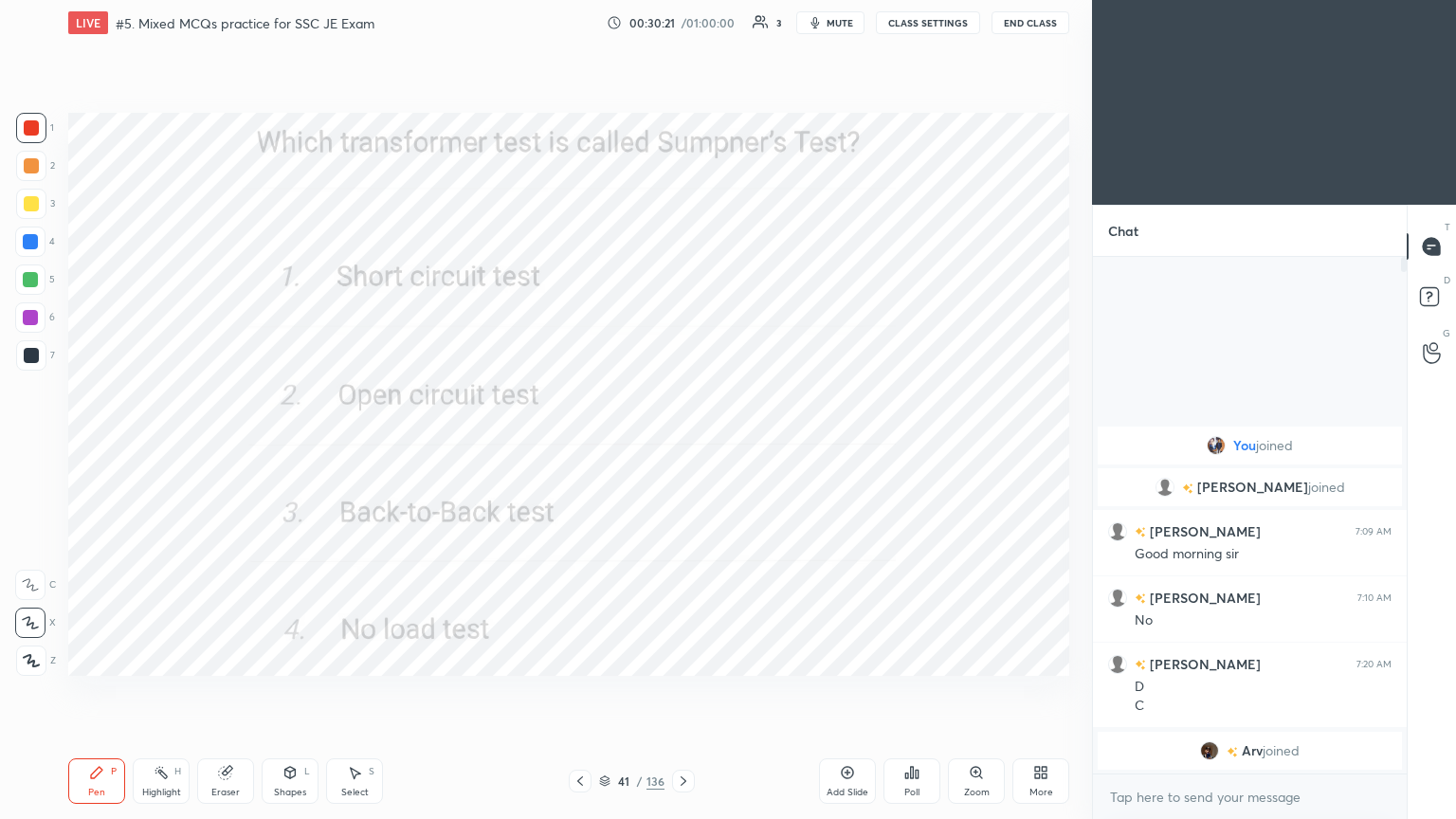
click at [1207, 691] on img "grid" at bounding box center [1210, 751] width 19 height 19
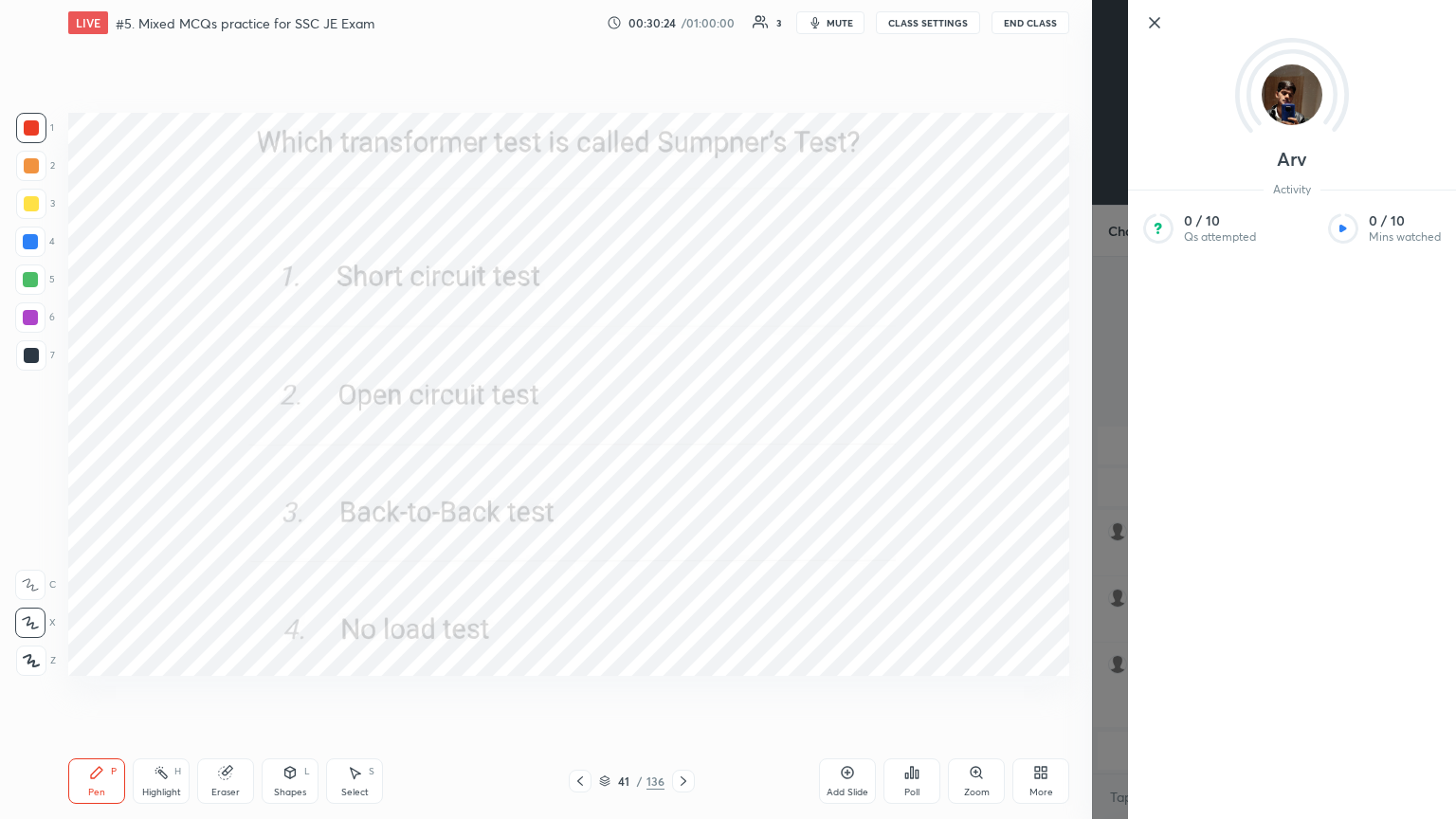
click at [1153, 23] on icon at bounding box center [1155, 23] width 23 height 23
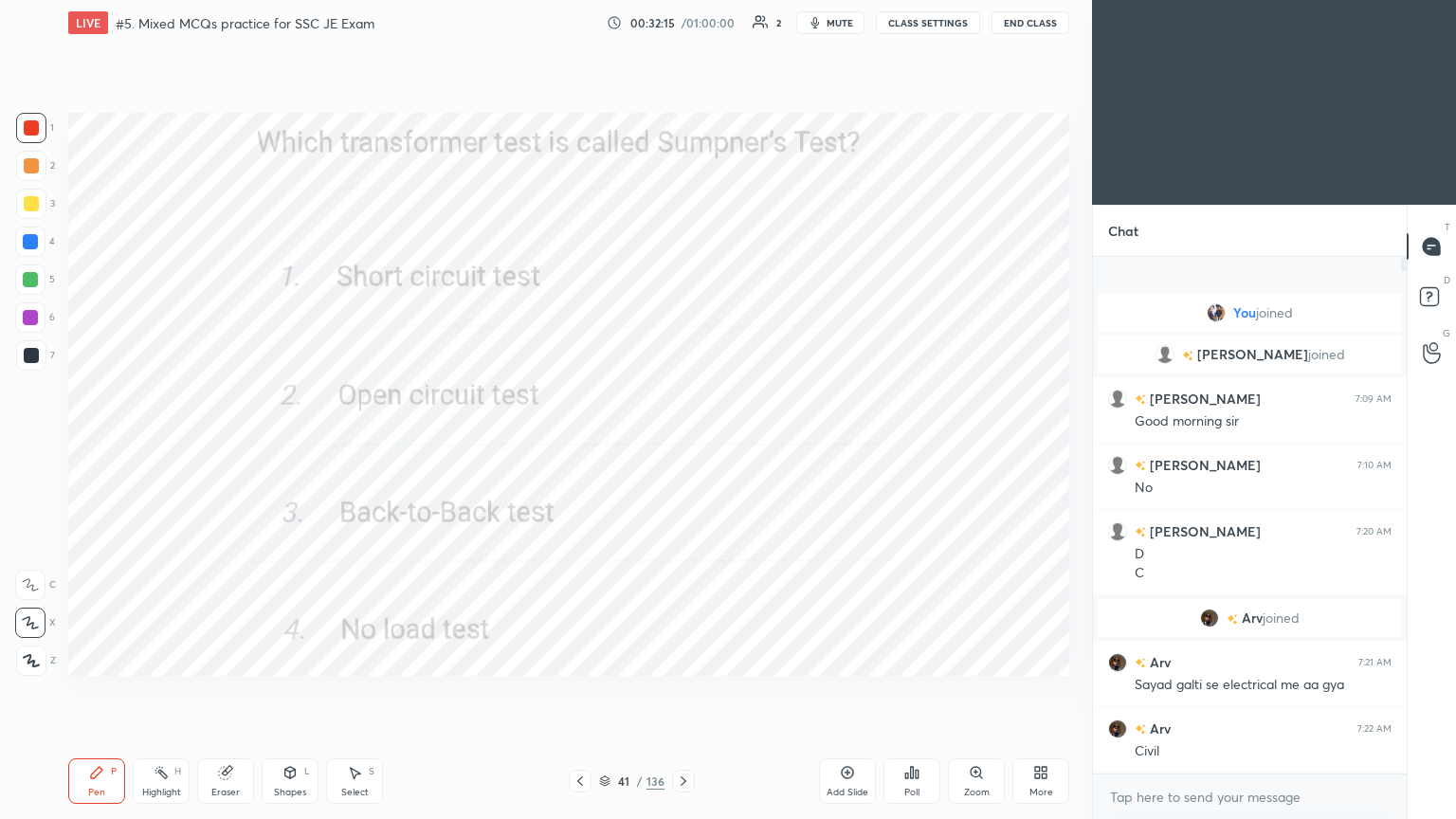
click at [687, 691] on icon at bounding box center [684, 781] width 15 height 15
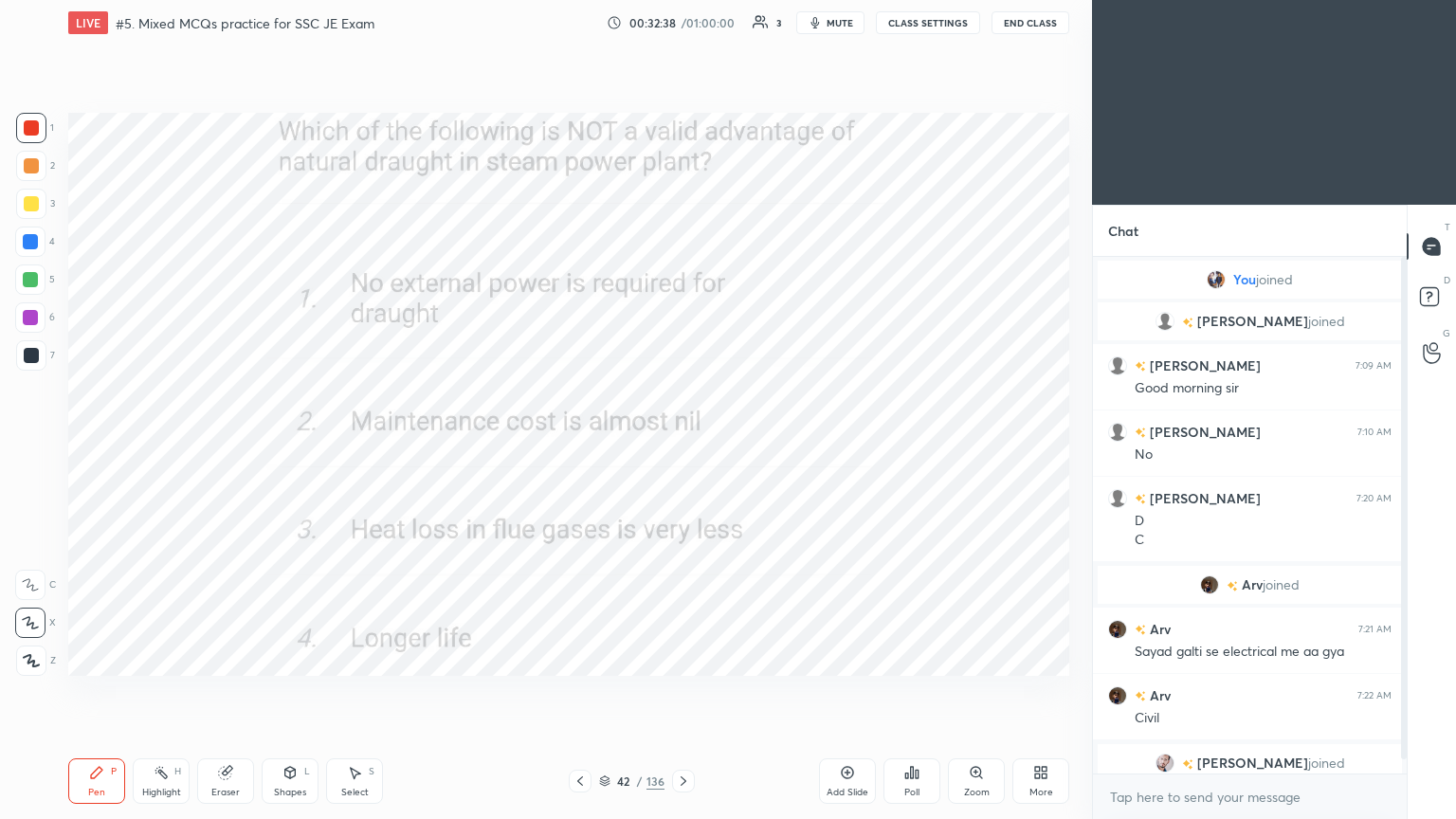
scroll to position [12, 0]
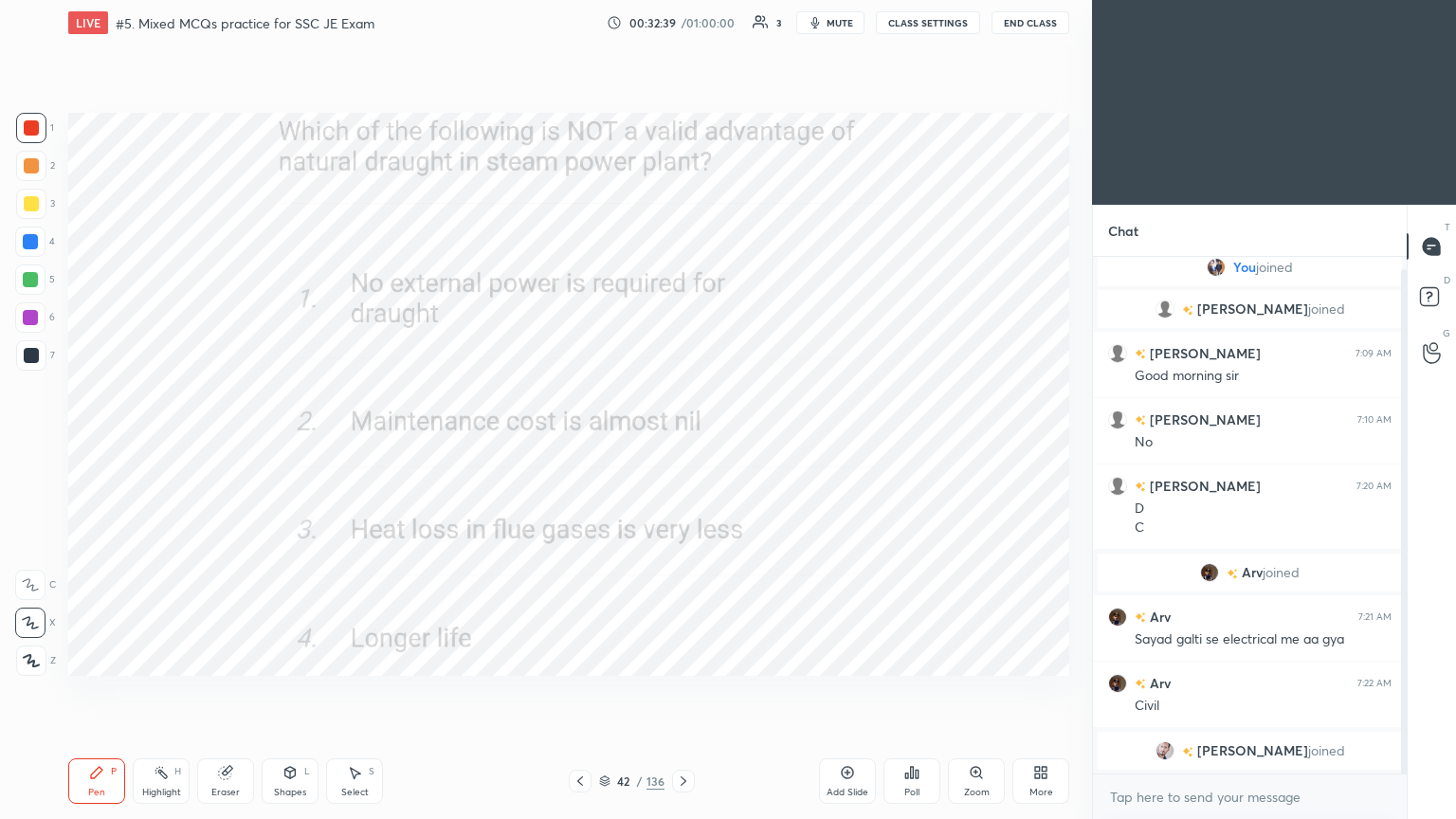
click at [1410, 691] on div "Chat You joined [PERSON_NAME] joined [PERSON_NAME] 7:09 AM Good morning [PERSON…" at bounding box center [1274, 511] width 364 height 614
click at [1211, 663] on div "Arv 7:22 AM Civil" at bounding box center [1250, 694] width 314 height 65
click at [676, 691] on icon at bounding box center [684, 781] width 15 height 15
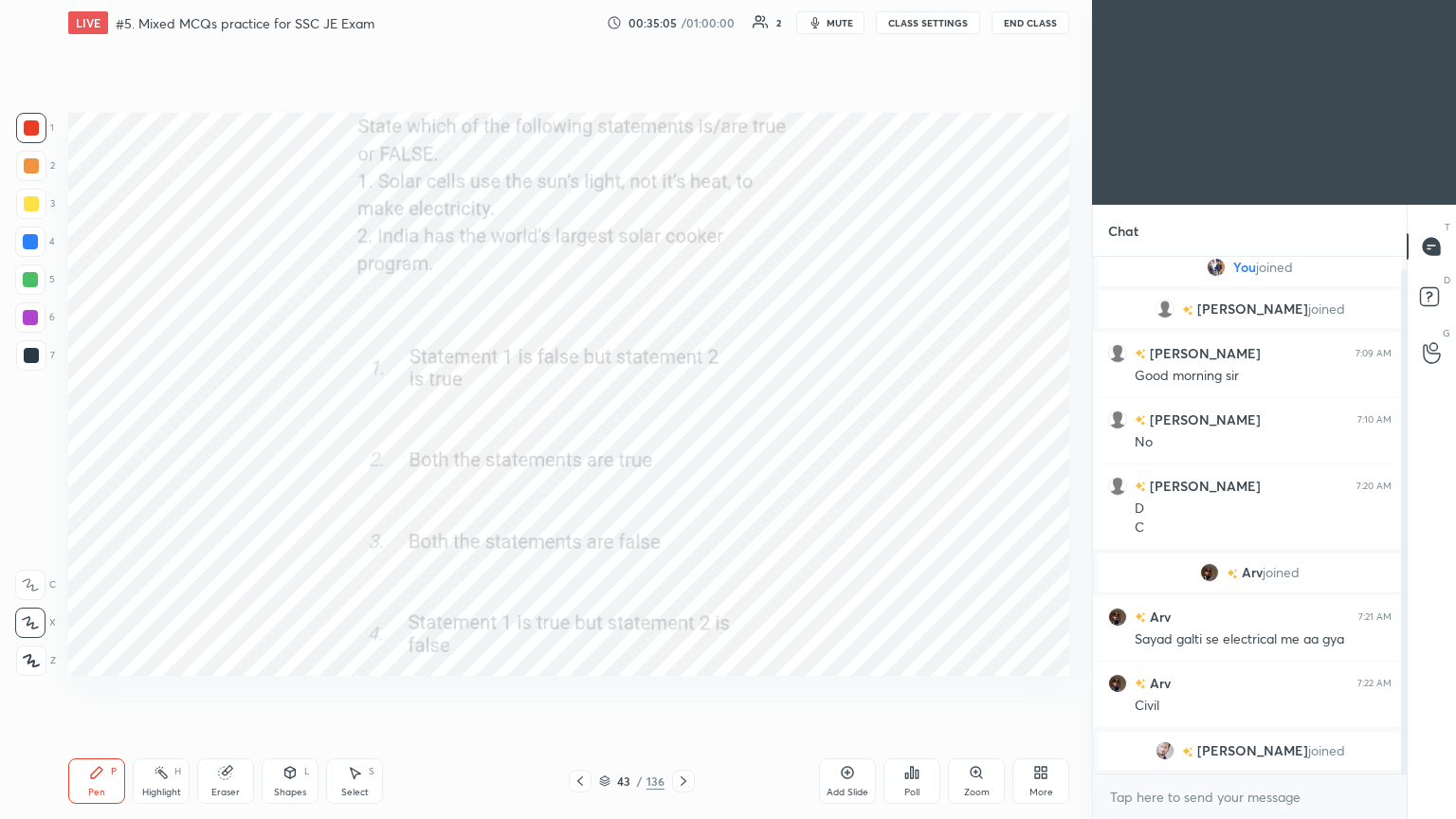
scroll to position [78, 0]
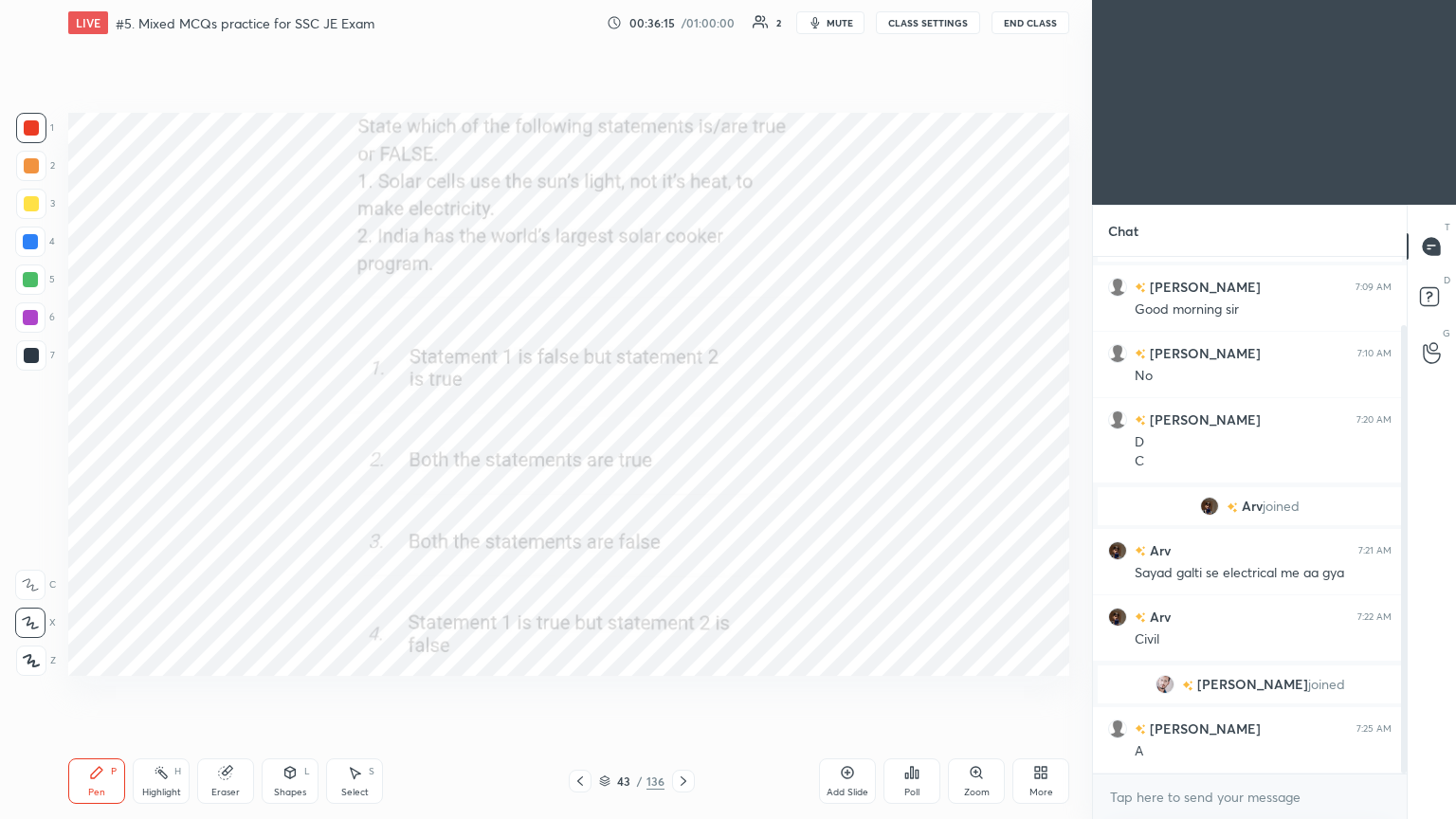
click at [683, 691] on icon at bounding box center [684, 781] width 15 height 15
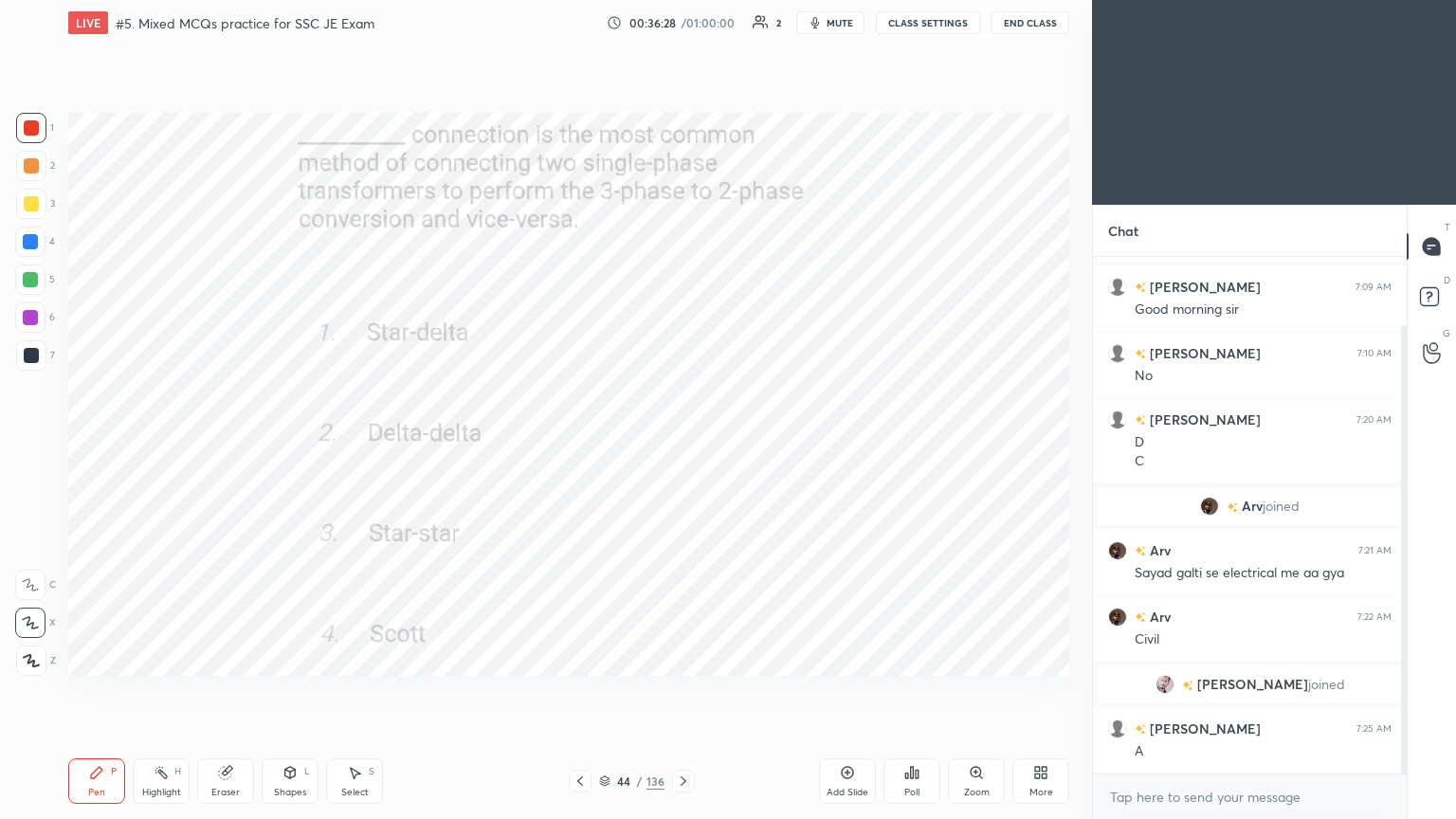
scroll to position [144, 0]
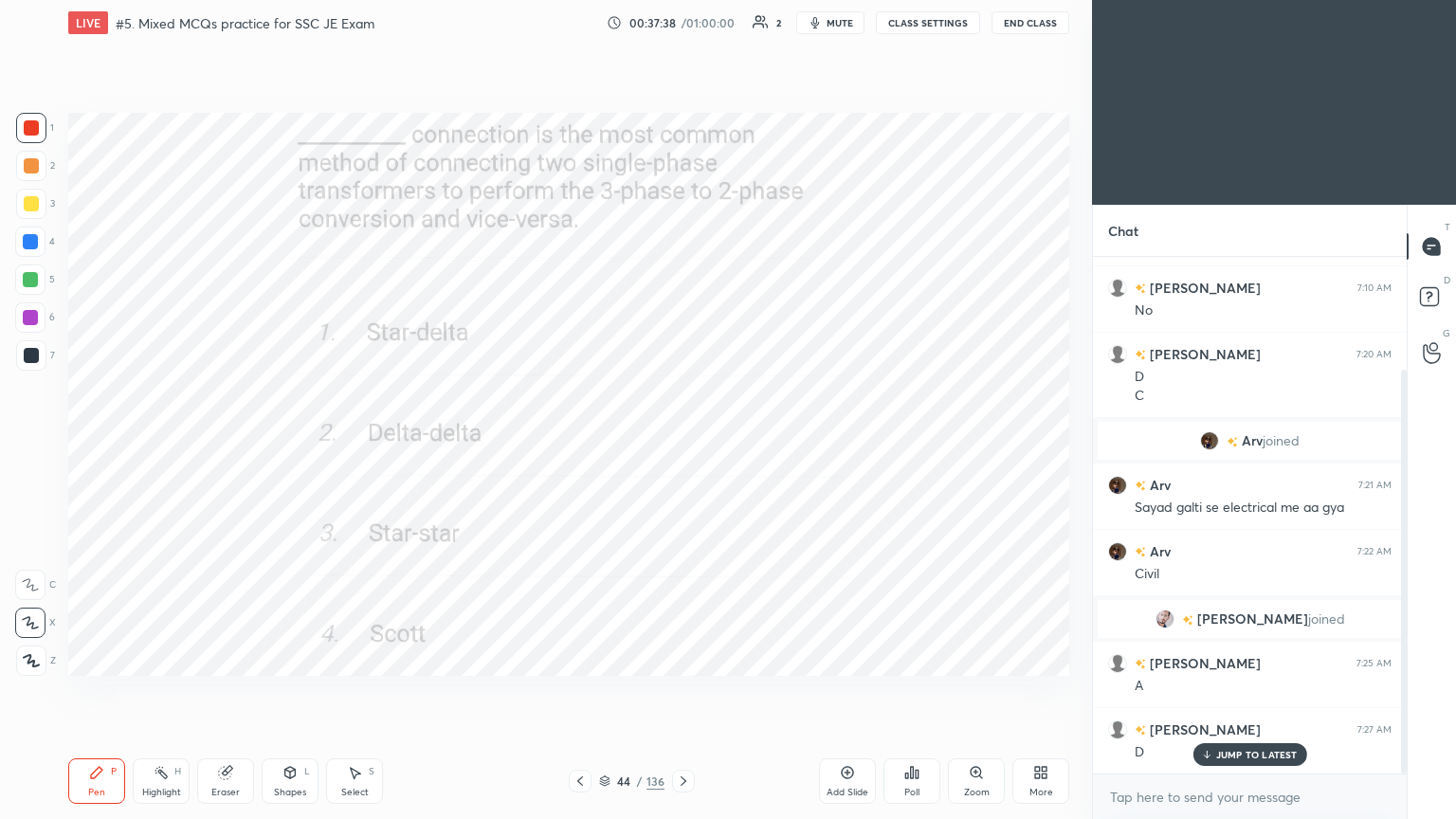
click at [683, 691] on icon at bounding box center [684, 781] width 6 height 10
click at [687, 691] on div at bounding box center [684, 781] width 23 height 23
click at [836, 691] on div "Pen P Highlight H Eraser Shapes L Select S 46 / 136 Add Slide Poll Zoom More" at bounding box center [568, 781] width 1001 height 75
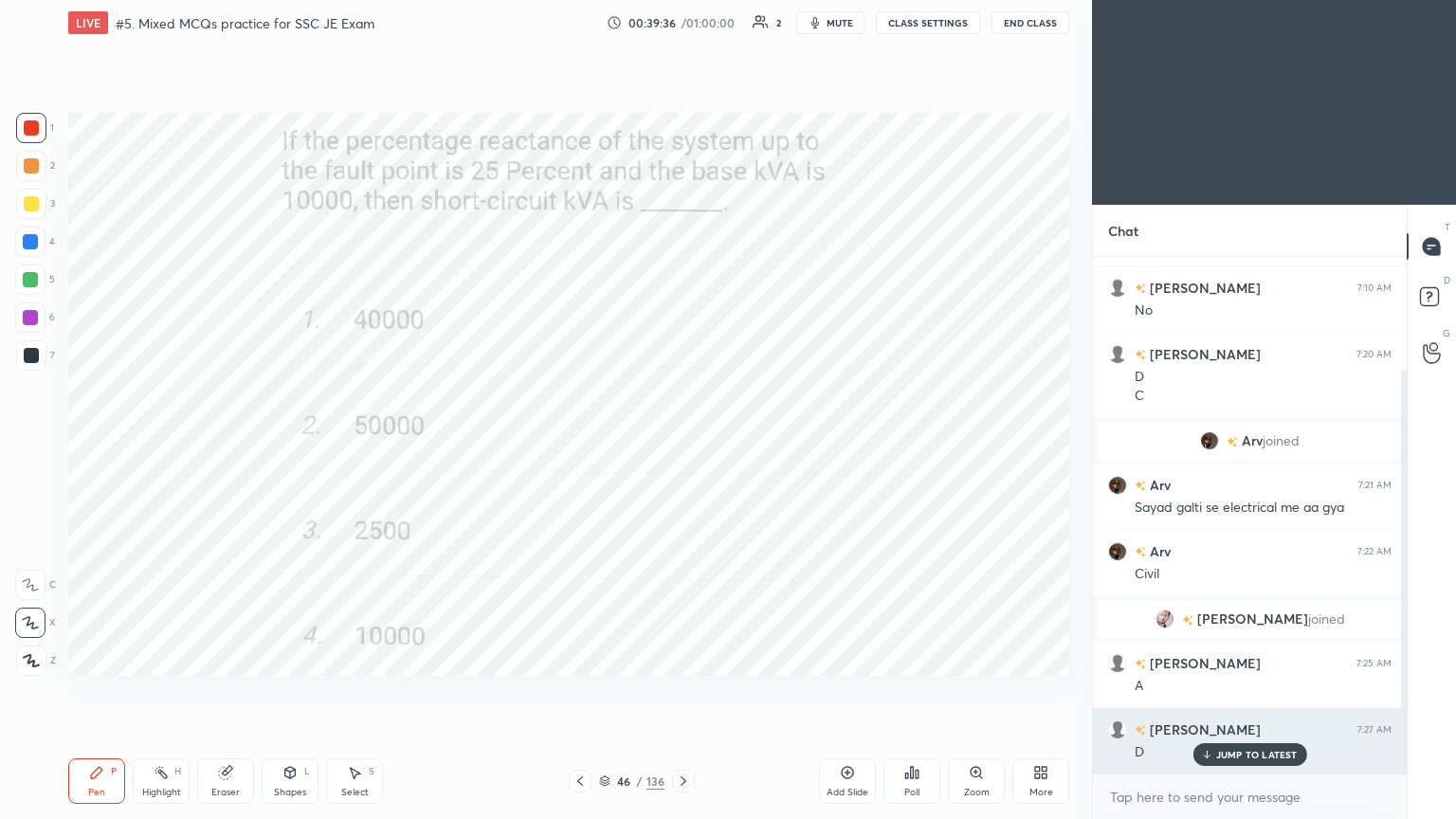
drag, startPoint x: 1255, startPoint y: 757, endPoint x: 1248, endPoint y: 750, distance: 9.9
click at [1251, 691] on p "JUMP TO LATEST" at bounding box center [1257, 755] width 81 height 11
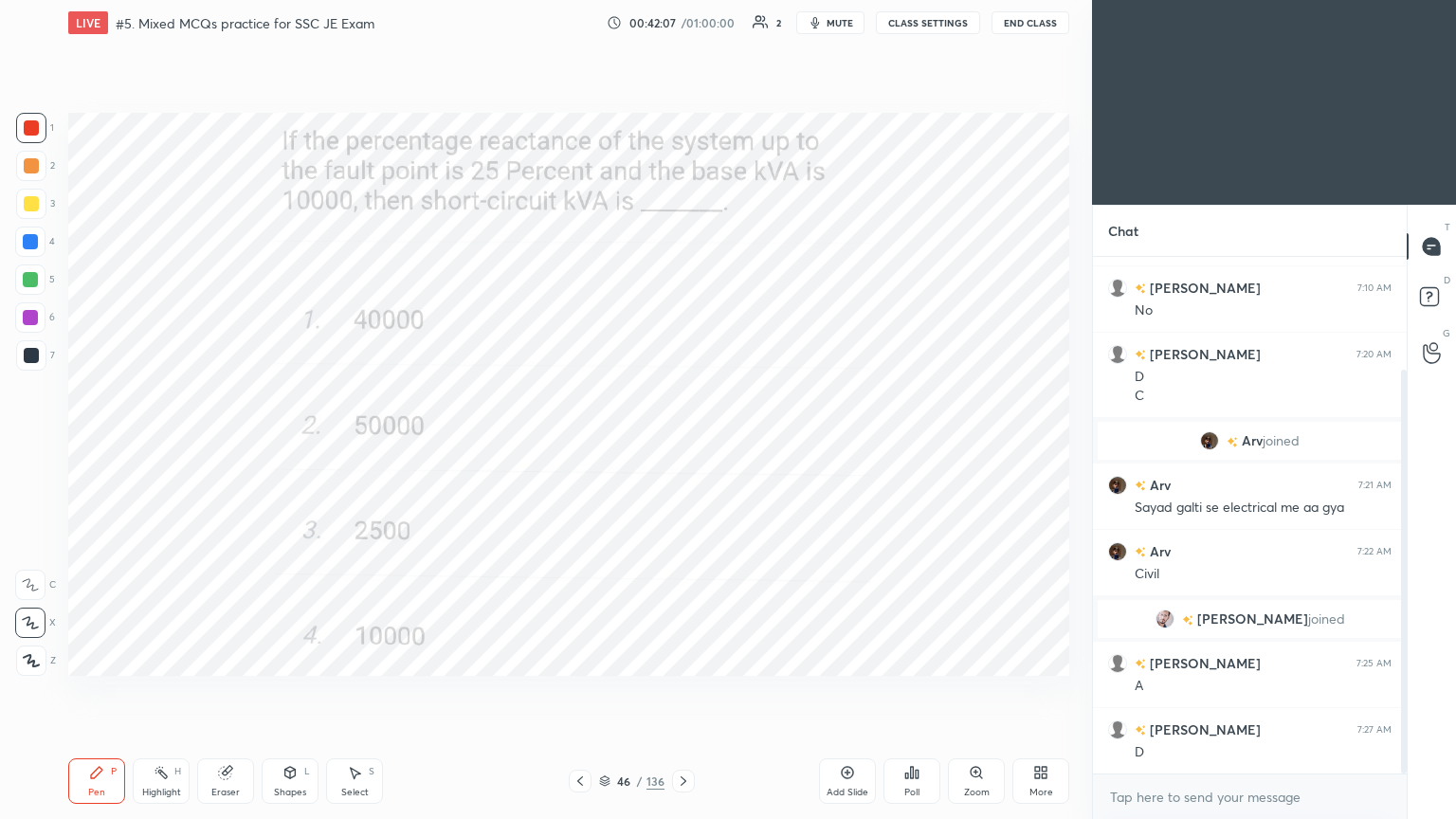
scroll to position [211, 0]
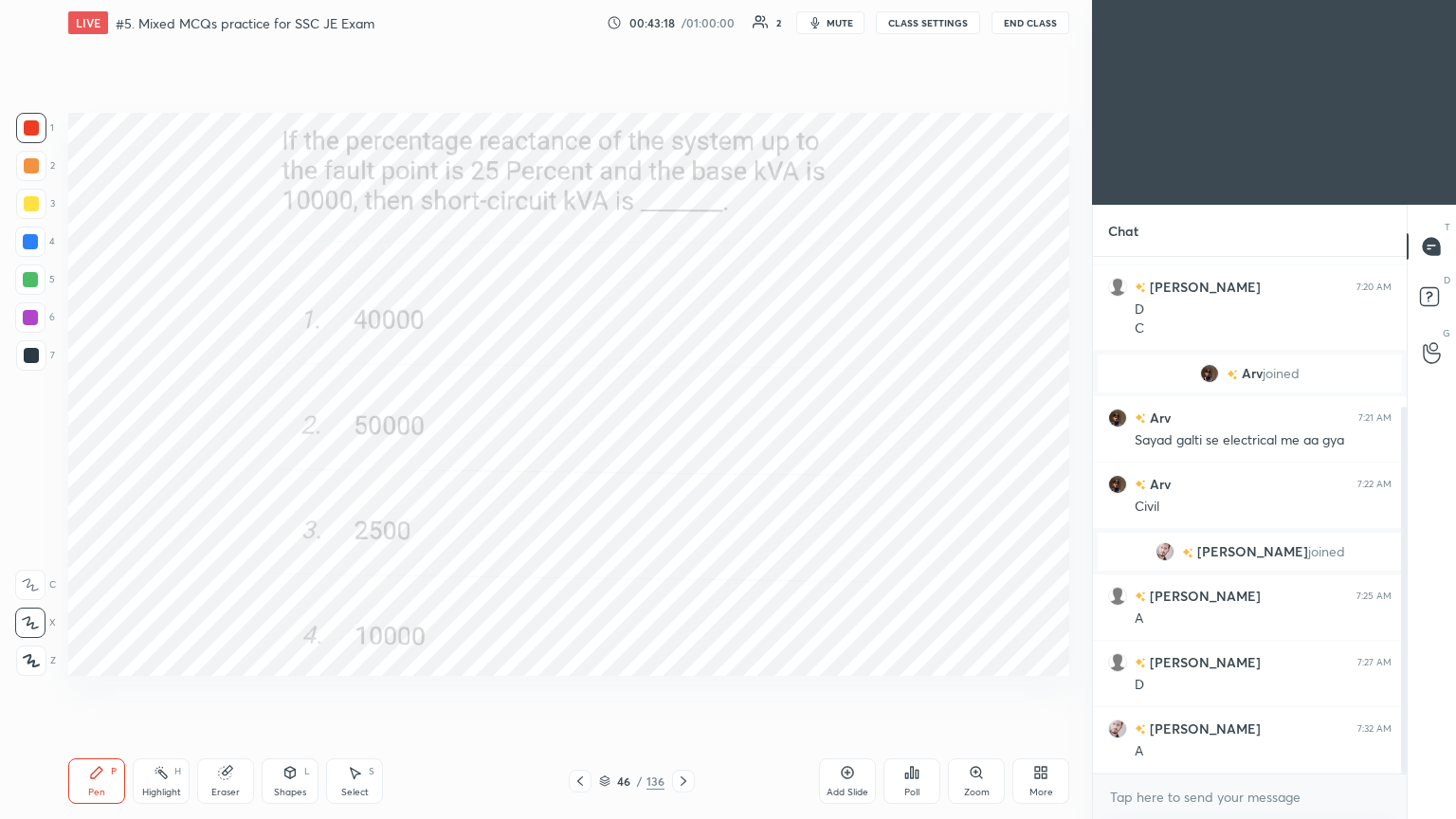
click at [221, 691] on icon at bounding box center [225, 772] width 12 height 12
click at [30, 658] on span "Erase all" at bounding box center [31, 660] width 29 height 13
click at [118, 691] on div "Pen P Highlight H Eraser Shapes L Select S 46 / 136 Add Slide Poll Zoom More" at bounding box center [568, 781] width 1001 height 75
click at [96, 691] on icon at bounding box center [97, 772] width 11 height 11
click at [672, 691] on div at bounding box center [684, 781] width 23 height 23
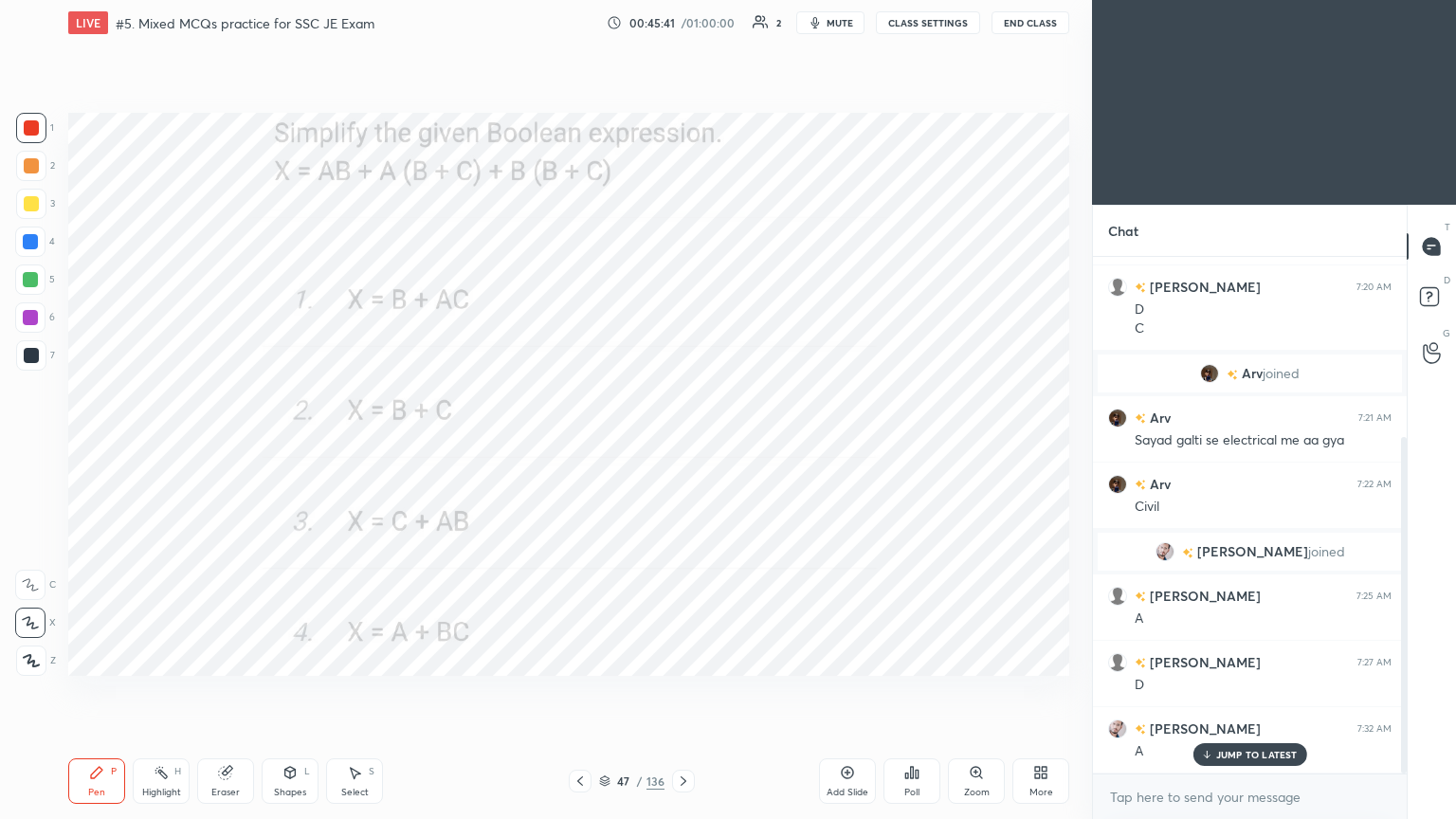
scroll to position [277, 0]
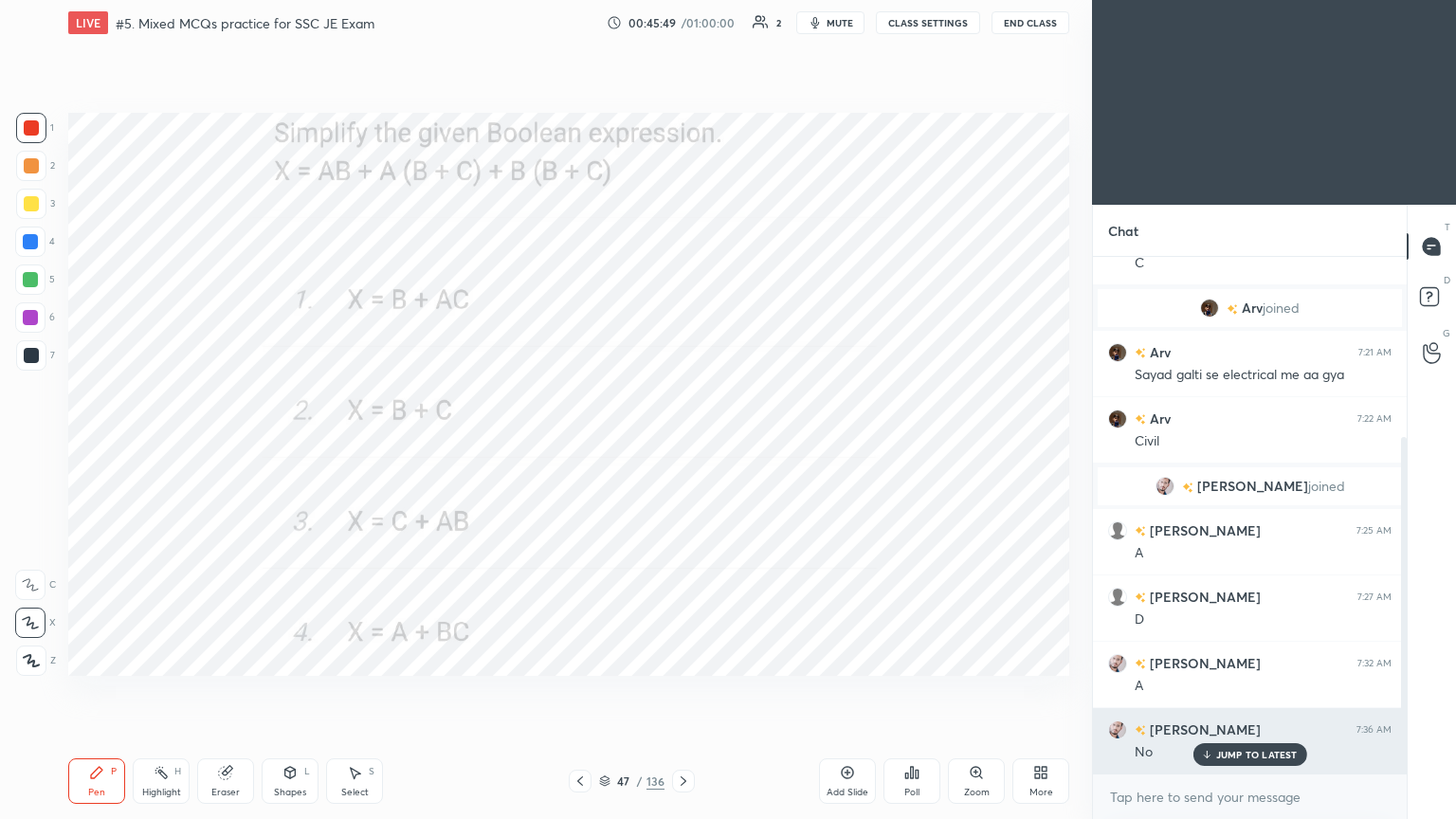
click at [1239, 691] on p "JUMP TO LATEST" at bounding box center [1257, 755] width 81 height 11
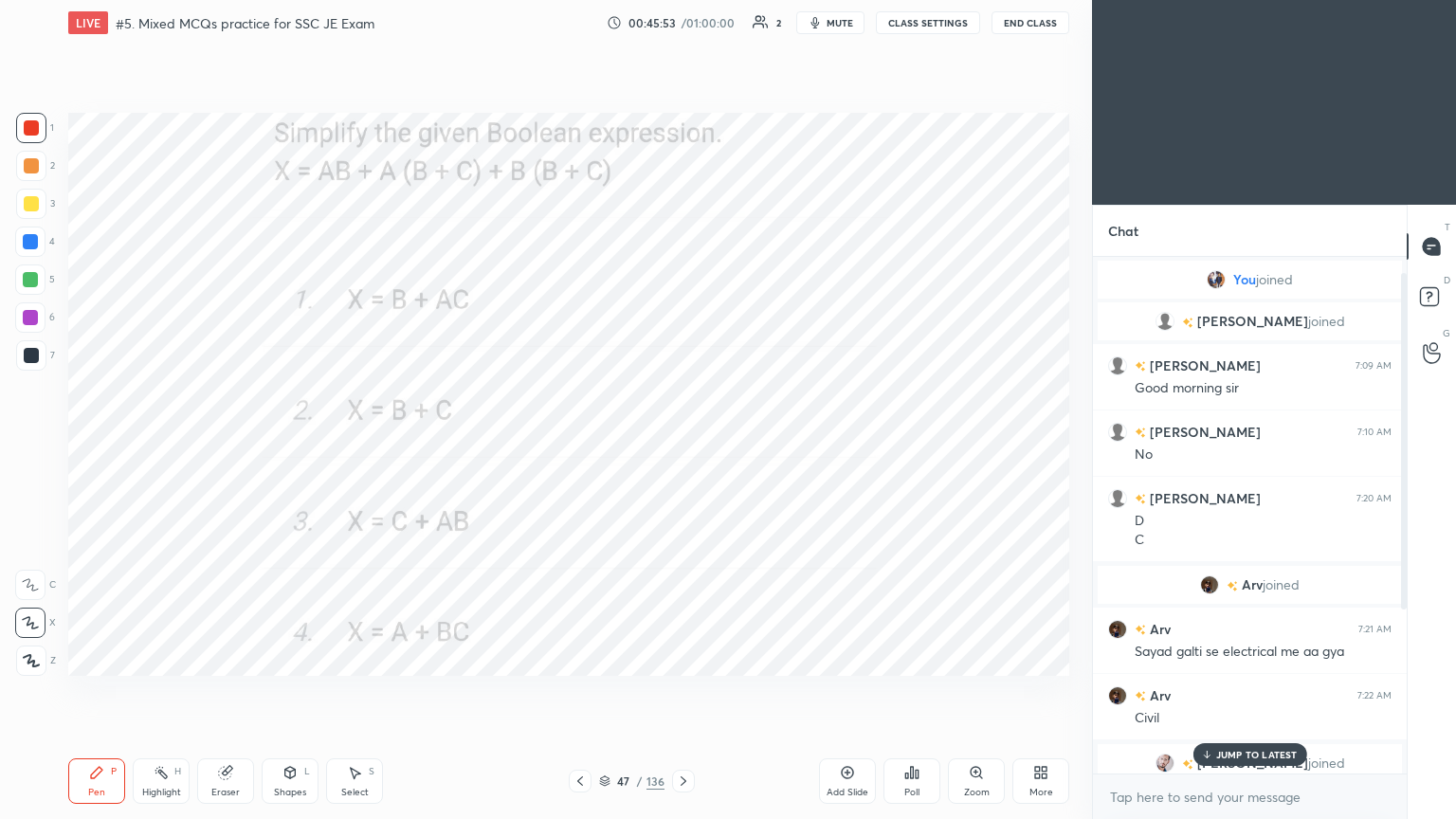
scroll to position [278, 0]
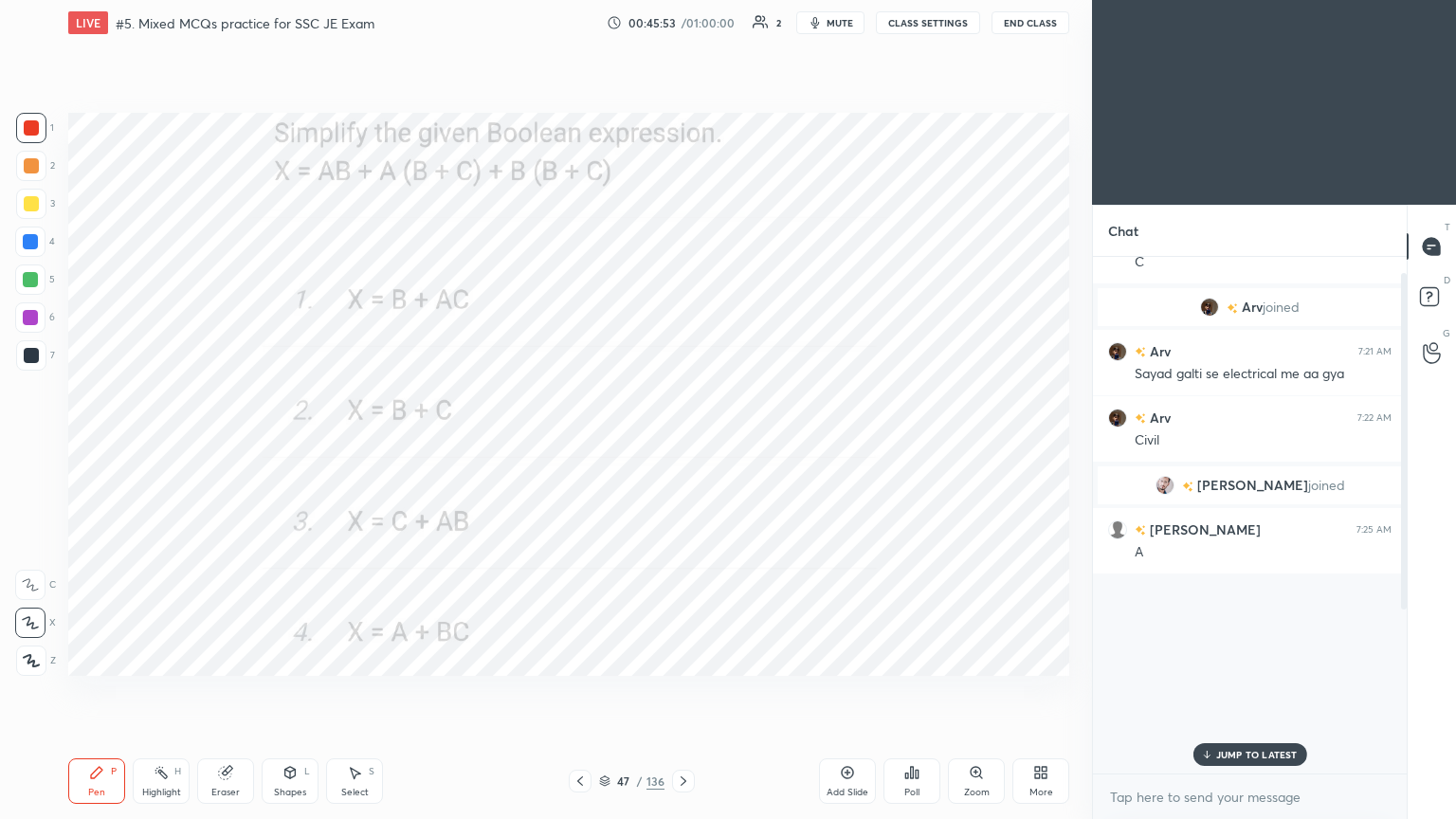
drag, startPoint x: 1404, startPoint y: 626, endPoint x: 1373, endPoint y: 799, distance: 175.8
click at [1392, 691] on div "You joined [PERSON_NAME] joined [PERSON_NAME] 7:09 AM Good morning [PERSON_NAME…" at bounding box center [1250, 538] width 314 height 562
click at [676, 691] on icon at bounding box center [684, 781] width 15 height 15
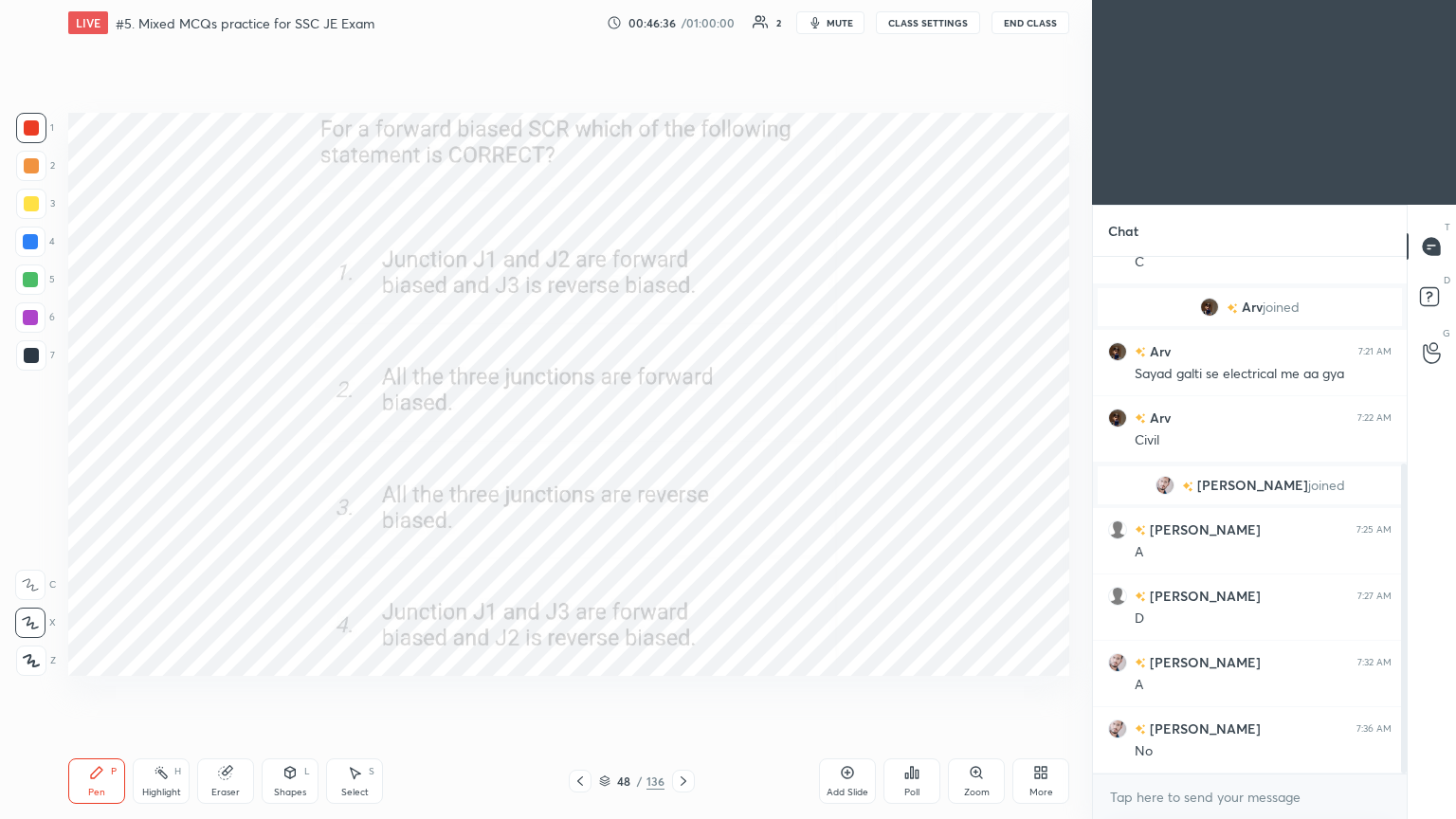
scroll to position [344, 0]
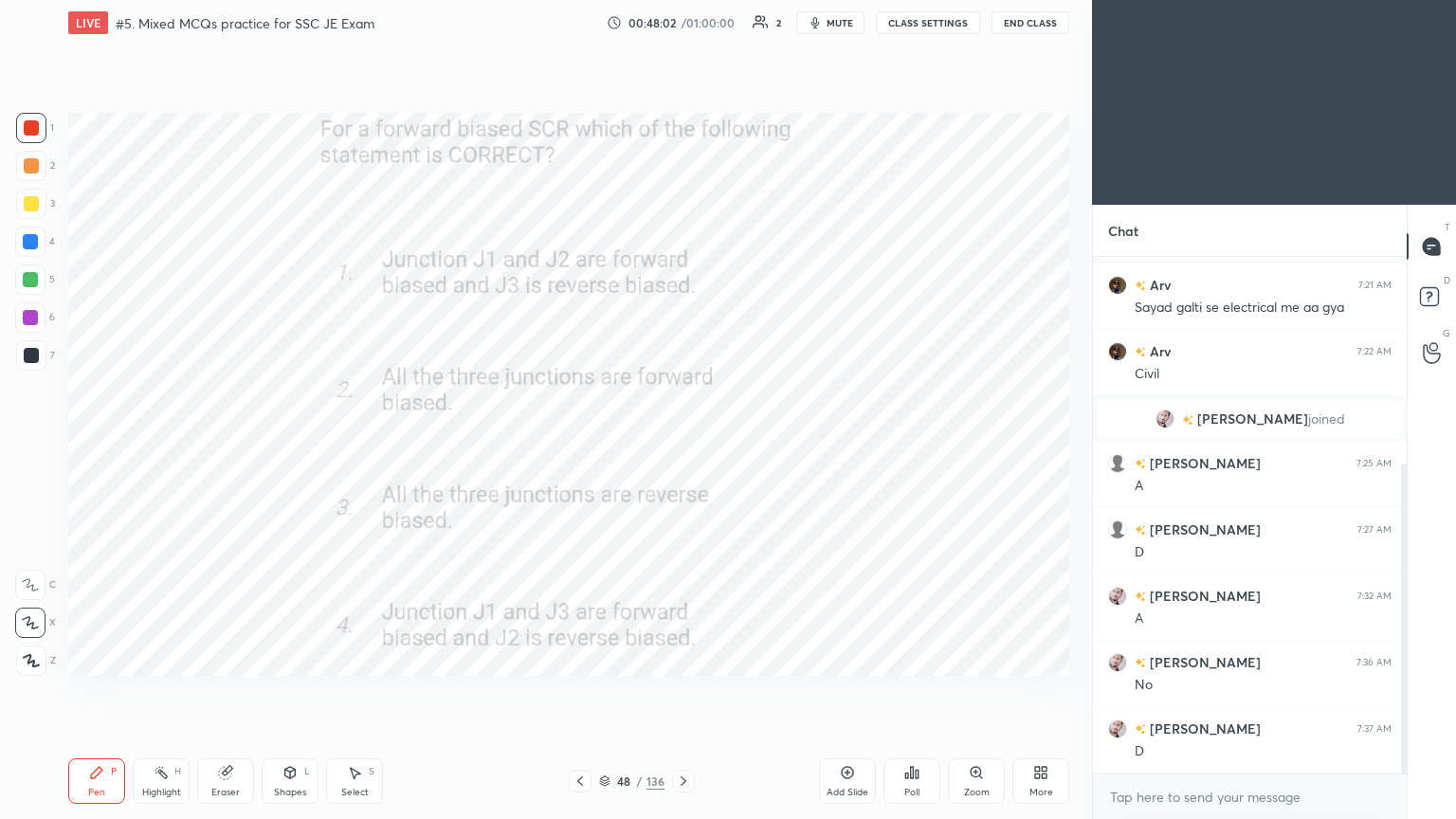
click at [684, 691] on icon at bounding box center [684, 781] width 15 height 15
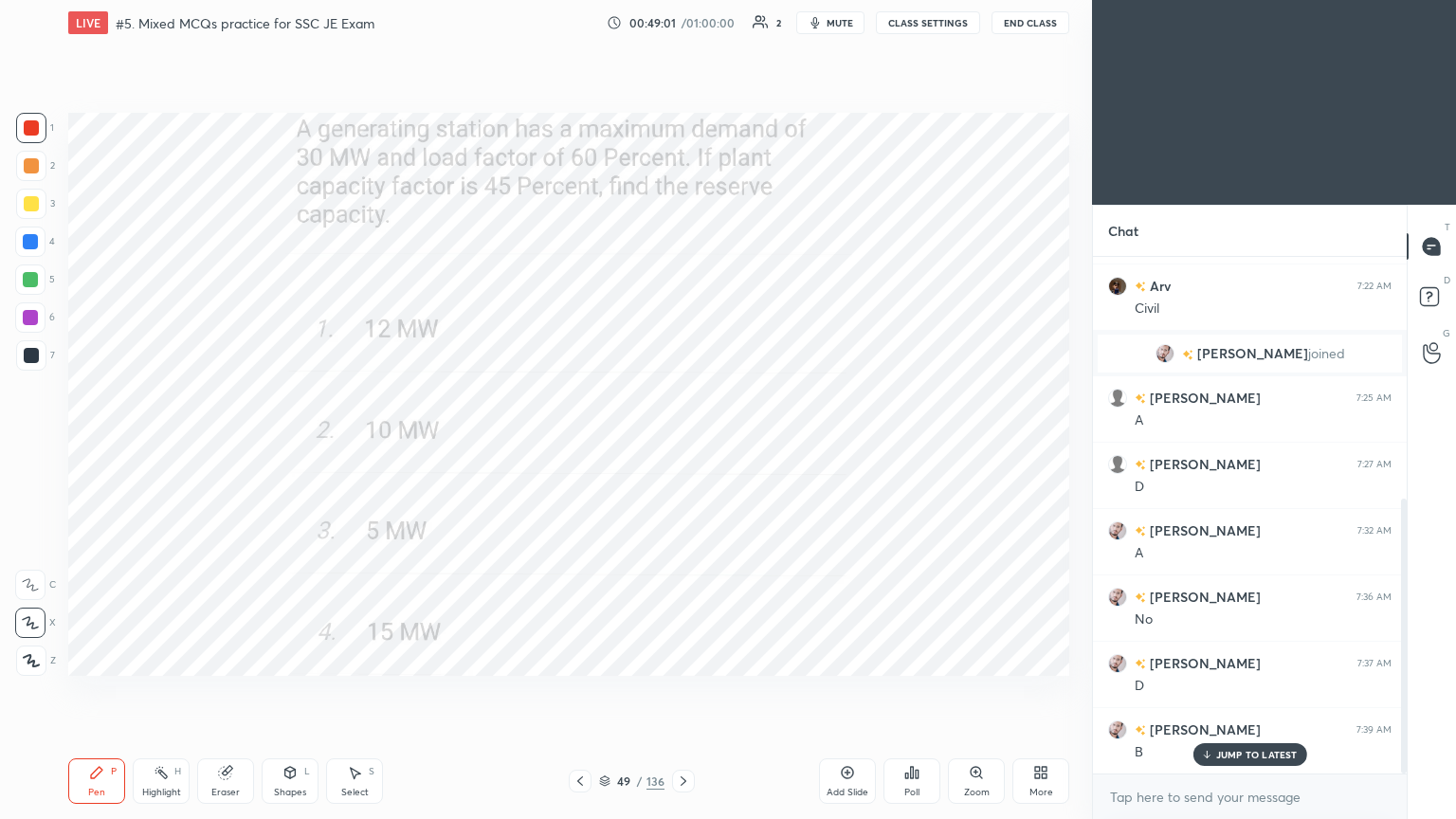
scroll to position [455, 0]
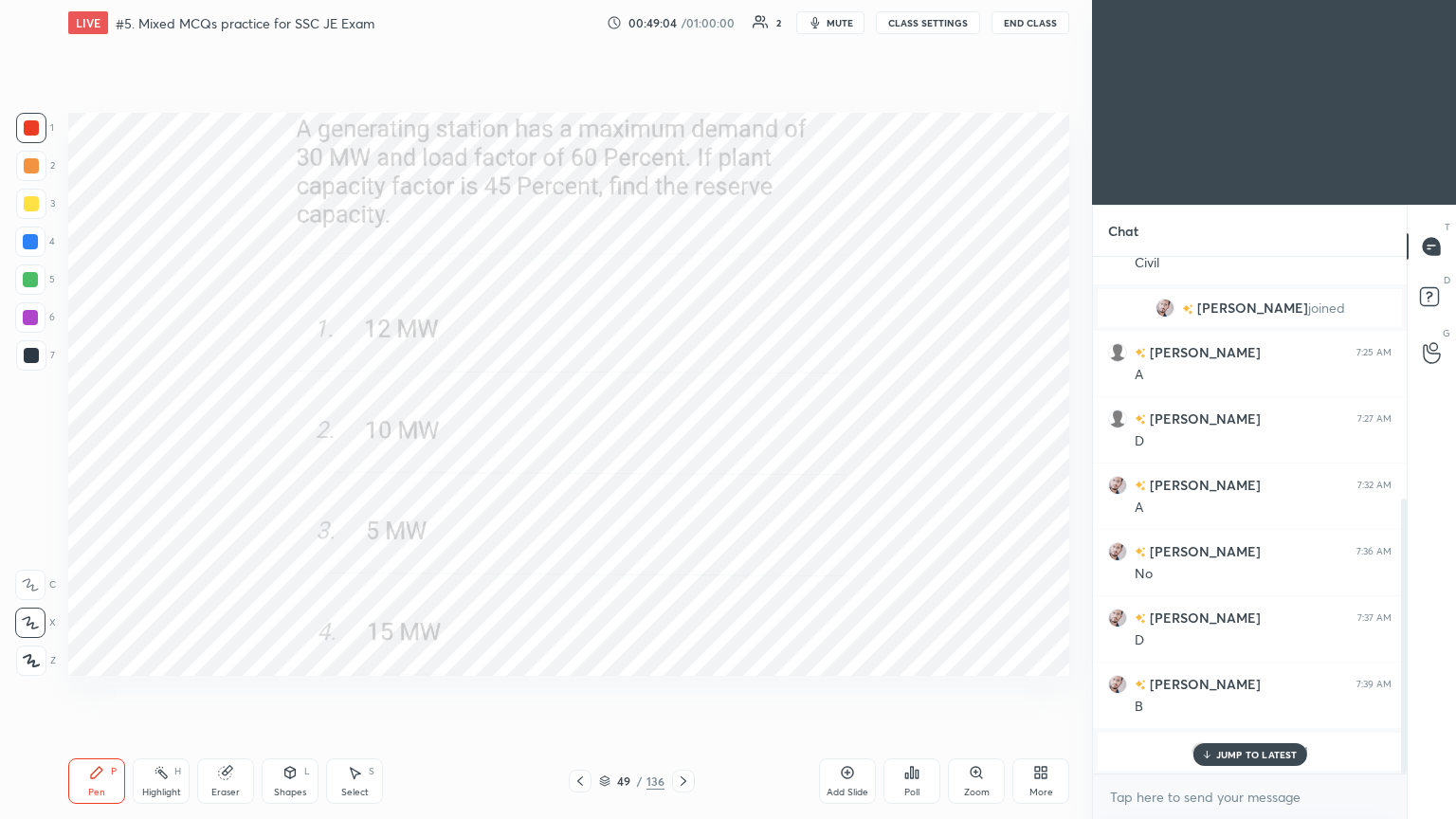
click at [1267, 691] on p "JUMP TO LATEST" at bounding box center [1257, 755] width 81 height 11
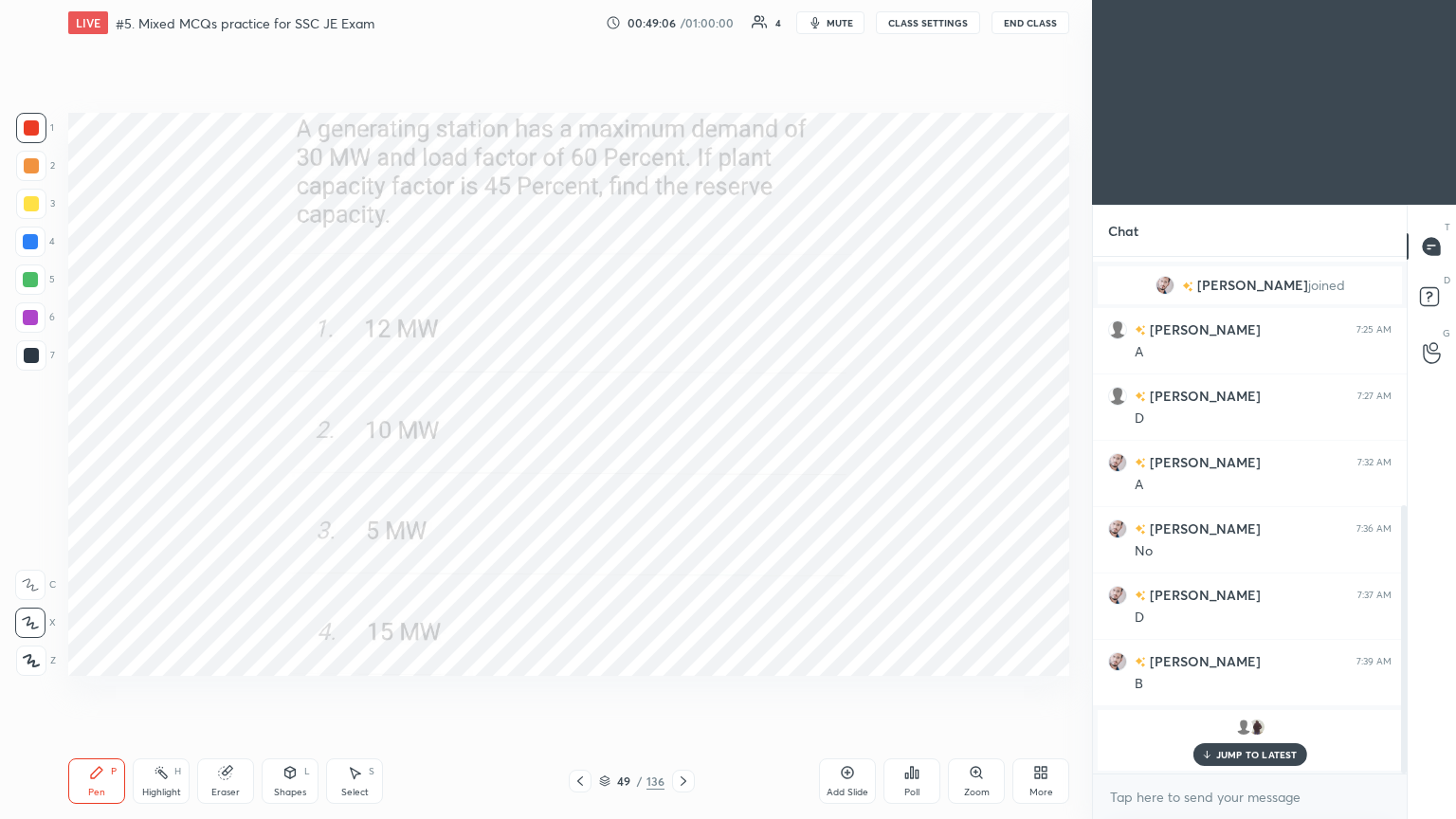
click at [1241, 691] on p "JUMP TO LATEST" at bounding box center [1257, 755] width 81 height 11
click at [1262, 691] on img "grid" at bounding box center [1257, 727] width 19 height 19
click at [684, 691] on icon at bounding box center [684, 781] width 15 height 15
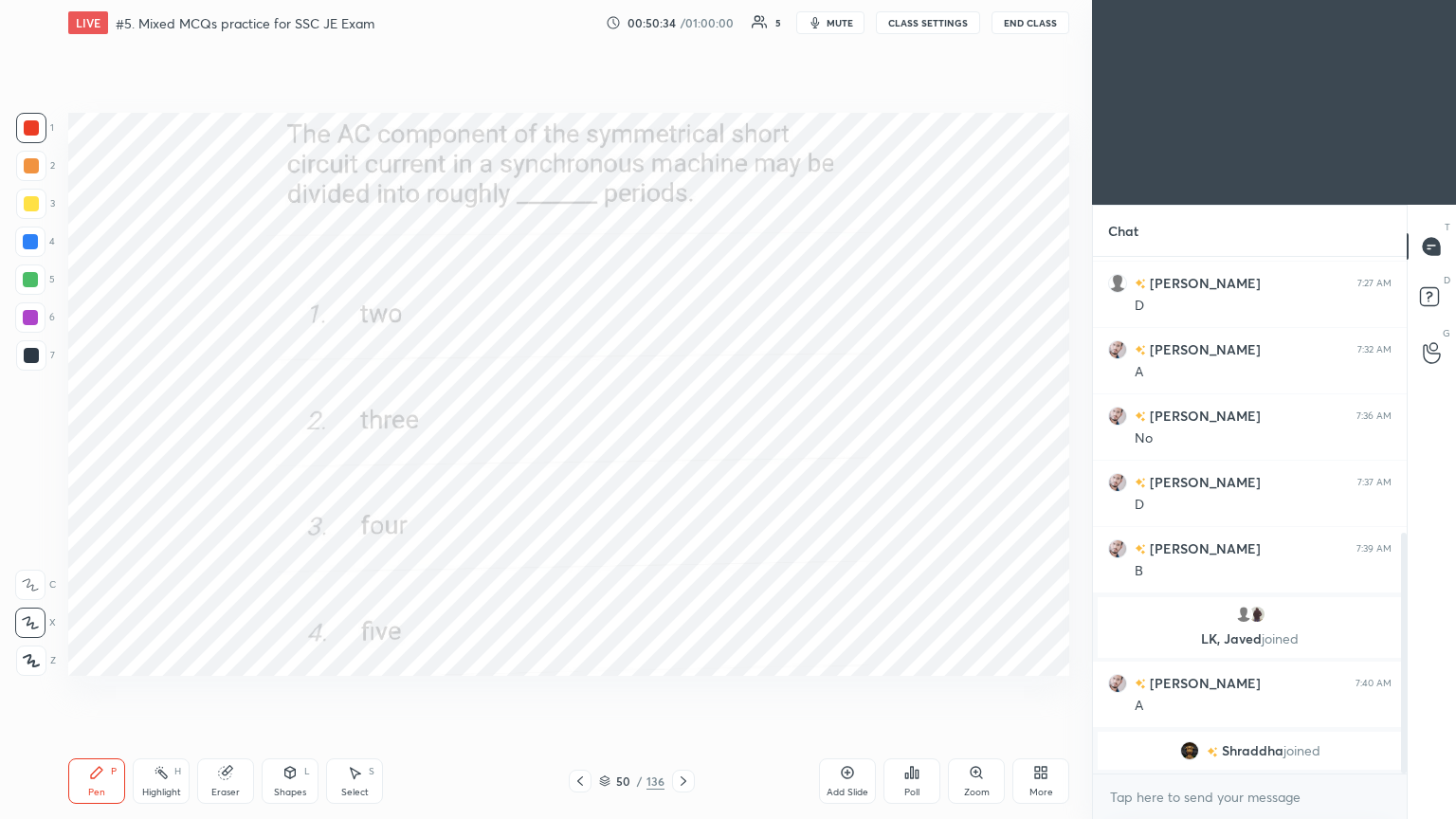
scroll to position [656, 0]
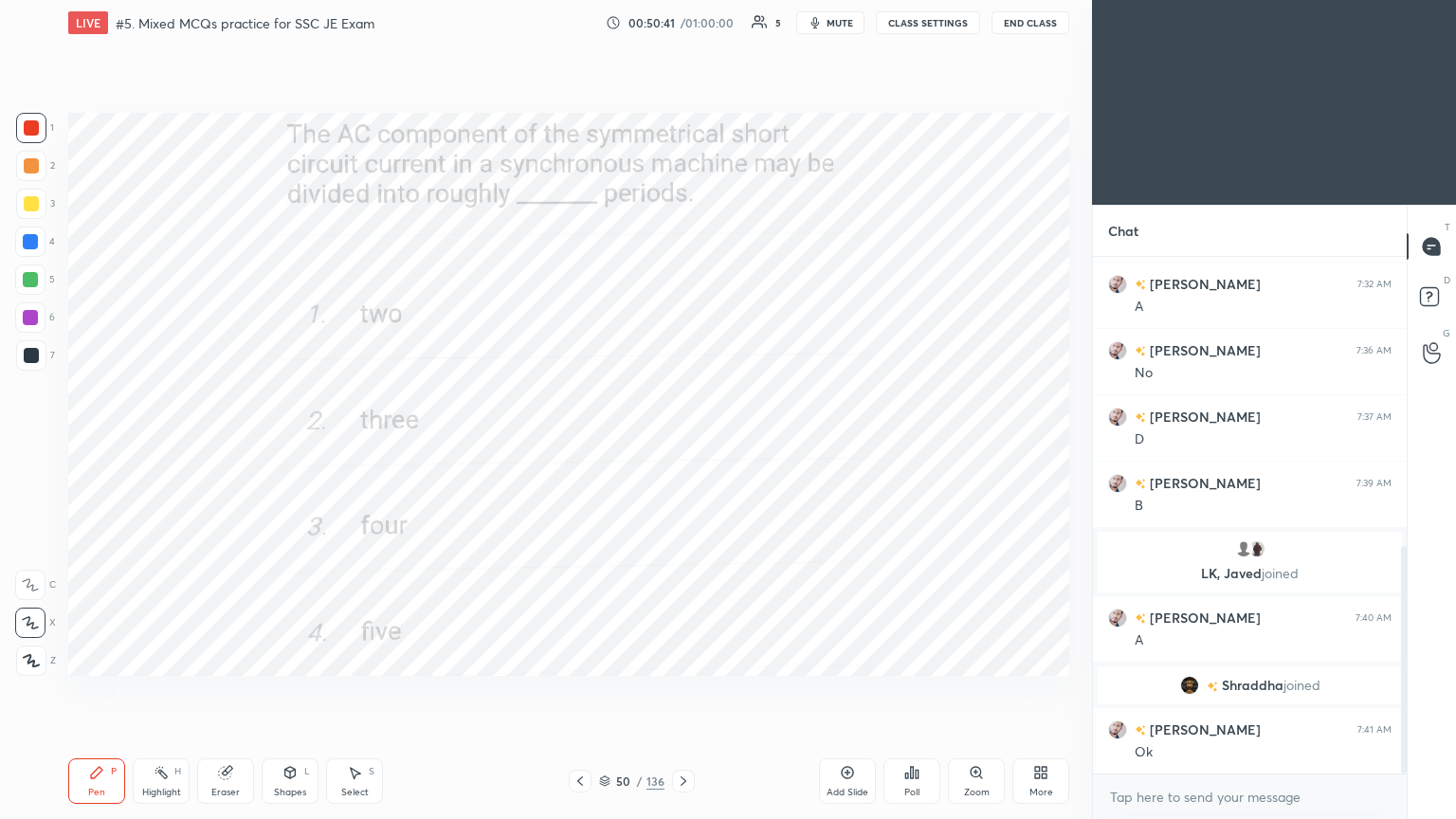
click at [682, 691] on icon at bounding box center [684, 781] width 15 height 15
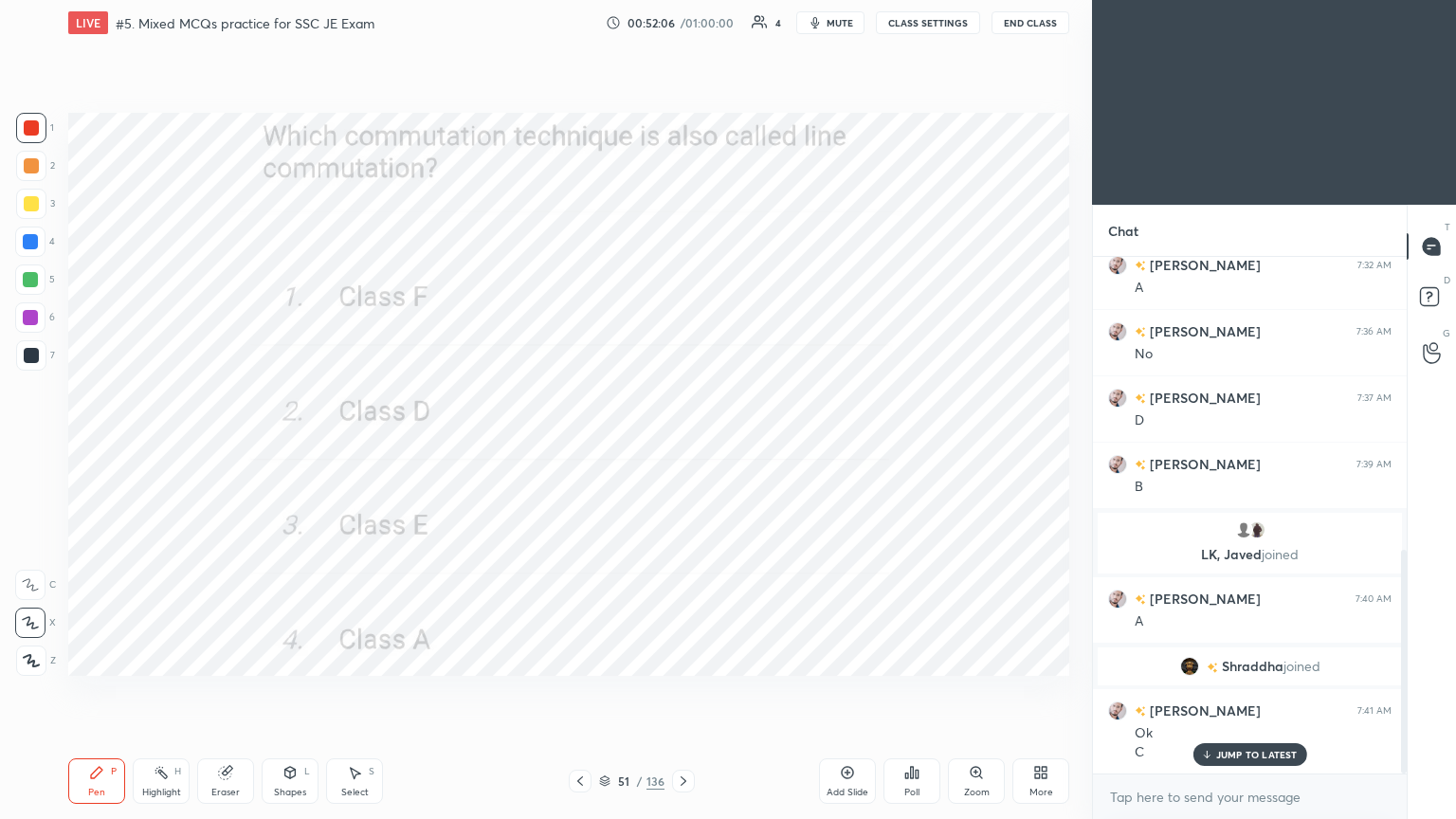
click at [680, 691] on icon at bounding box center [684, 781] width 15 height 15
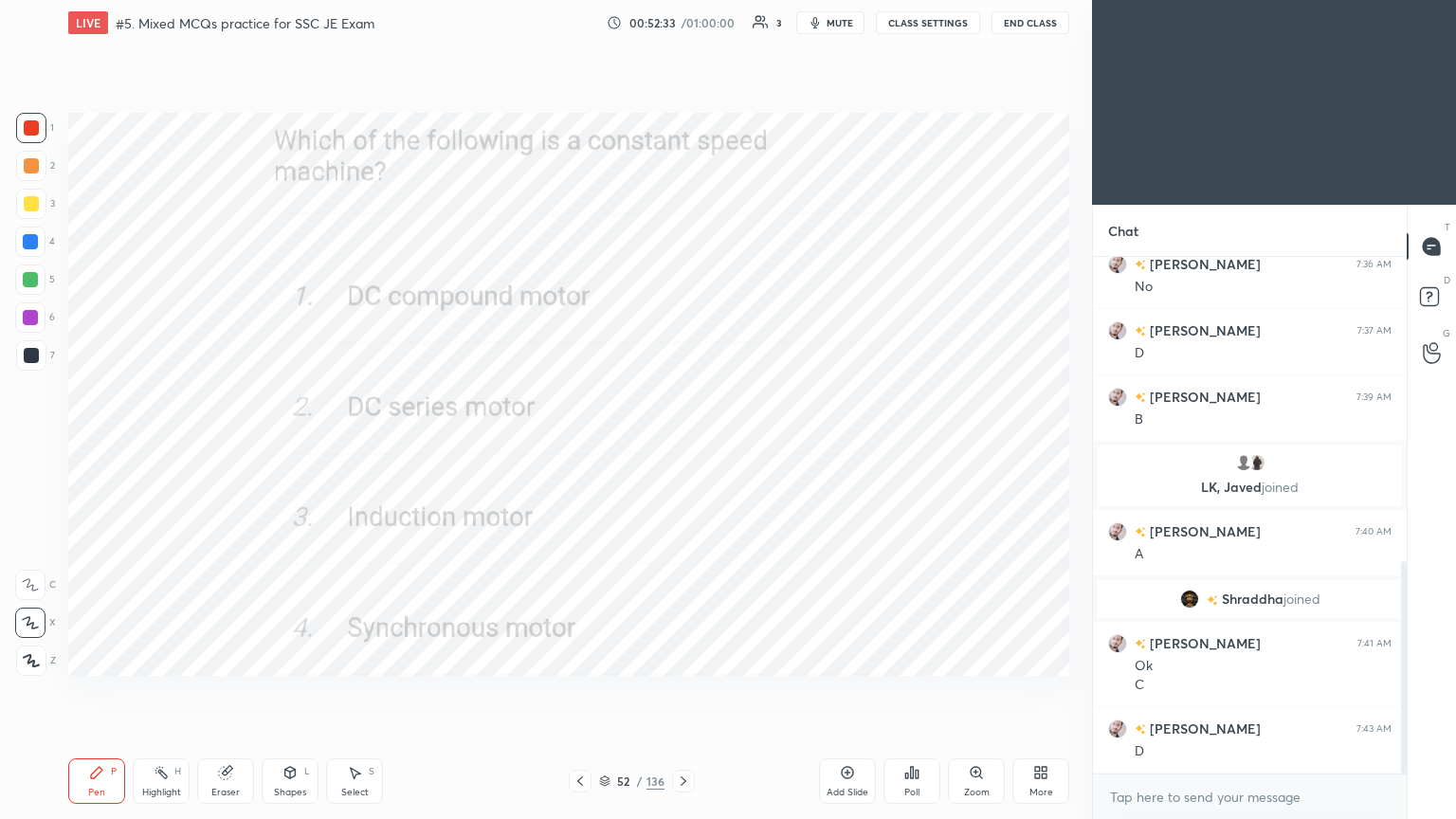
click at [684, 691] on icon at bounding box center [684, 781] width 6 height 10
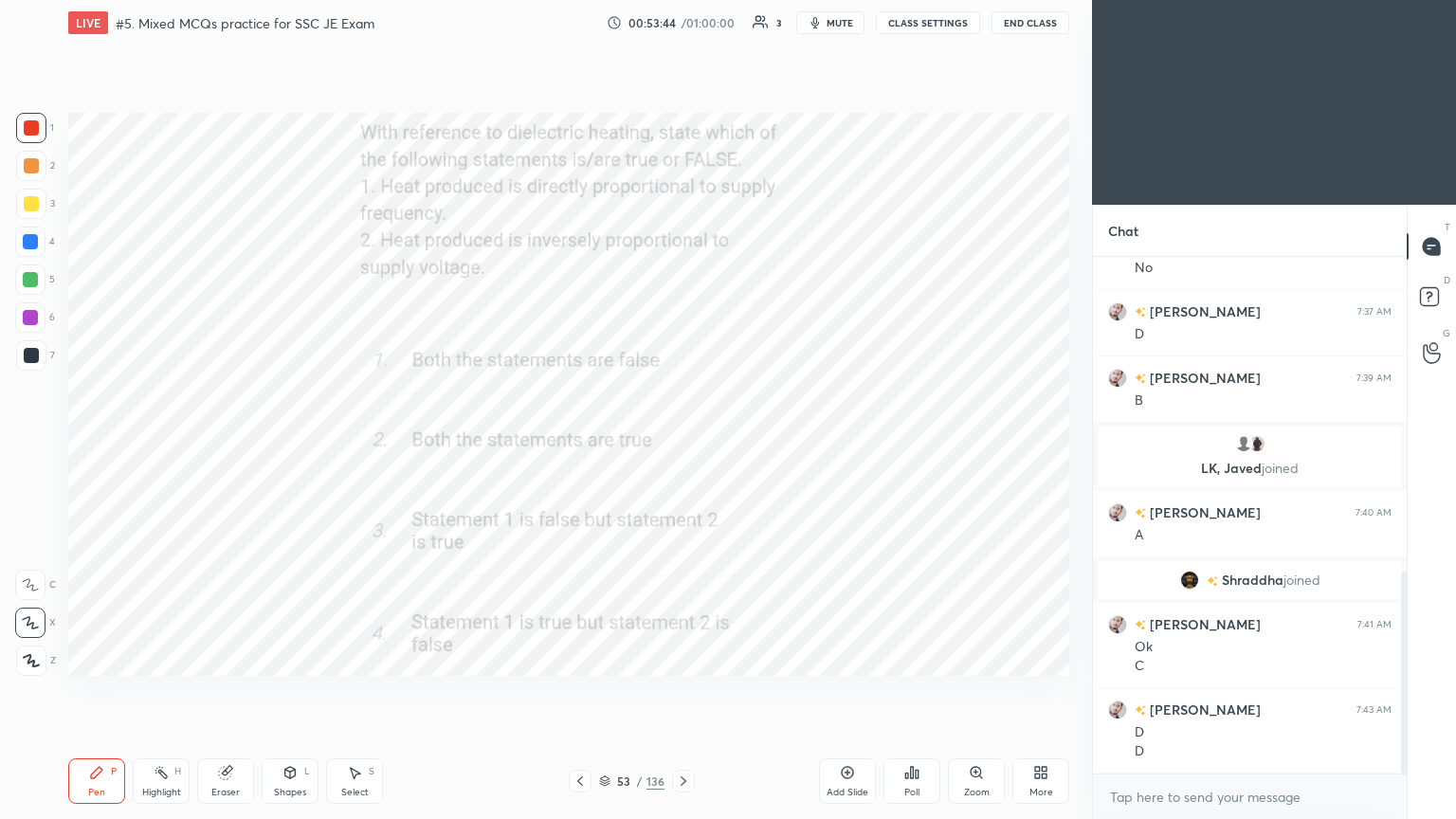
scroll to position [807, 0]
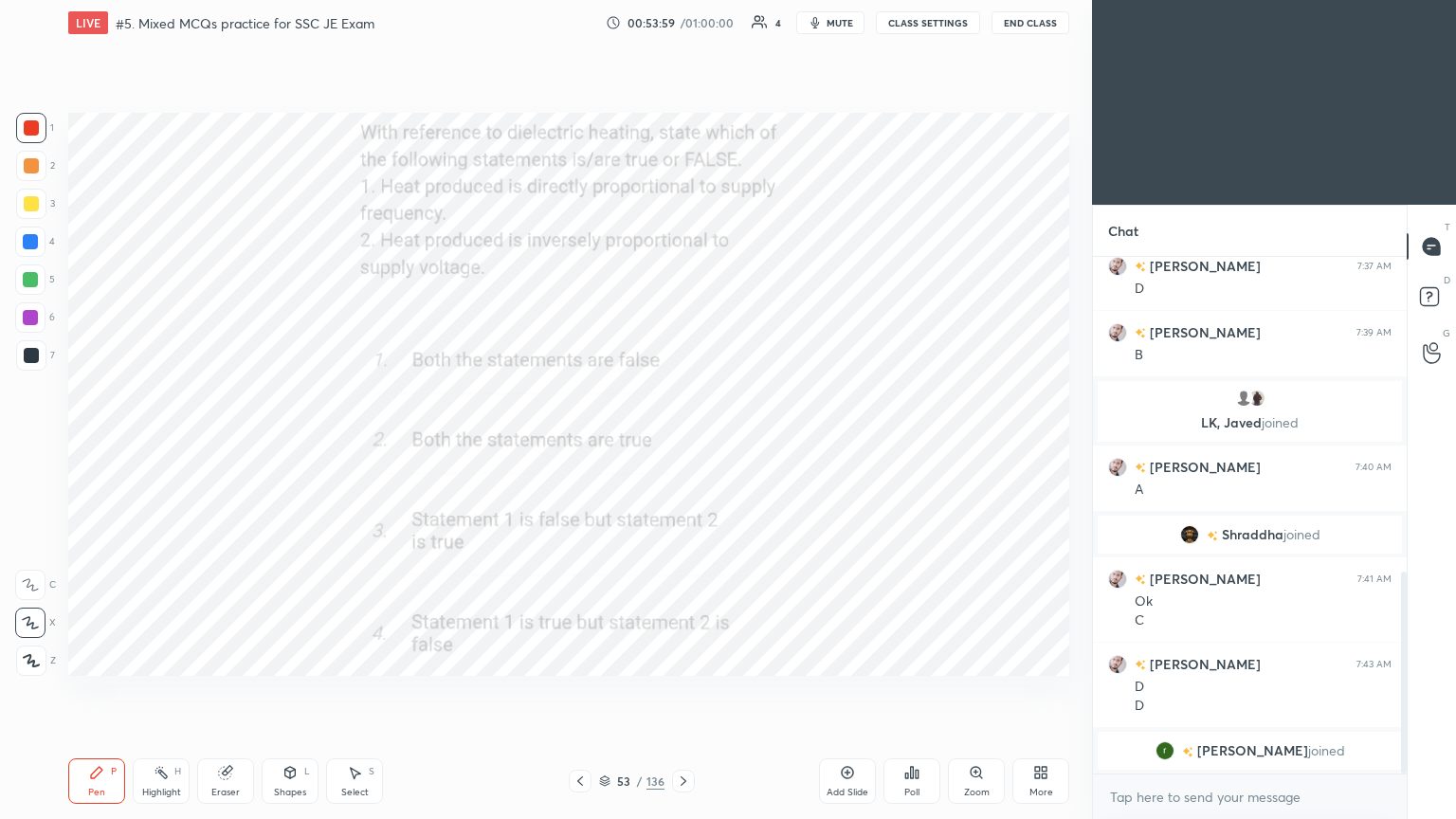
click at [684, 691] on icon at bounding box center [684, 781] width 6 height 10
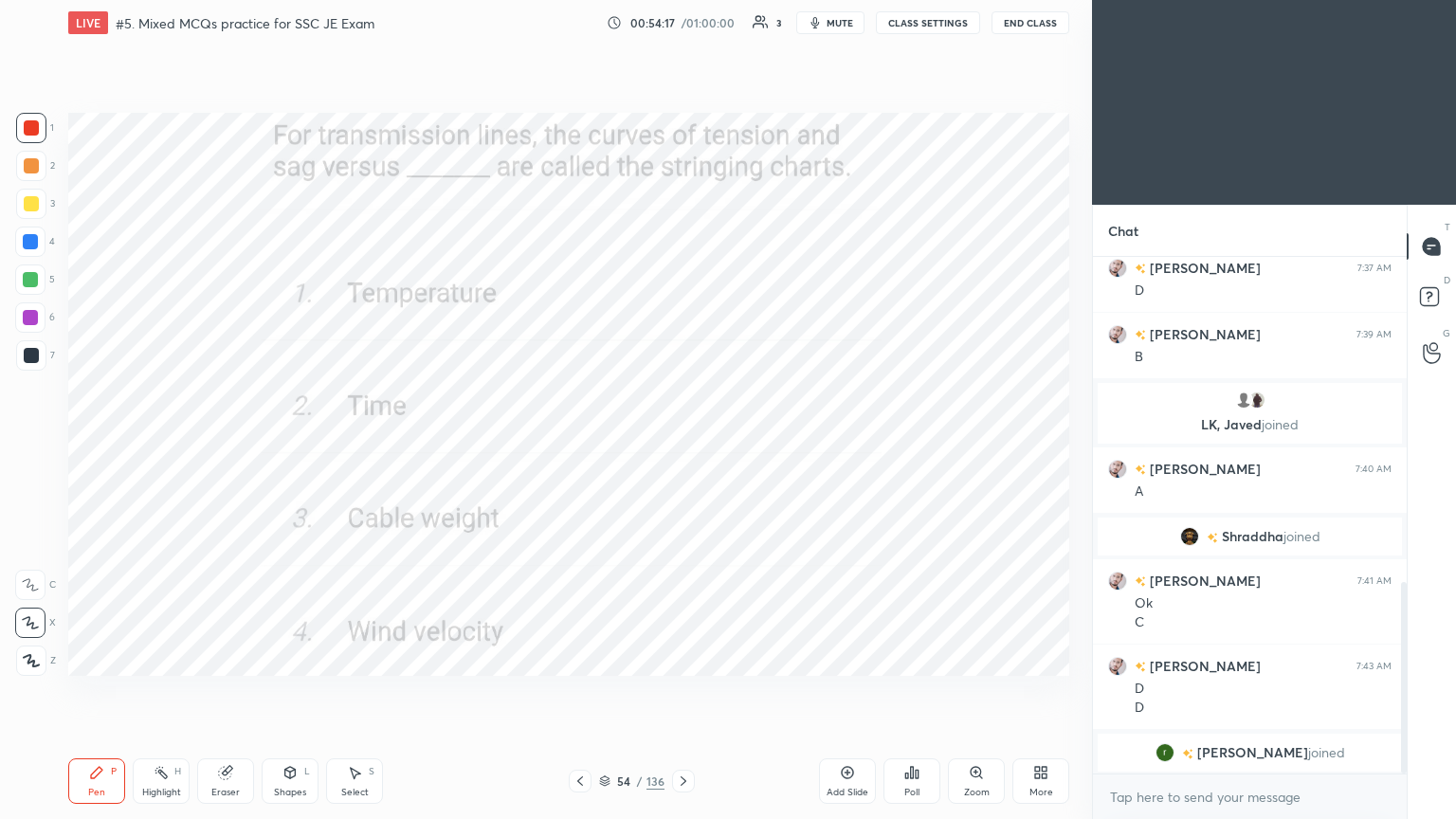
scroll to position [874, 0]
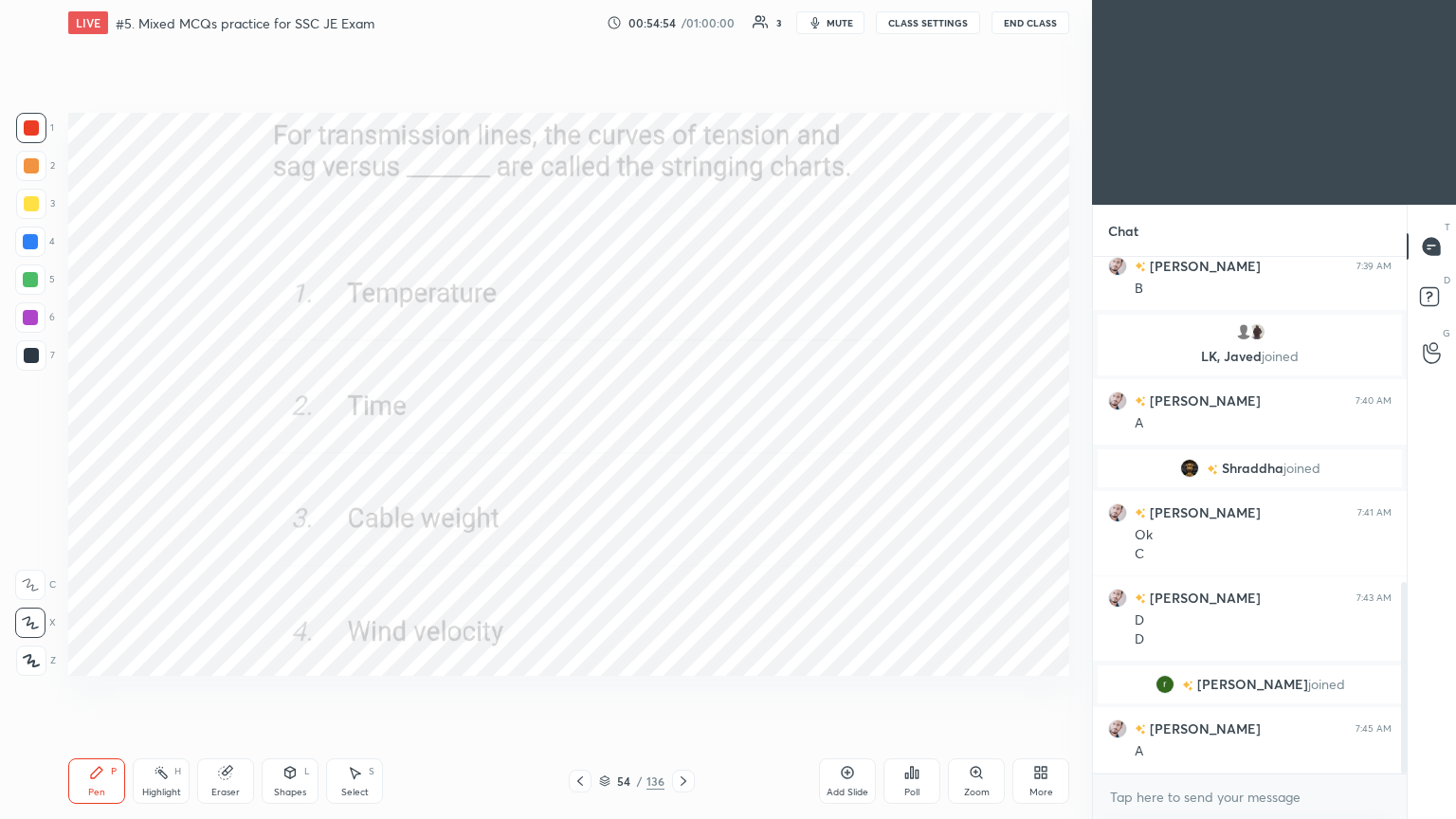
click at [65, 391] on div "Setting up your live class Poll for secs No correct answer Start poll" at bounding box center [568, 395] width 1016 height 698
click at [585, 78] on div "Setting up your live class Poll for secs No correct answer Start poll" at bounding box center [568, 395] width 1016 height 698
click at [1031, 24] on button "End Class" at bounding box center [1031, 23] width 76 height 23
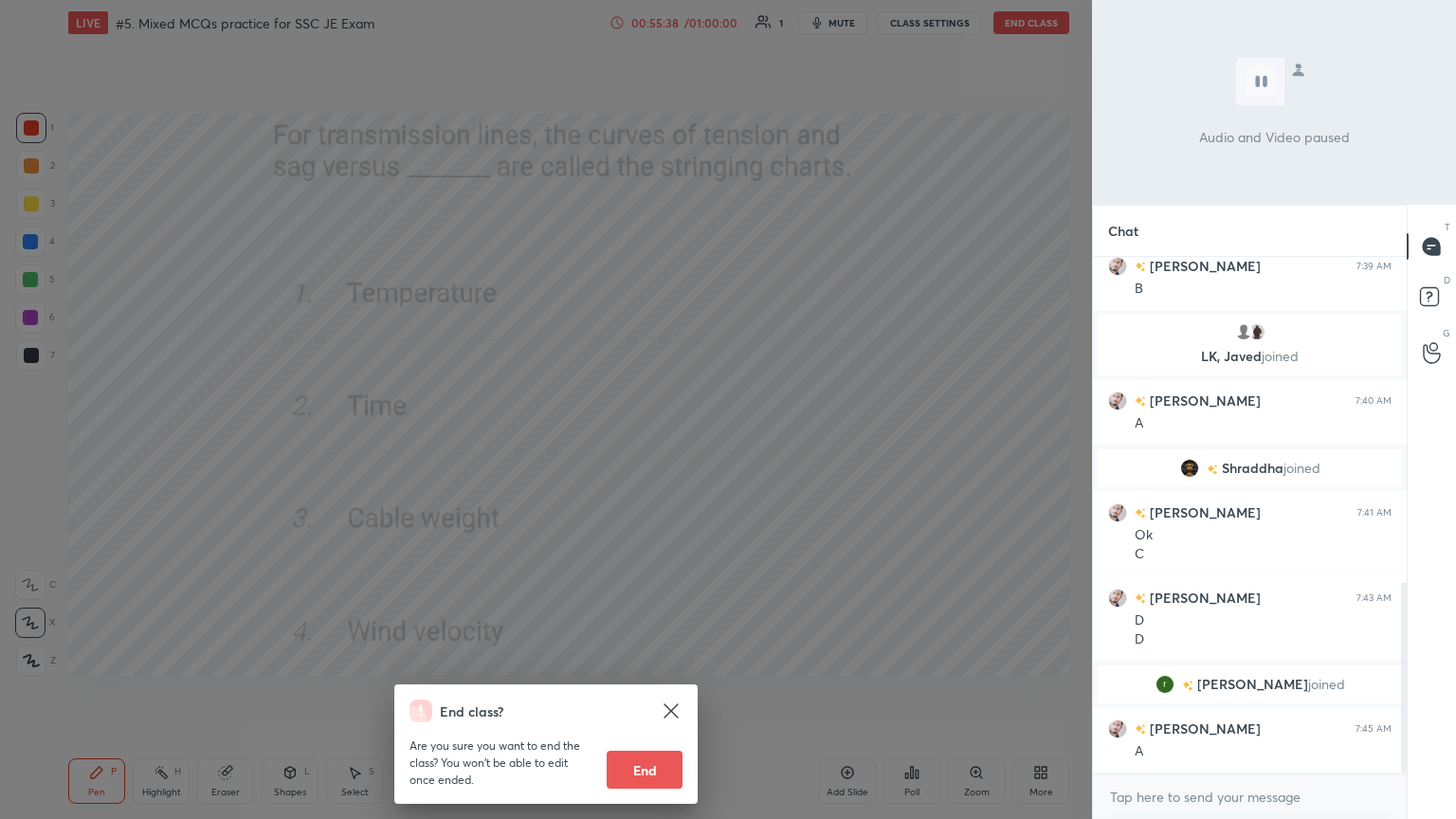
click at [652, 691] on button "End" at bounding box center [644, 770] width 76 height 38
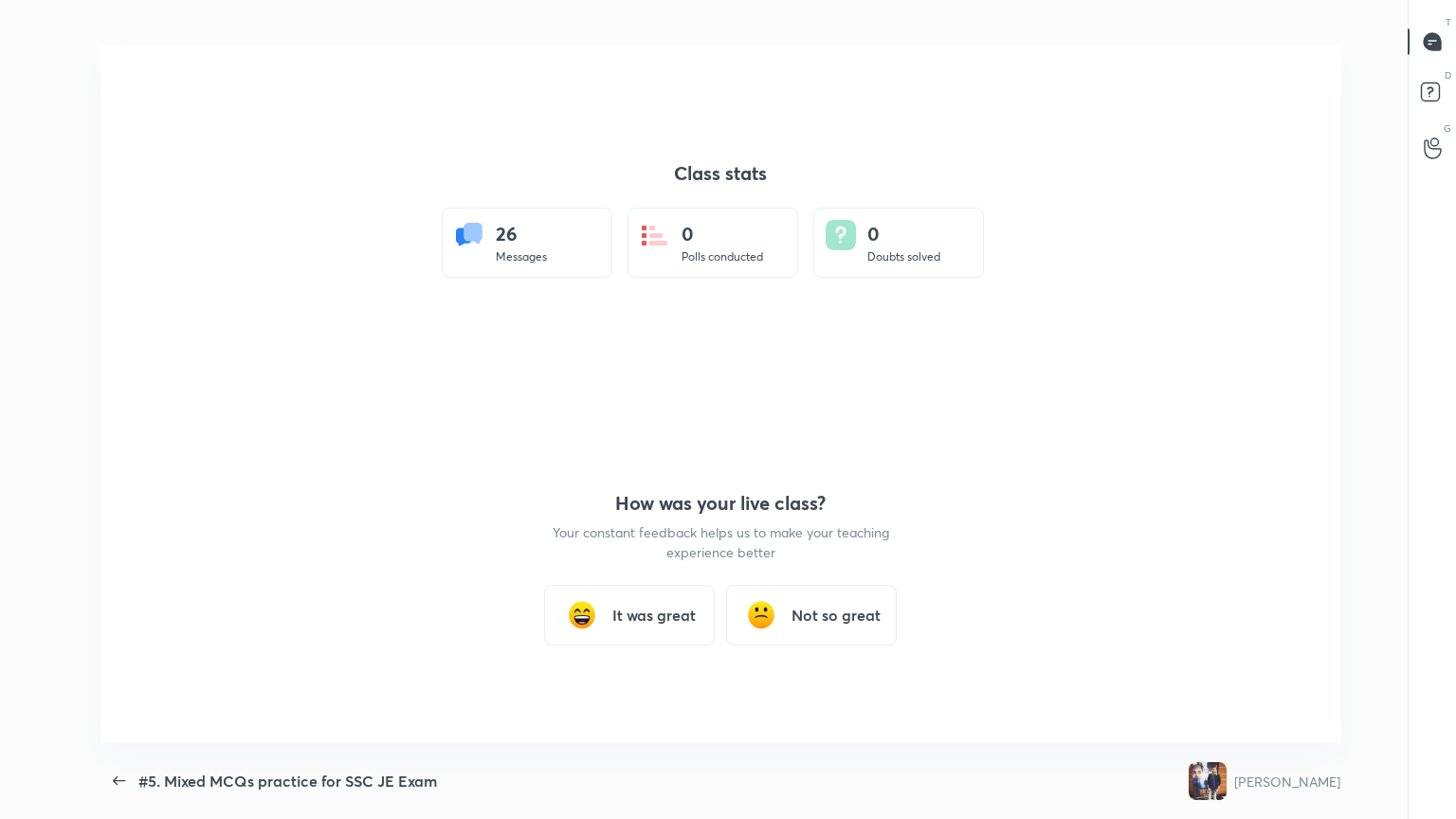
scroll to position [0, 0]
click at [836, 615] on h3 "Not so great" at bounding box center [836, 615] width 89 height 23
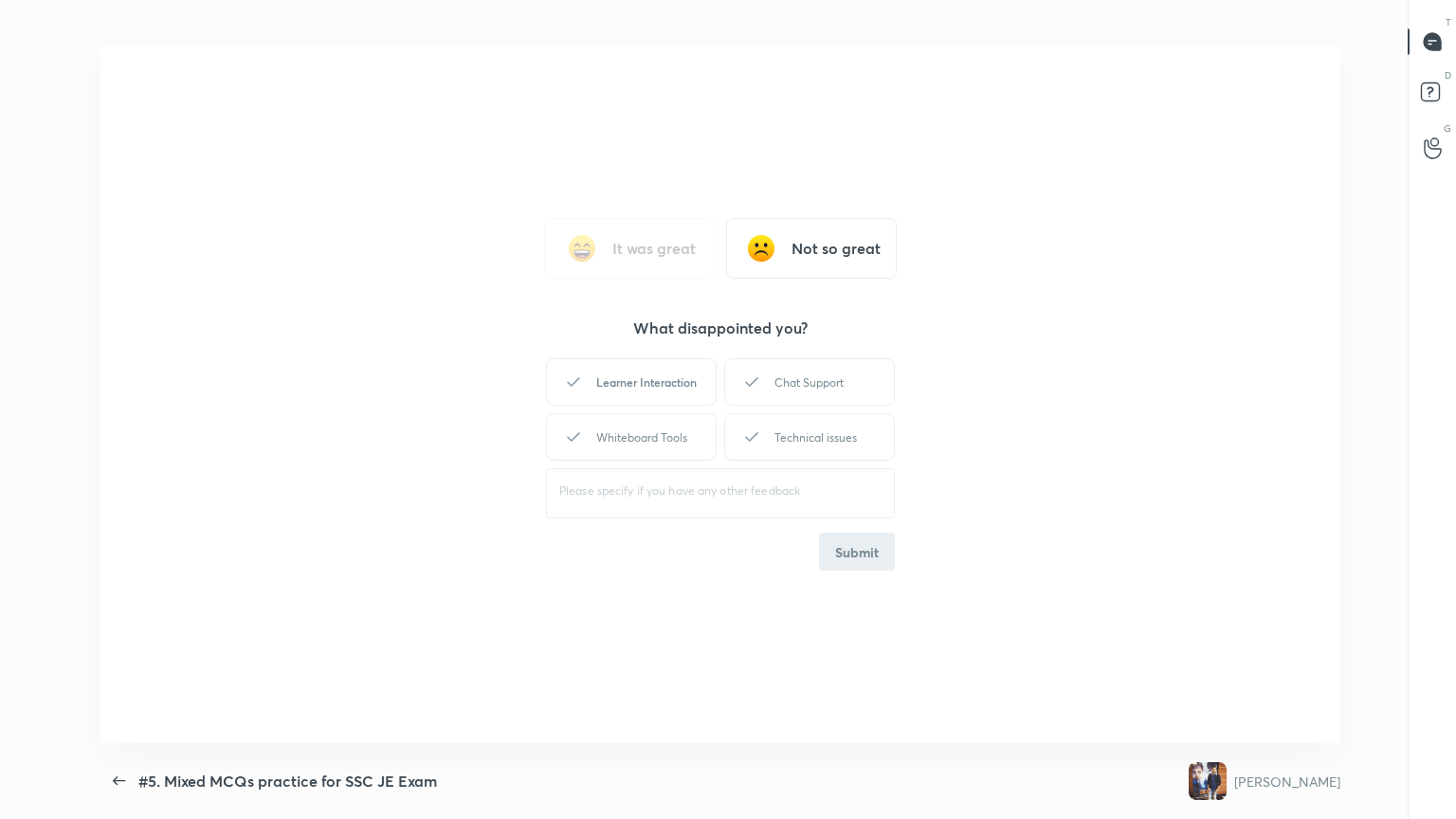
click at [671, 377] on div "Learner Interaction" at bounding box center [631, 382] width 171 height 48
click at [877, 571] on div "It was great Not so great What disappointed you? Learner Interaction Chat Suppo…" at bounding box center [720, 395] width 1240 height 698
click at [862, 541] on button "Submit" at bounding box center [857, 551] width 76 height 38
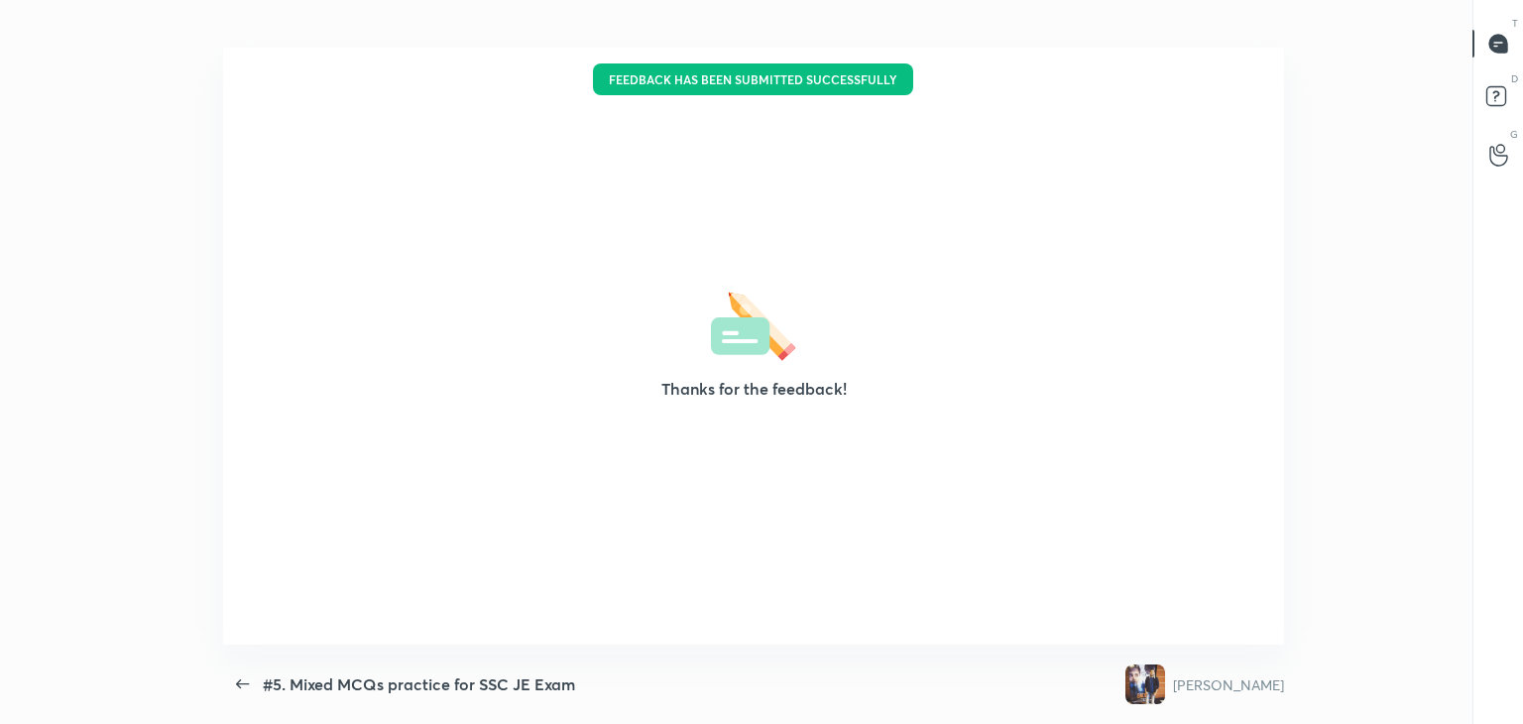
scroll to position [98588, 97678]
type textarea "x"
